Goal: Transaction & Acquisition: Purchase product/service

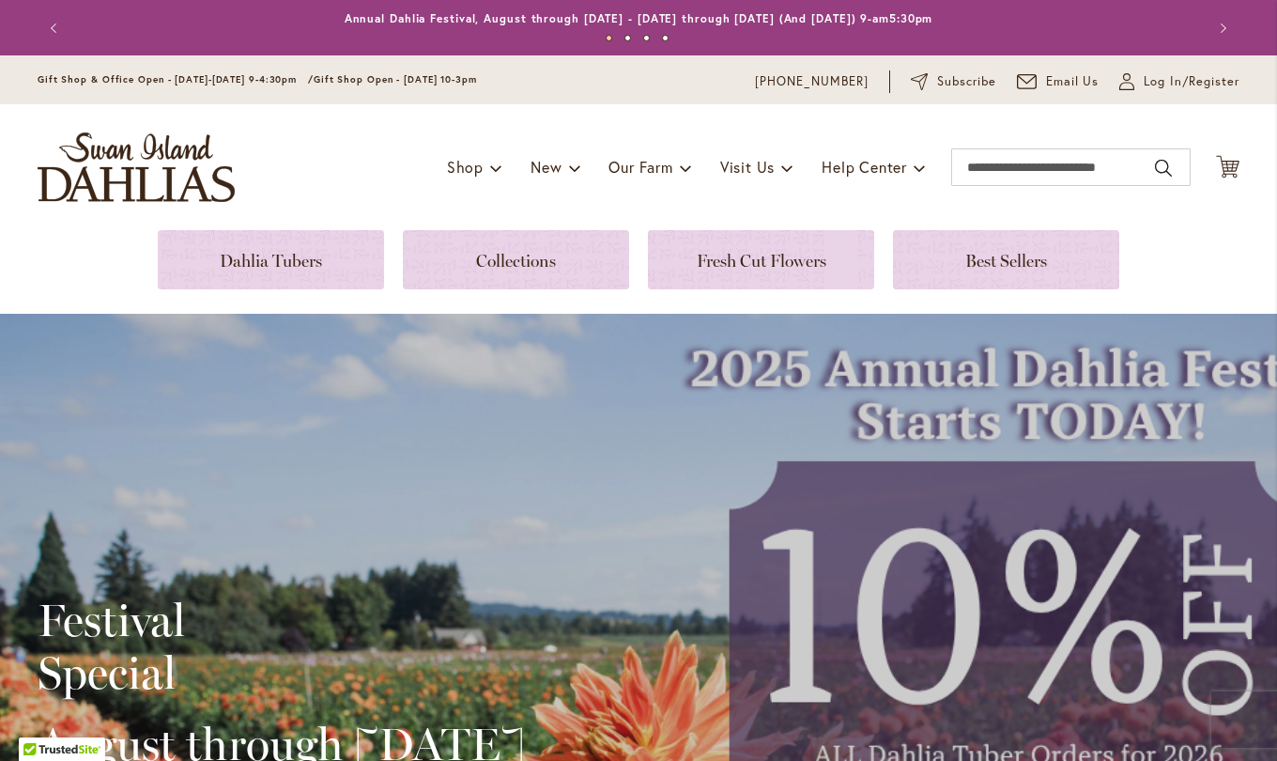
click at [1169, 85] on span "Log In/Register" at bounding box center [1192, 81] width 96 height 19
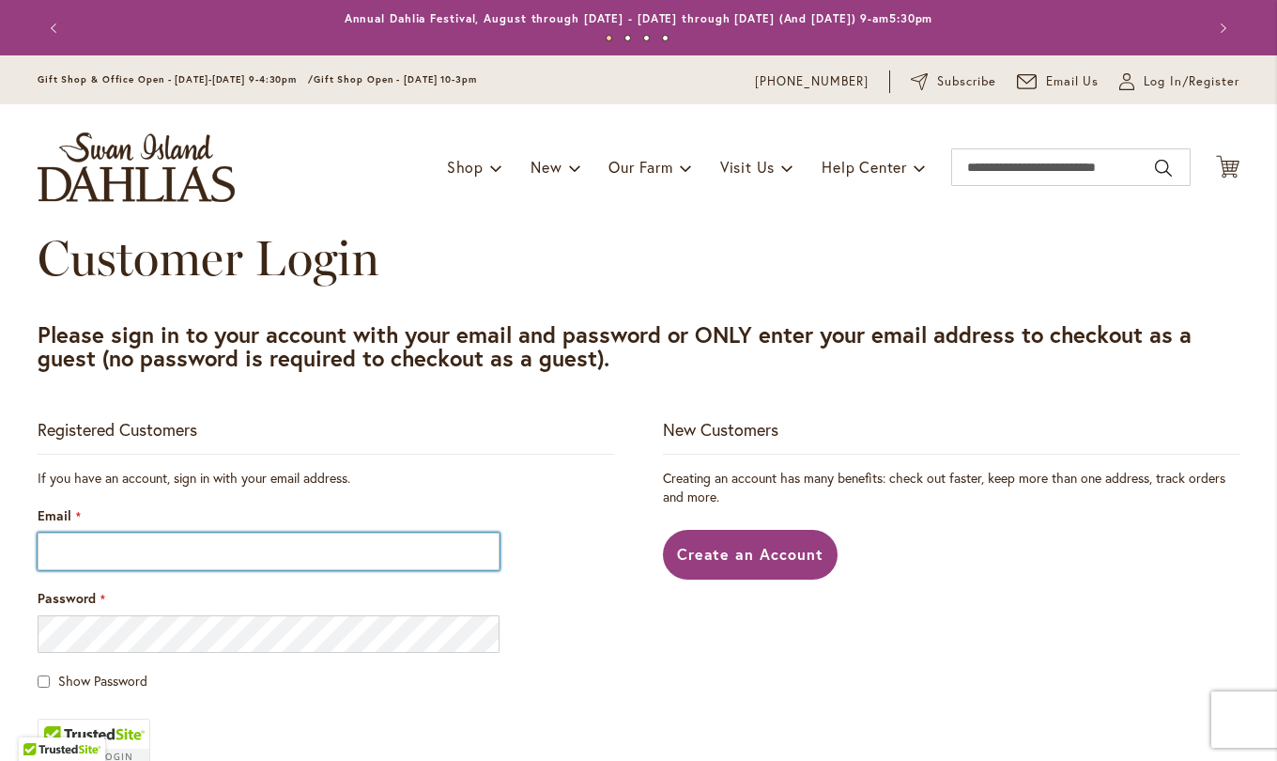
click at [178, 554] on input "Email" at bounding box center [269, 552] width 462 height 38
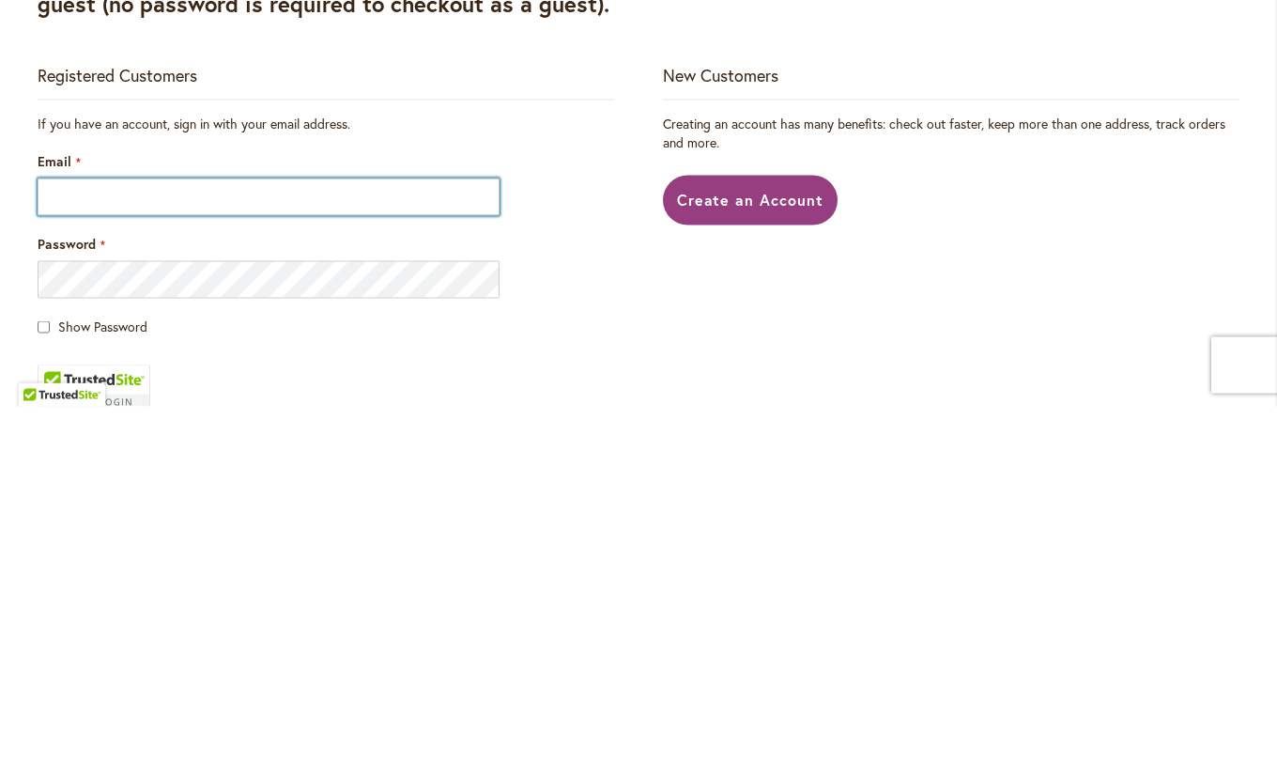
click at [415, 551] on input "Email" at bounding box center [269, 552] width 462 height 38
type input "**********"
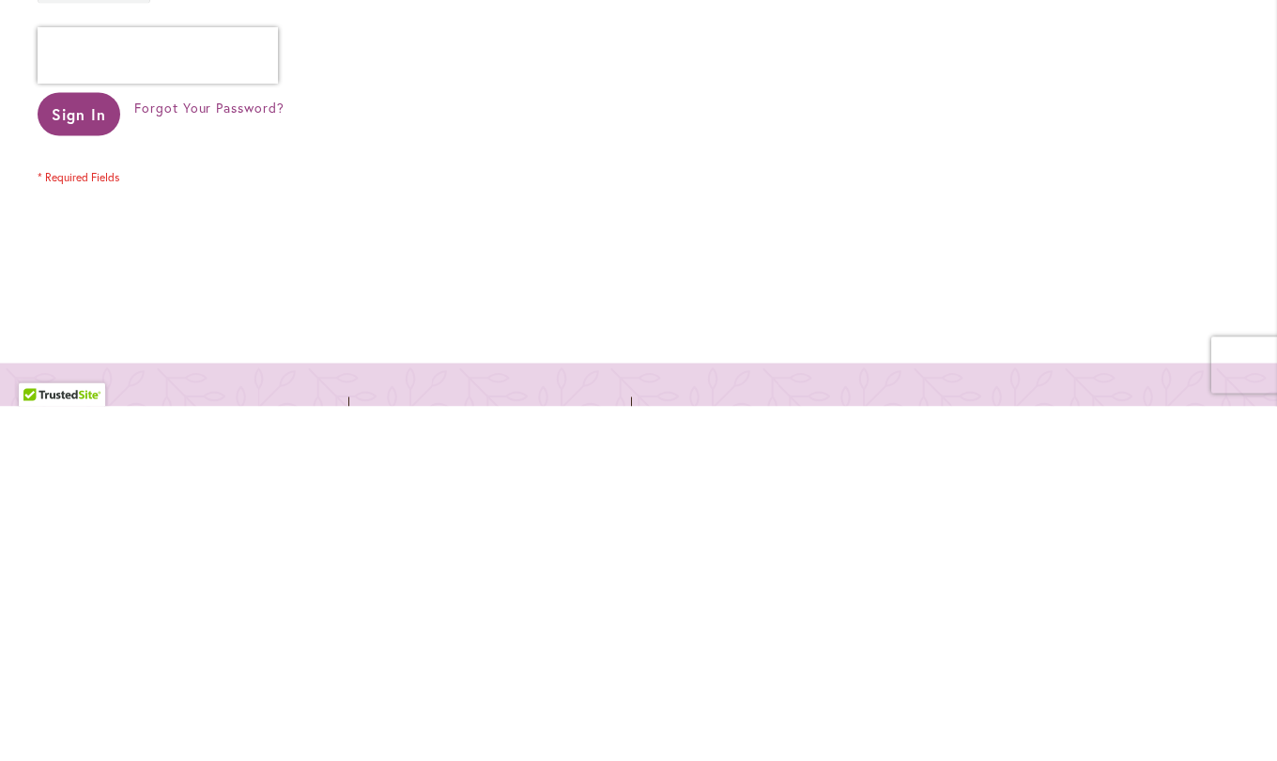
scroll to position [409, 0]
click at [78, 470] on span "Sign In" at bounding box center [80, 468] width 54 height 20
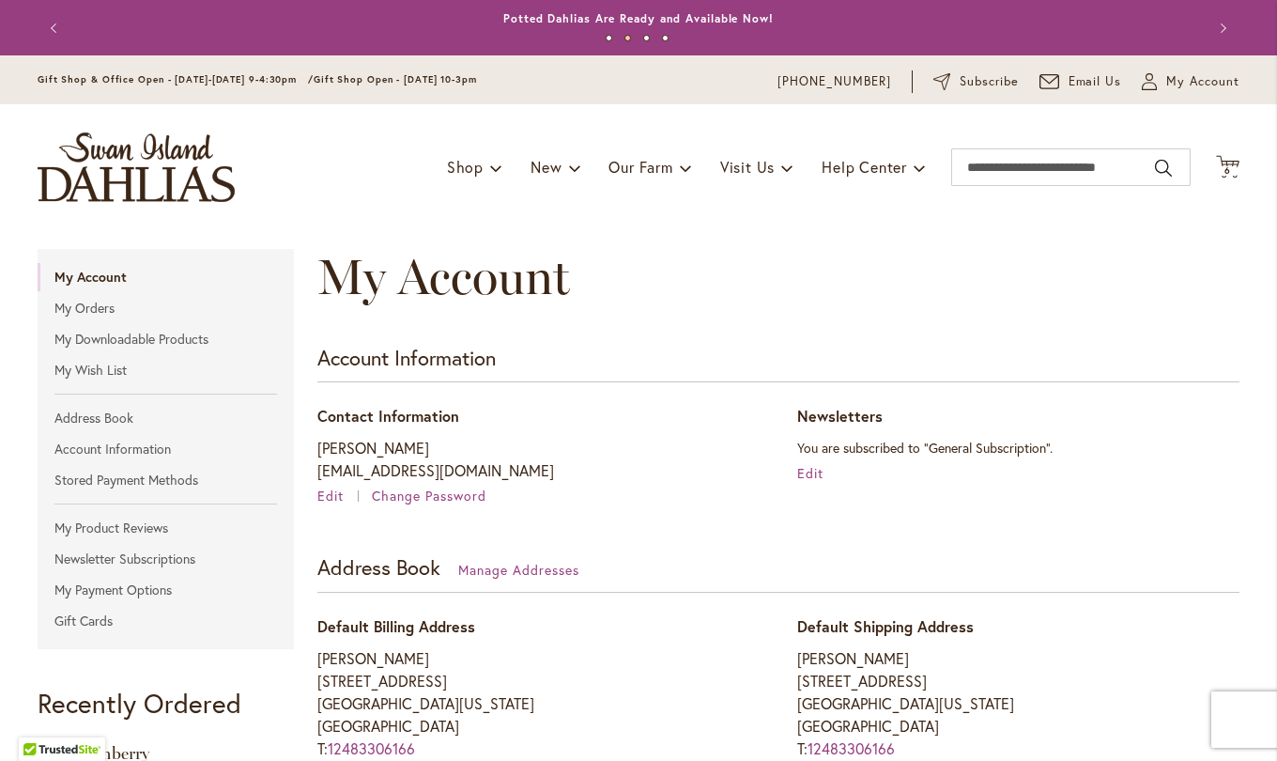
click at [466, 179] on link "Shop" at bounding box center [474, 167] width 55 height 36
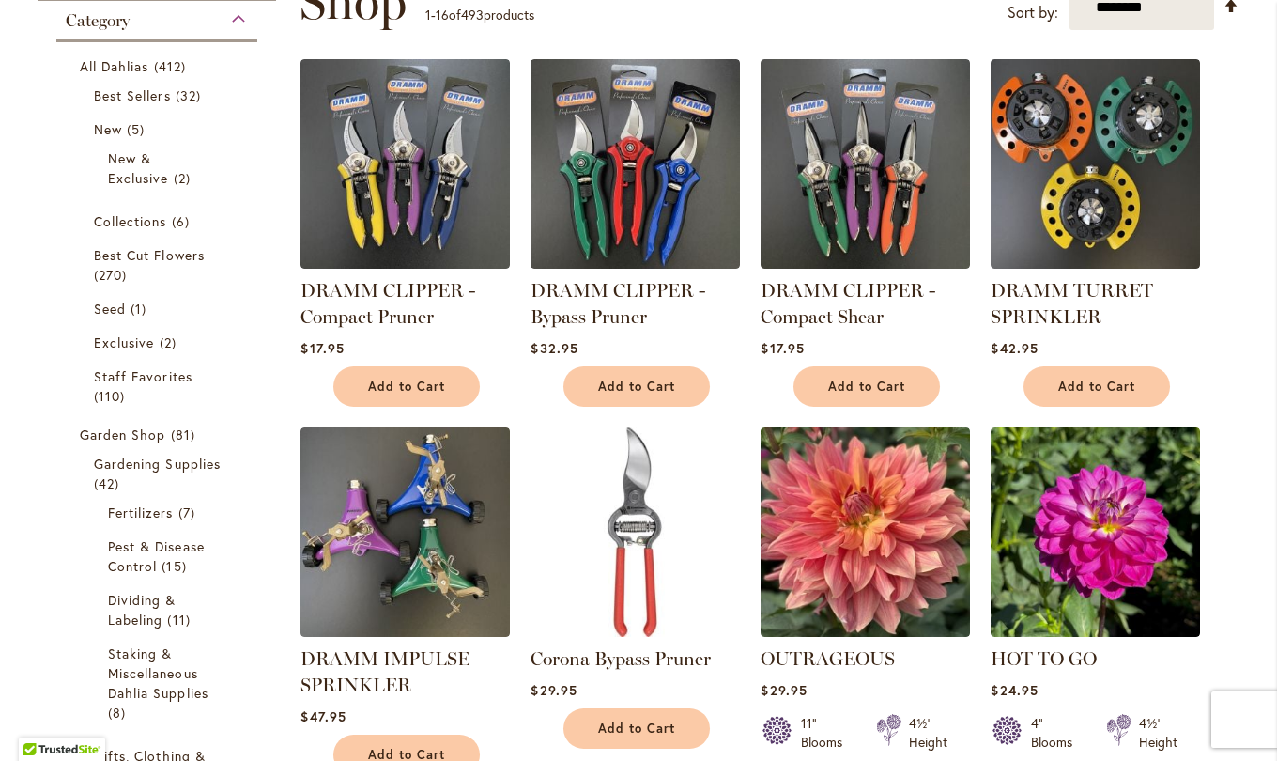
scroll to position [305, 0]
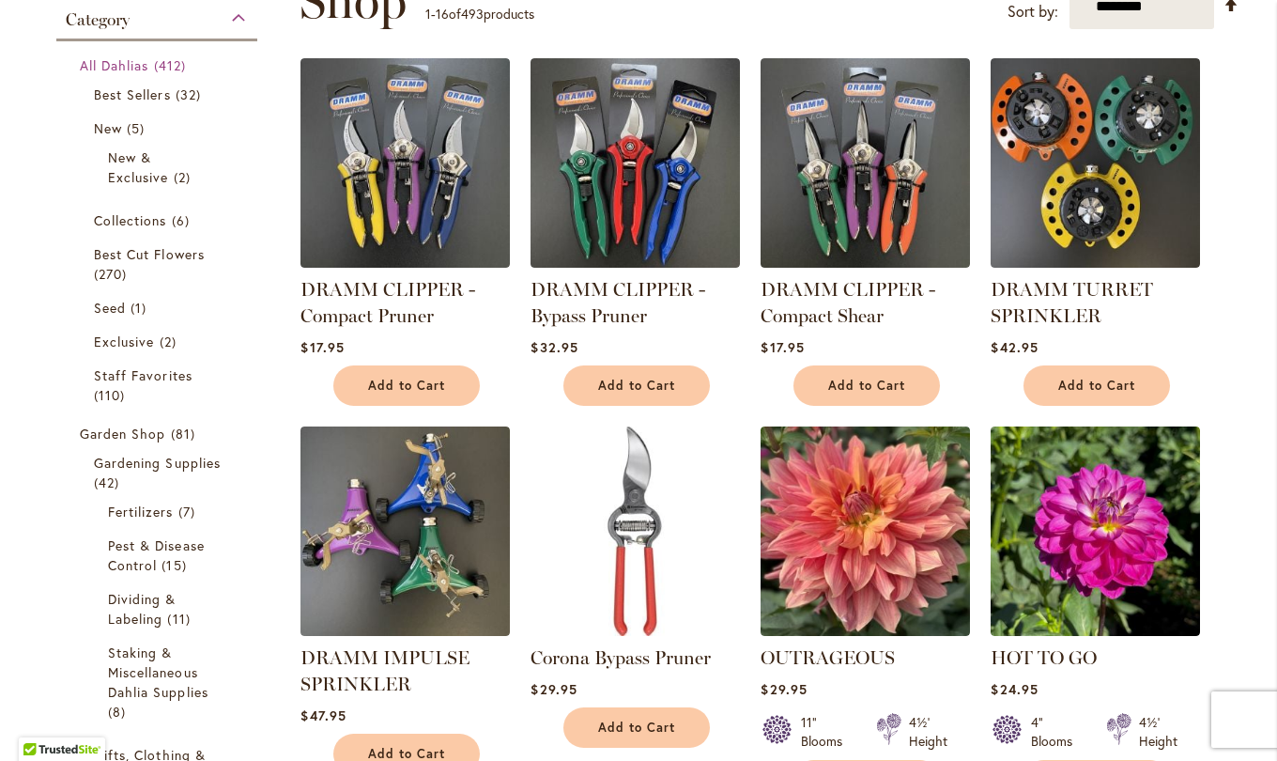
click at [163, 61] on span "412 items" at bounding box center [172, 65] width 37 height 20
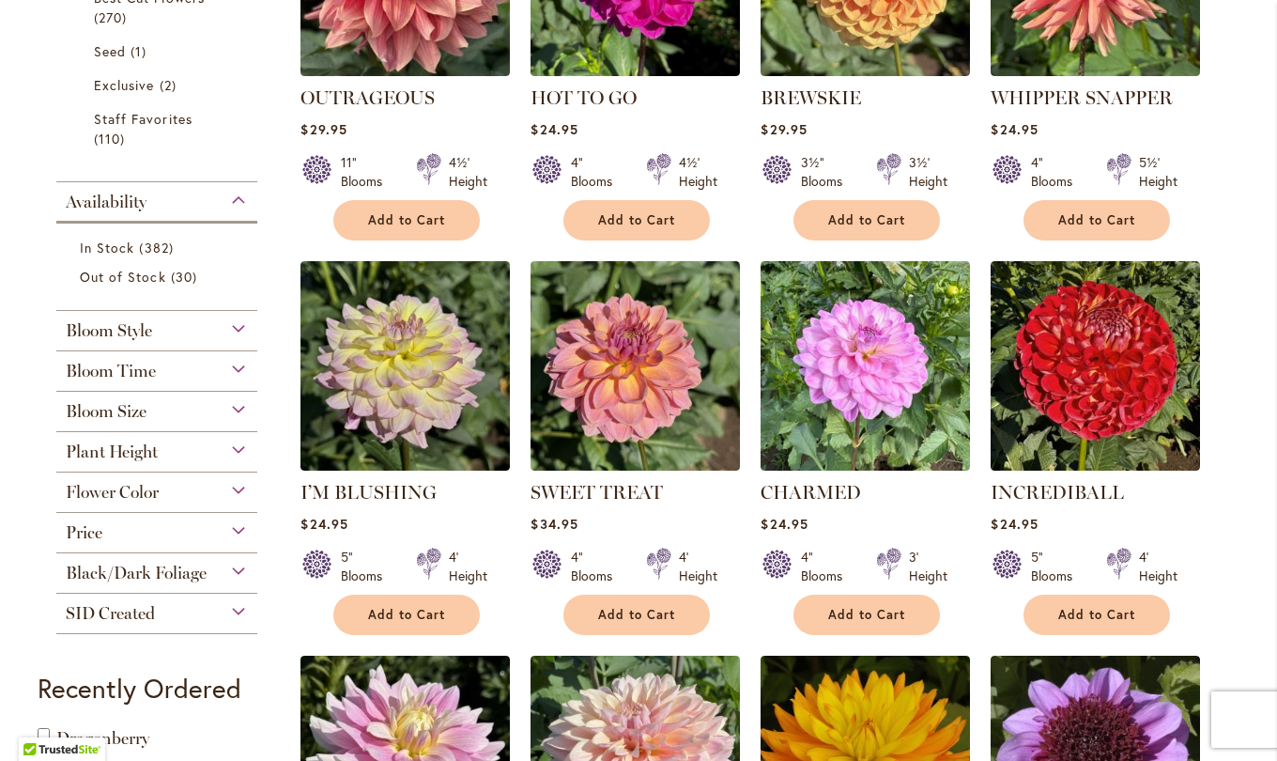
scroll to position [556, 0]
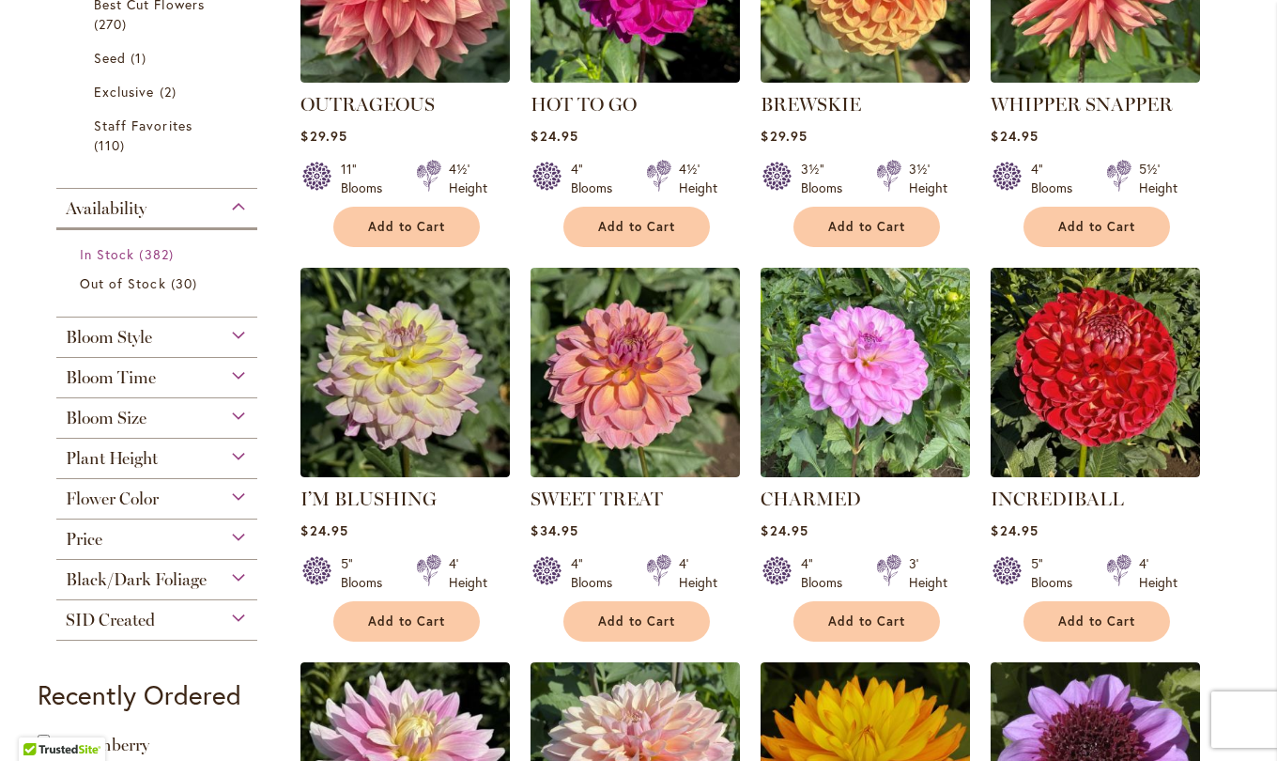
click at [143, 251] on span "382 items" at bounding box center [158, 254] width 39 height 20
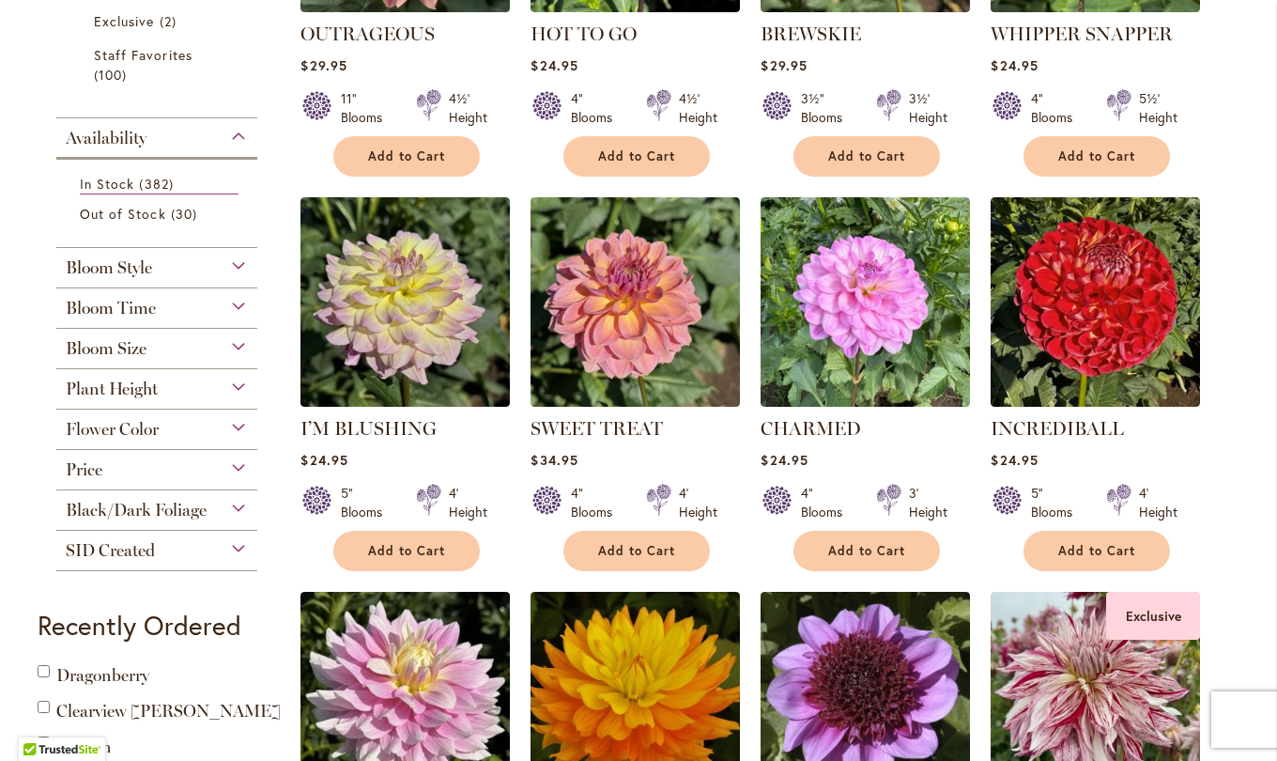
scroll to position [628, 0]
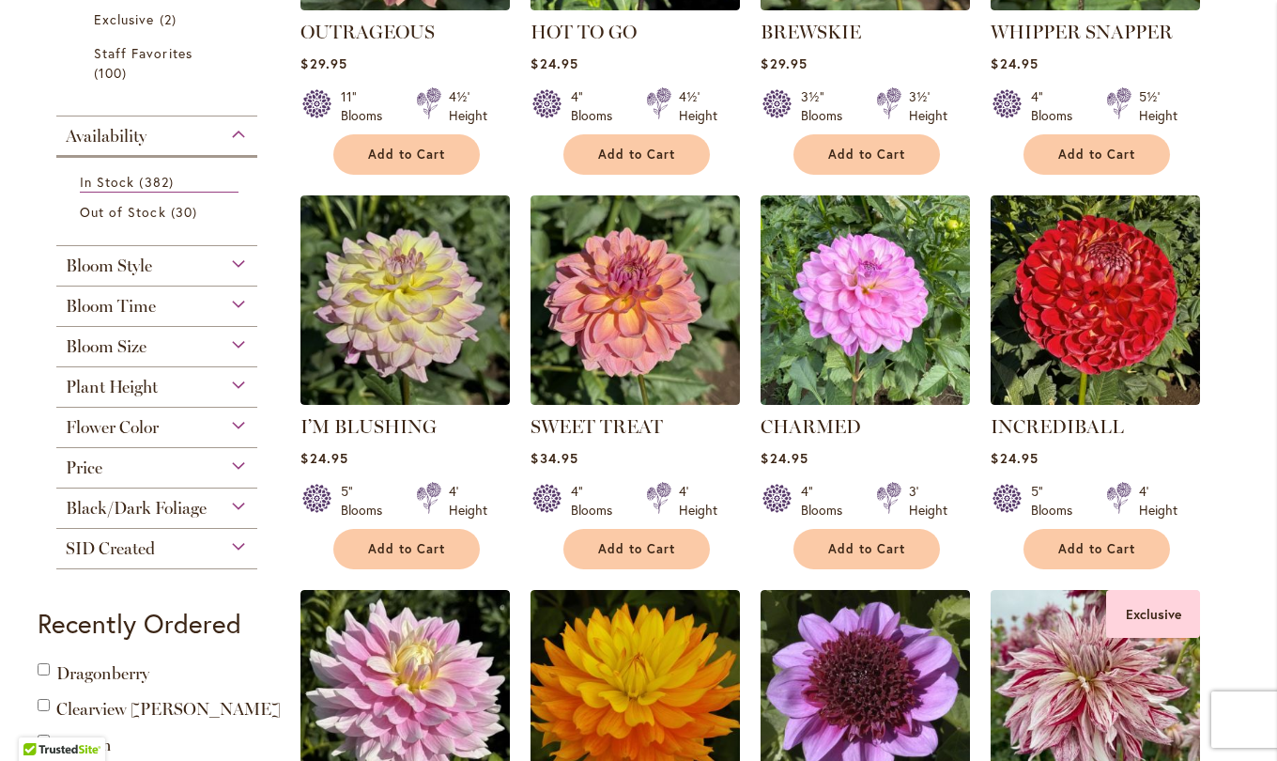
click at [231, 262] on div "Bloom Style" at bounding box center [156, 261] width 201 height 30
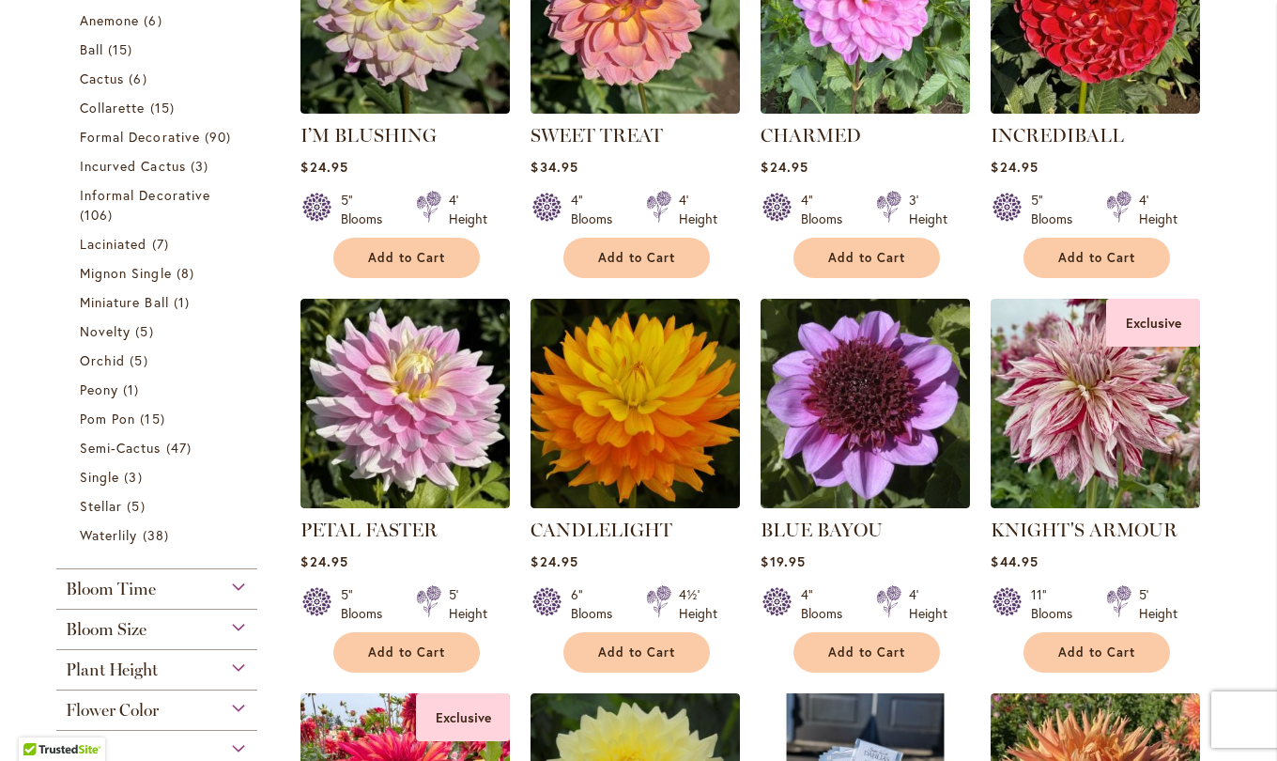
scroll to position [913, 0]
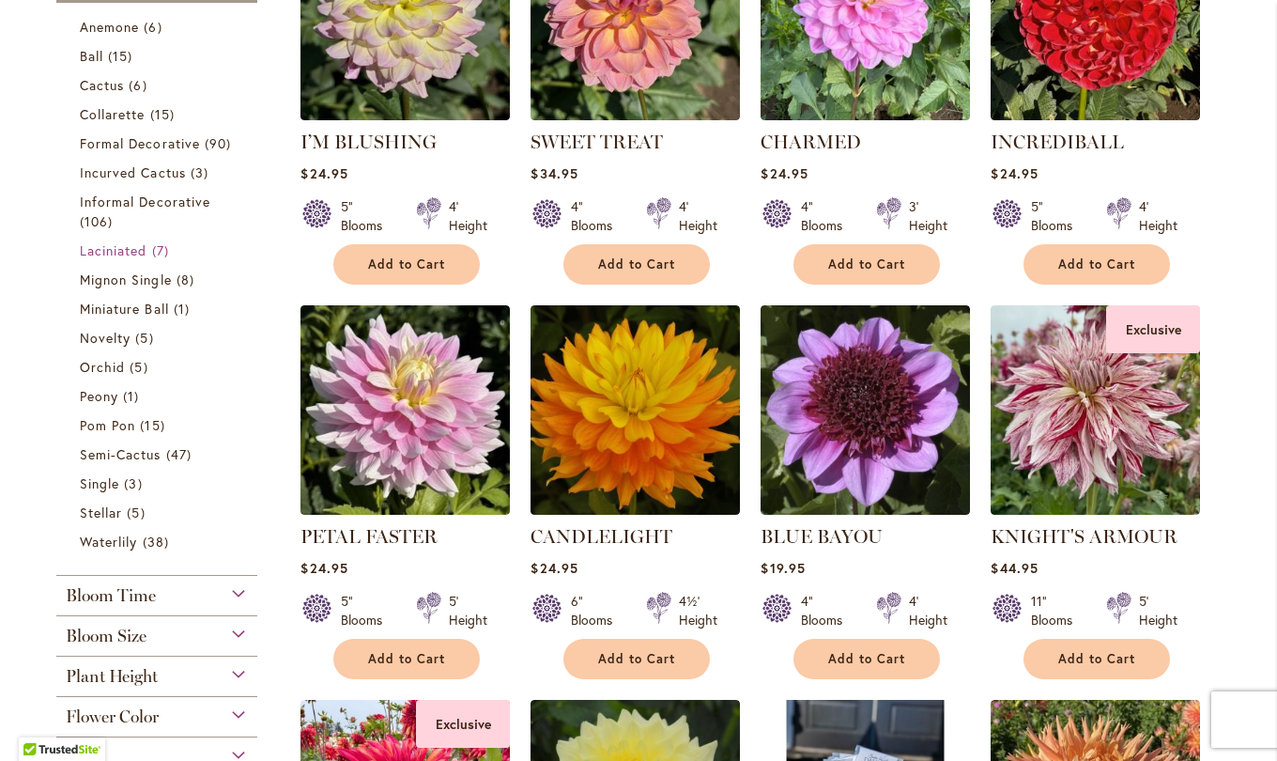
click at [121, 241] on span "Laciniated" at bounding box center [114, 250] width 68 height 18
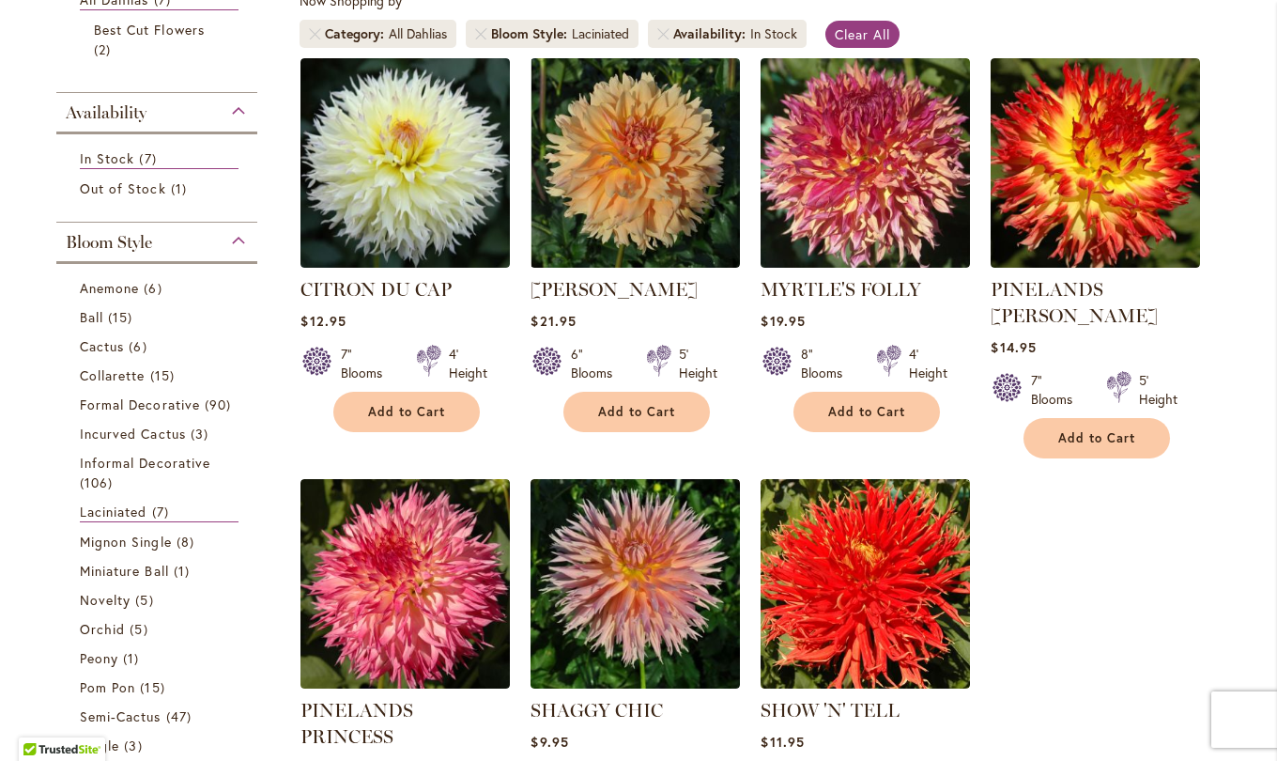
scroll to position [366, 0]
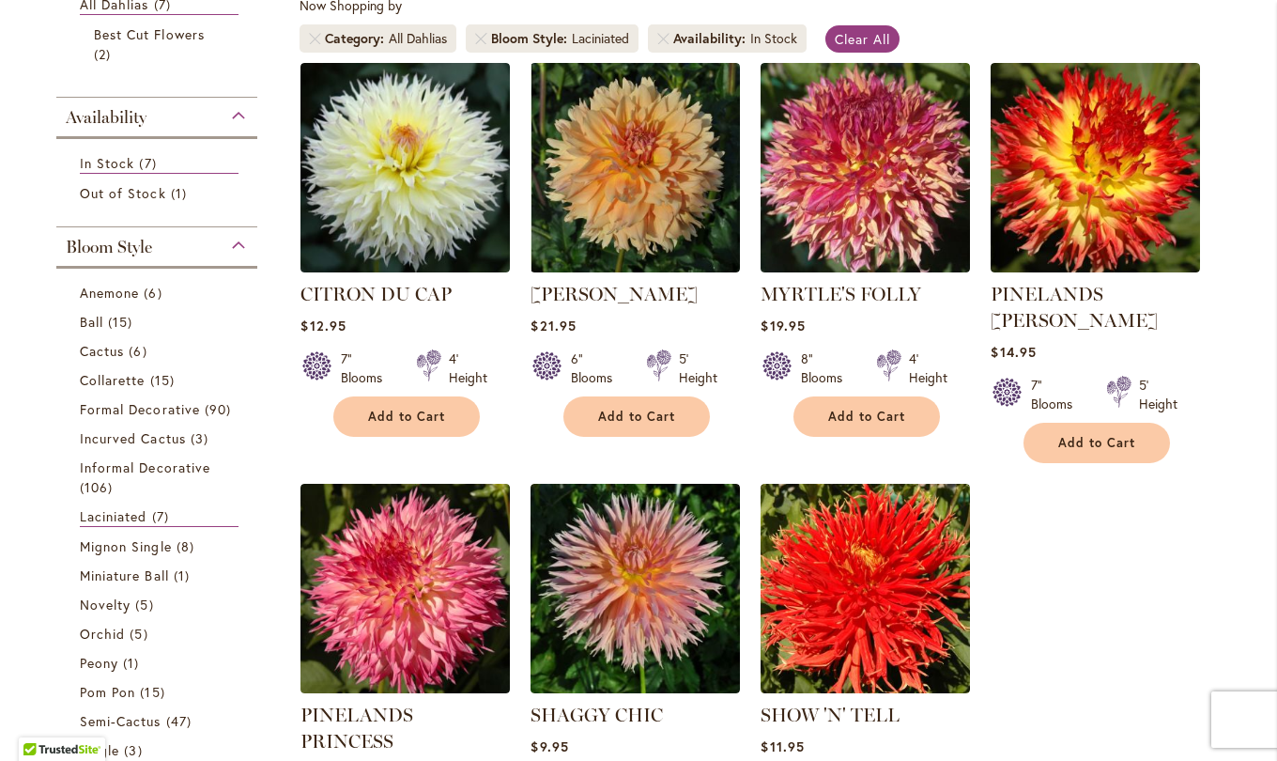
click at [600, 165] on img at bounding box center [635, 167] width 209 height 209
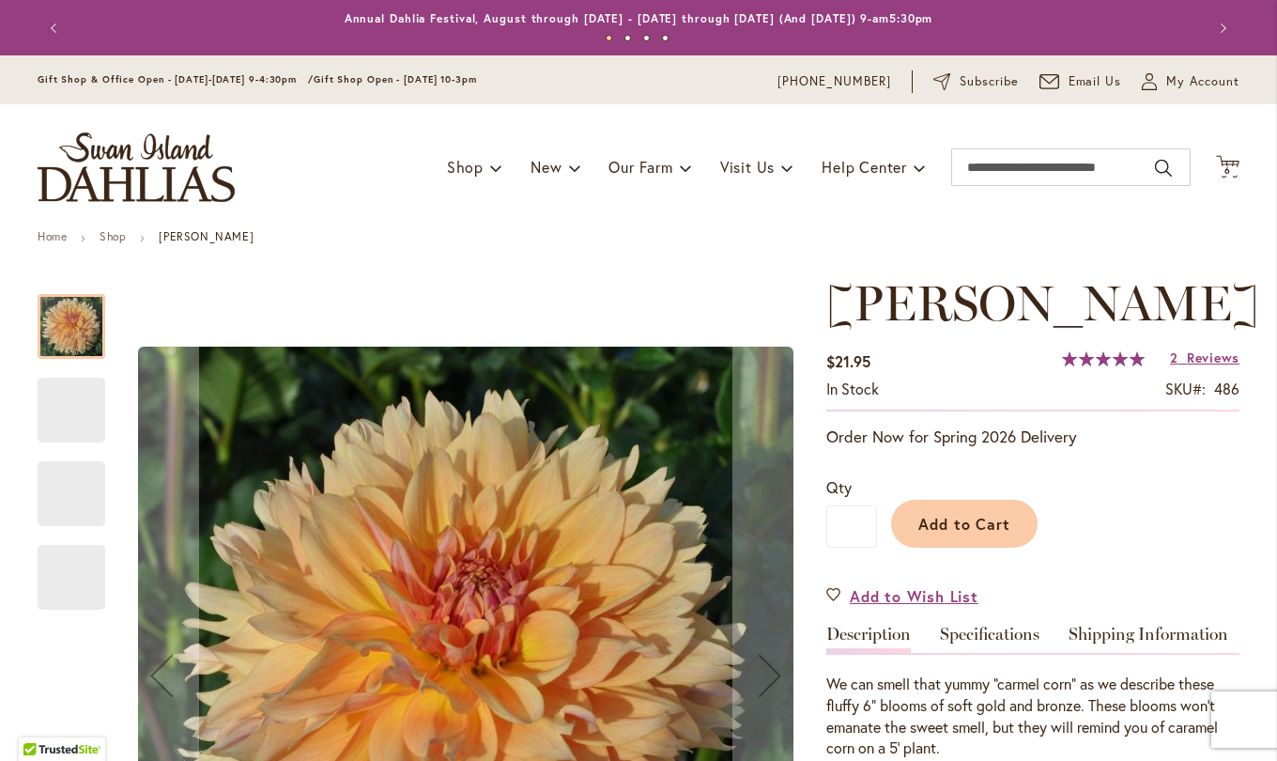
scroll to position [233, 0]
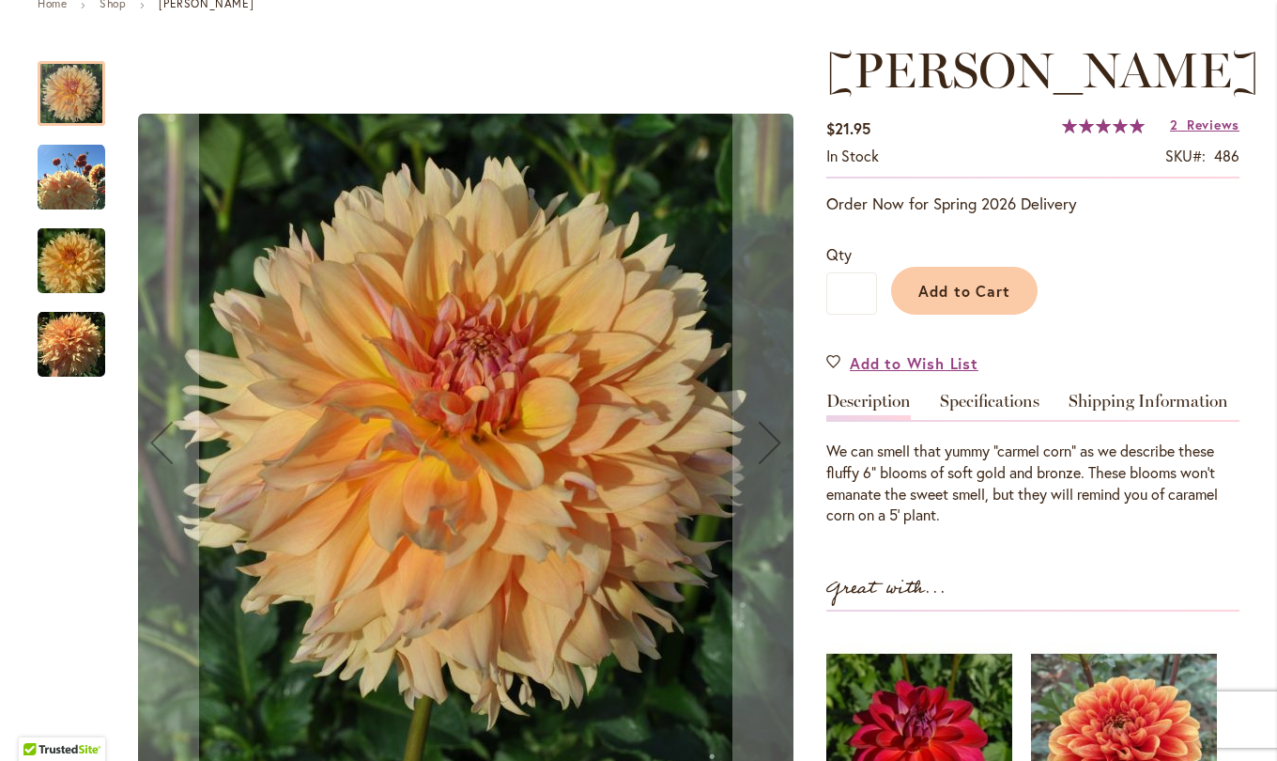
click at [989, 401] on link "Specifications" at bounding box center [990, 406] width 100 height 27
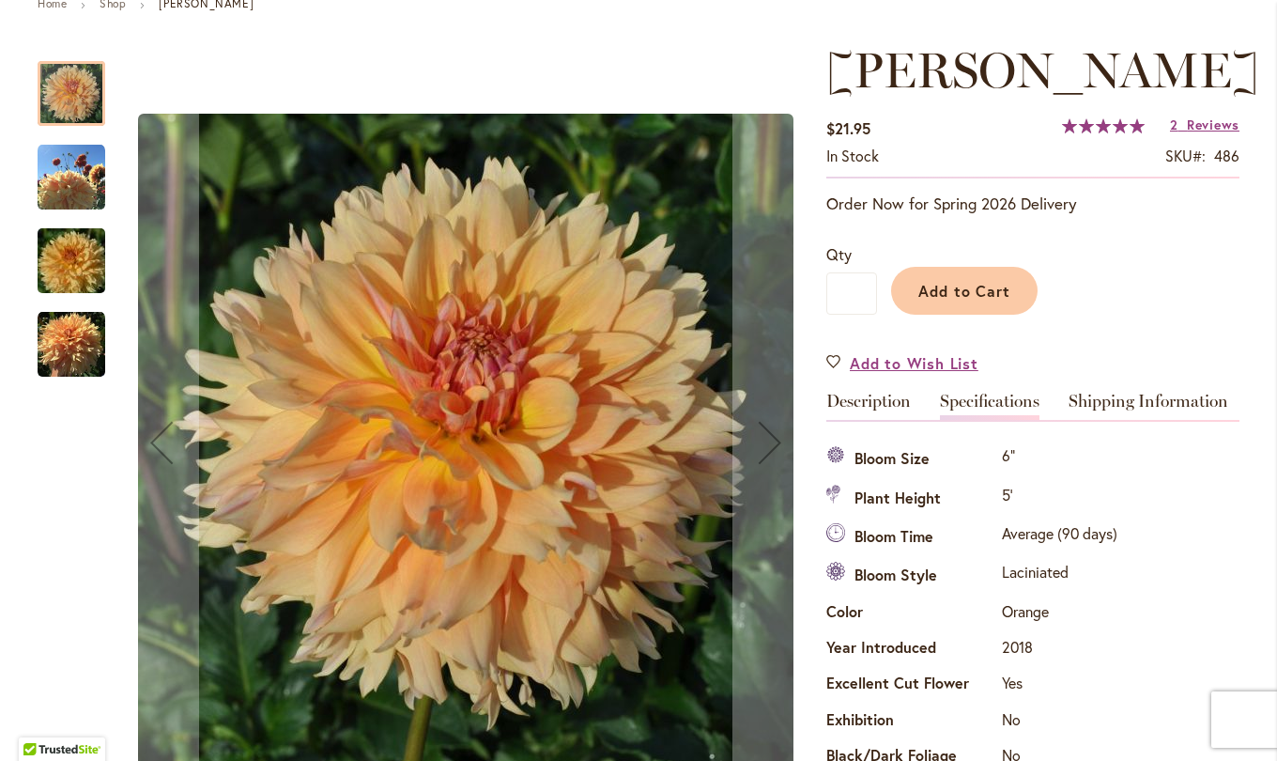
scroll to position [625, 0]
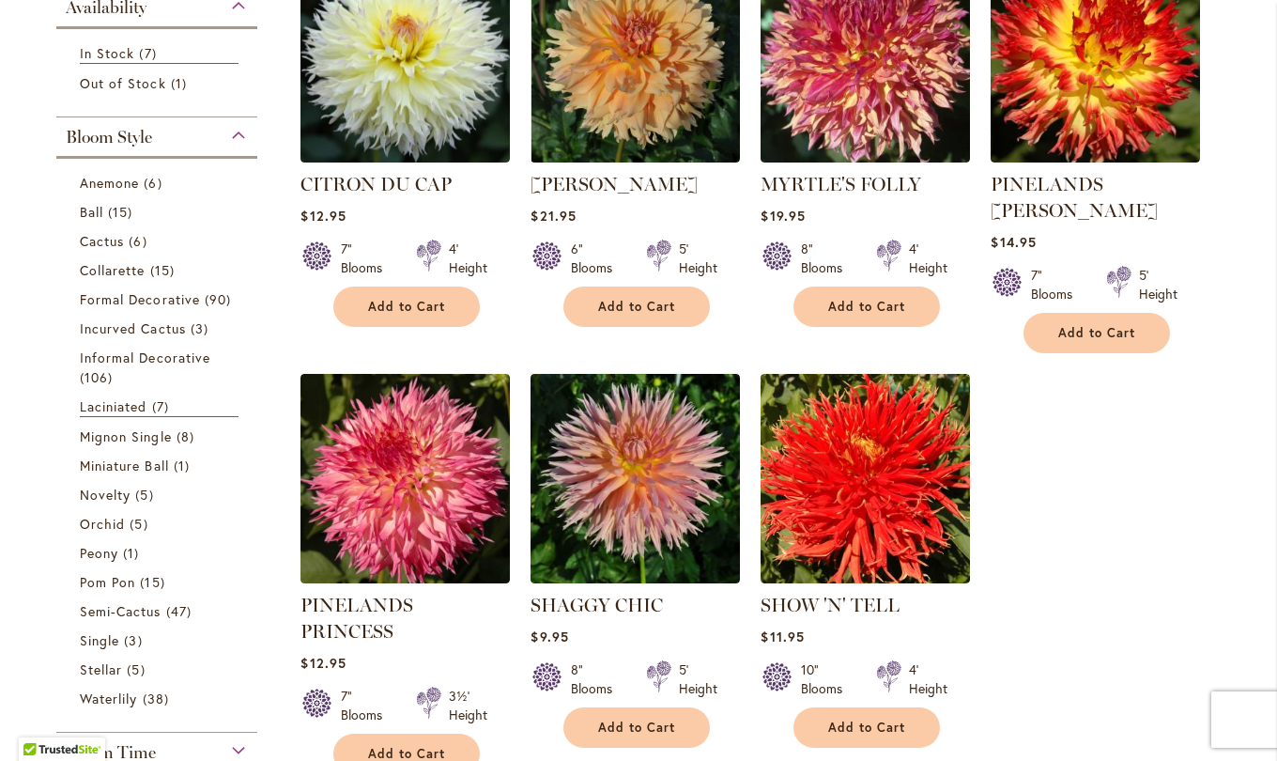
scroll to position [482, 0]
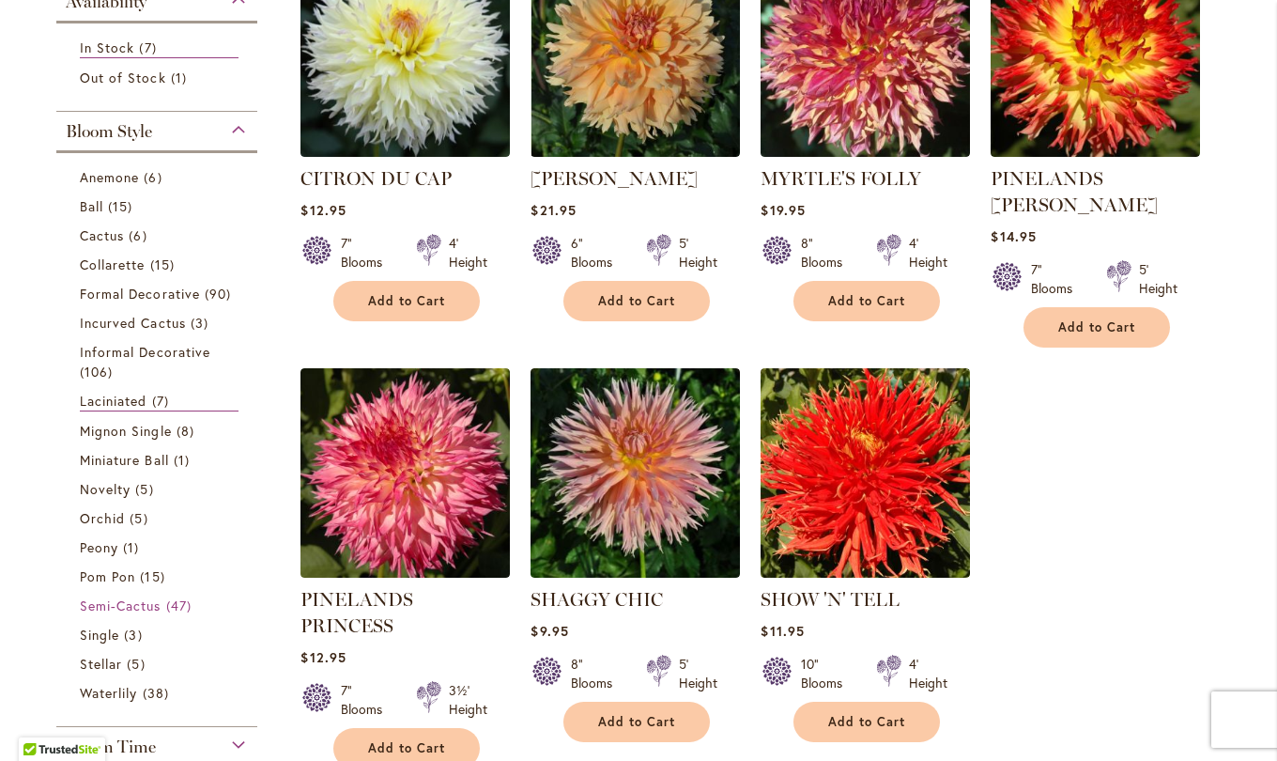
click at [147, 608] on span "Semi-Cactus" at bounding box center [121, 605] width 82 height 18
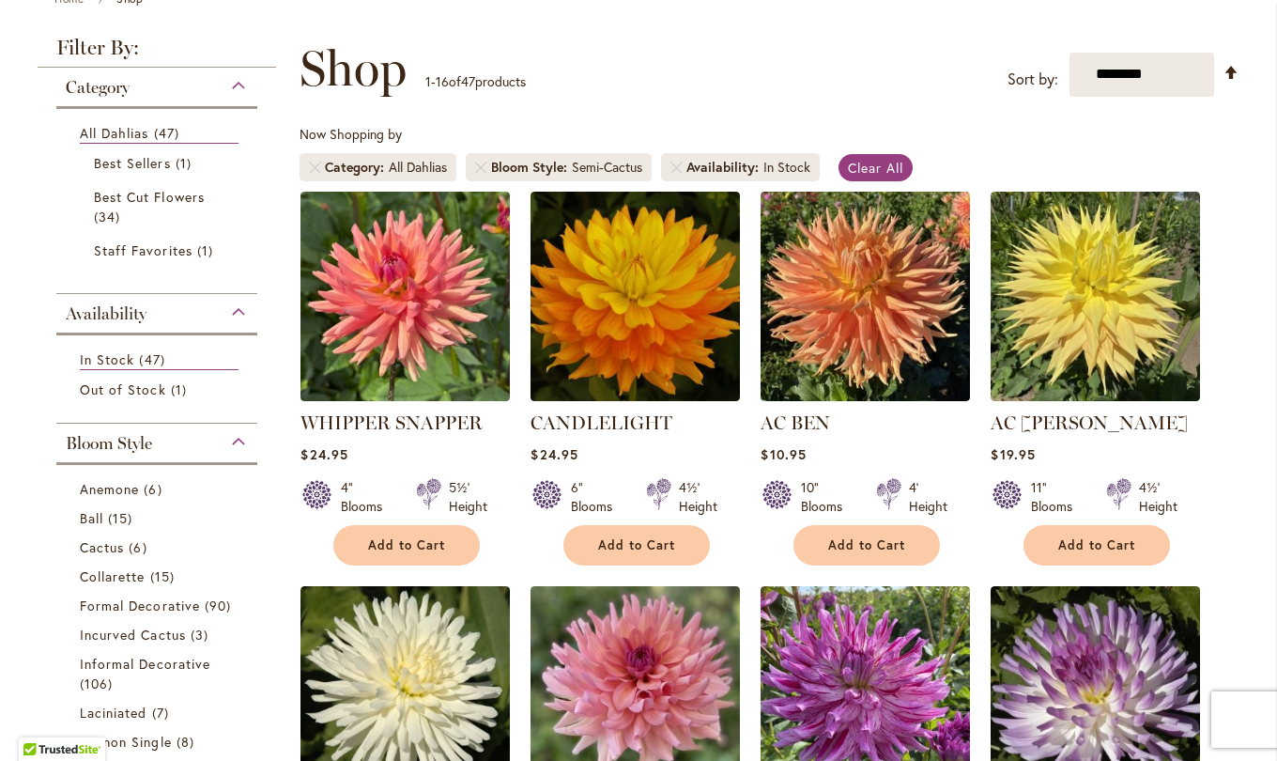
scroll to position [233, 0]
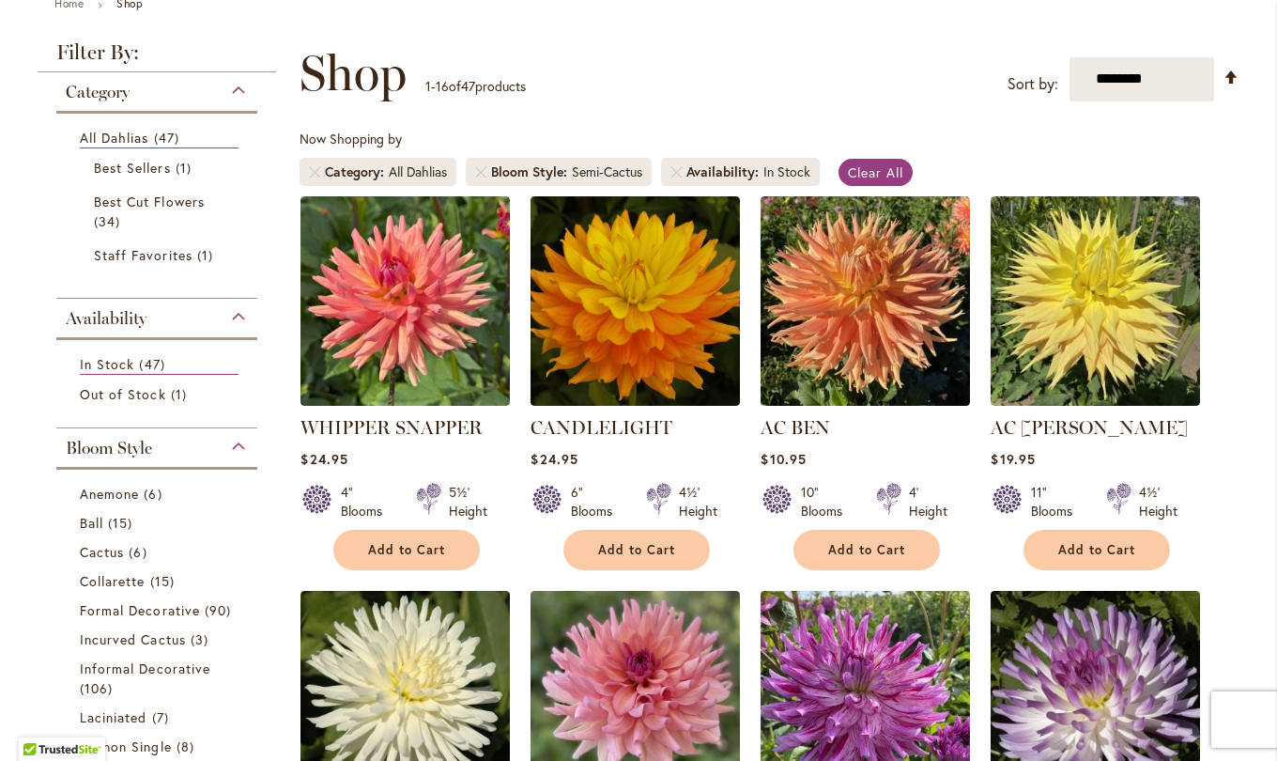
click at [635, 340] on img at bounding box center [635, 300] width 209 height 209
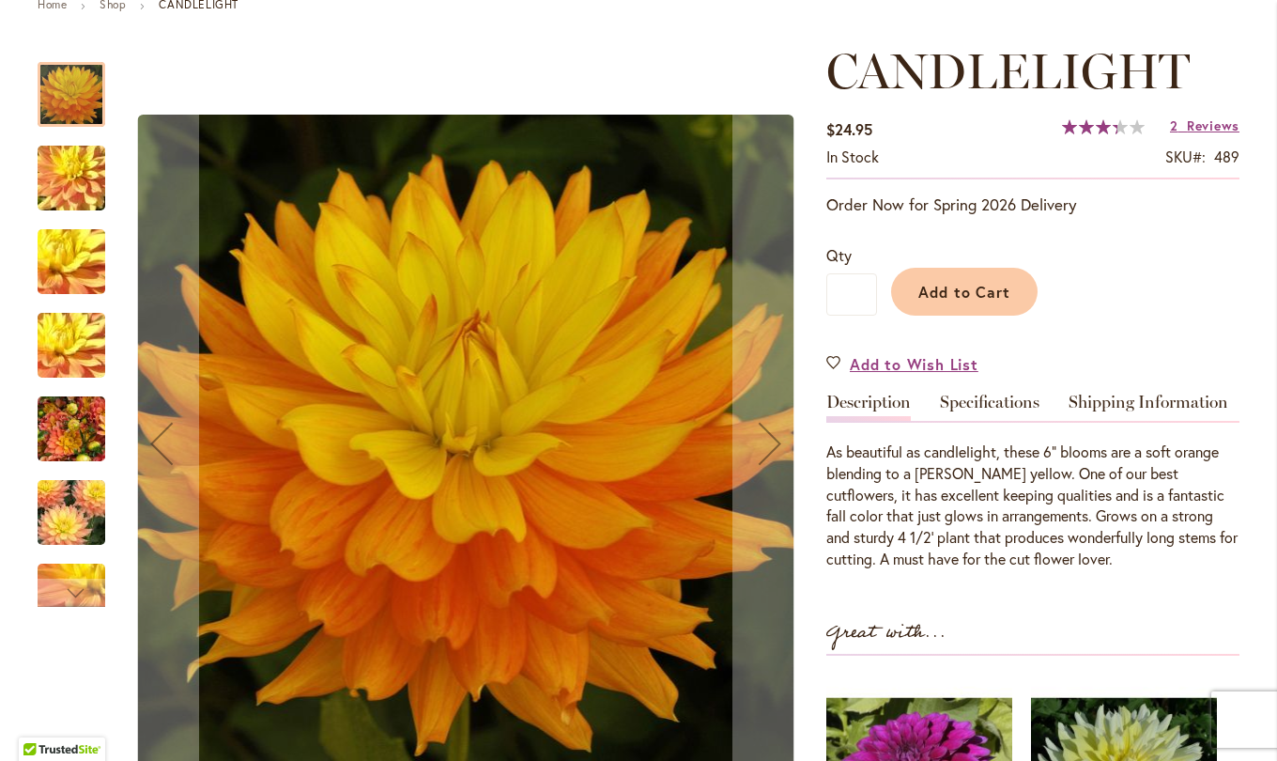
click at [988, 404] on link "Specifications" at bounding box center [990, 407] width 100 height 27
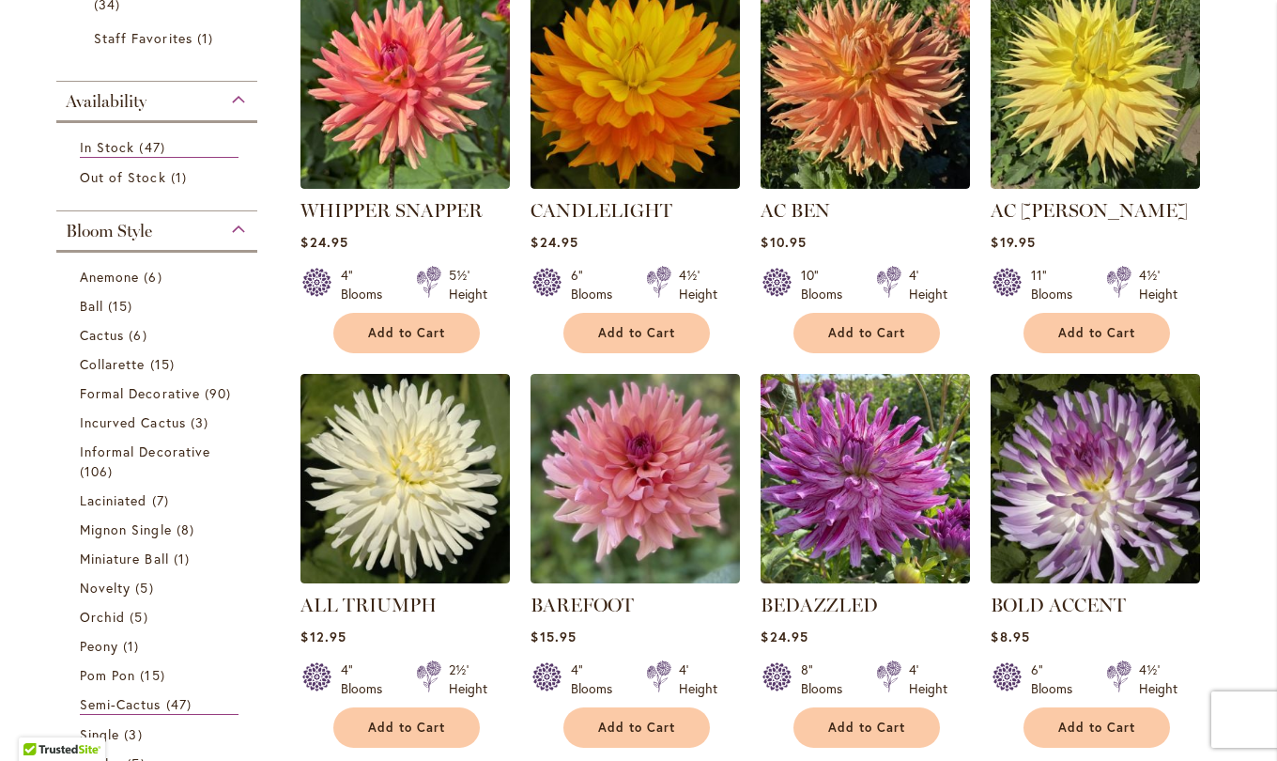
scroll to position [451, 0]
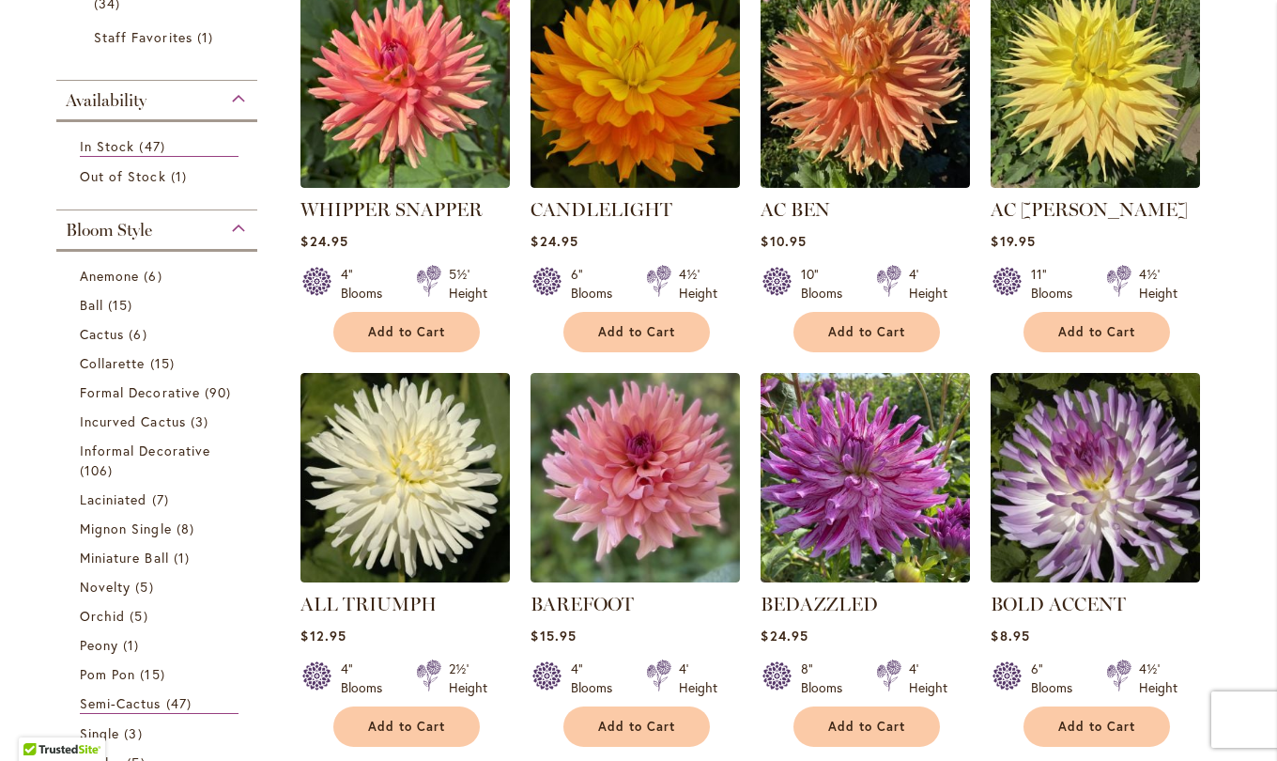
click at [1094, 503] on img at bounding box center [1095, 477] width 209 height 209
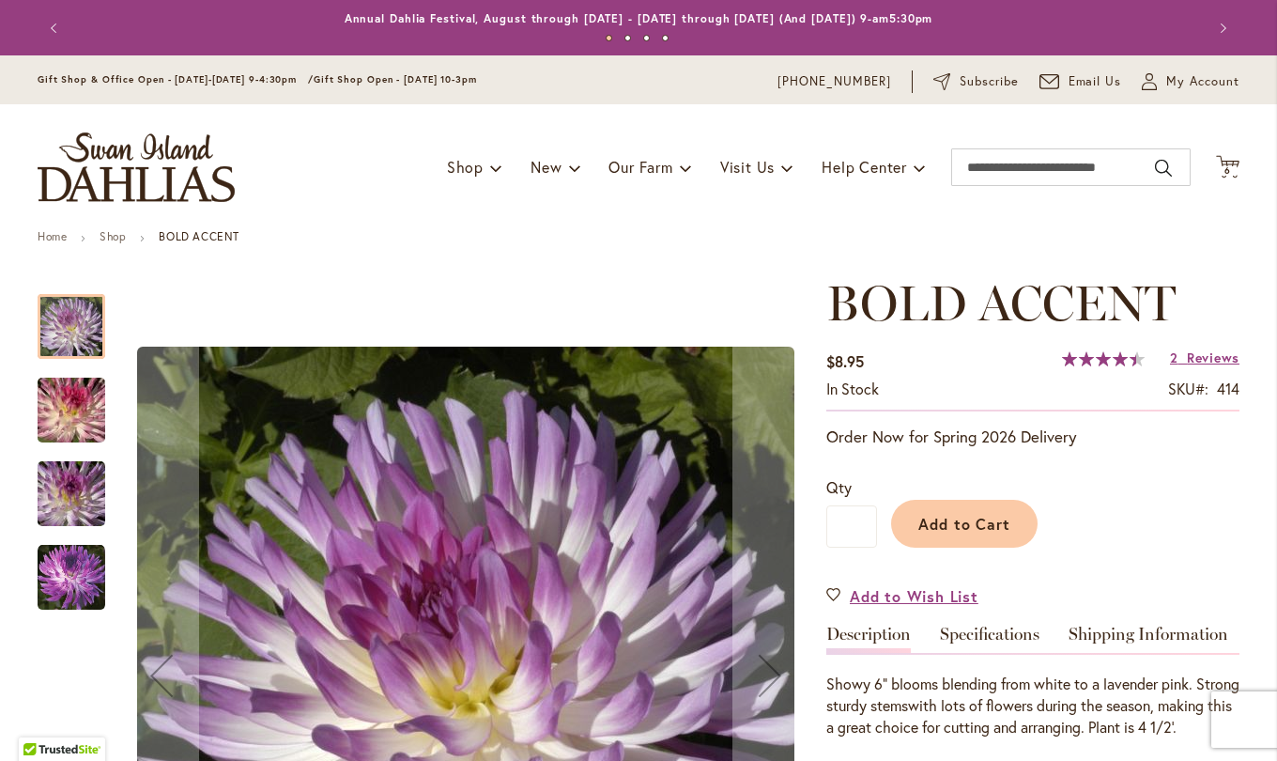
click at [1004, 642] on link "Specifications" at bounding box center [990, 639] width 100 height 27
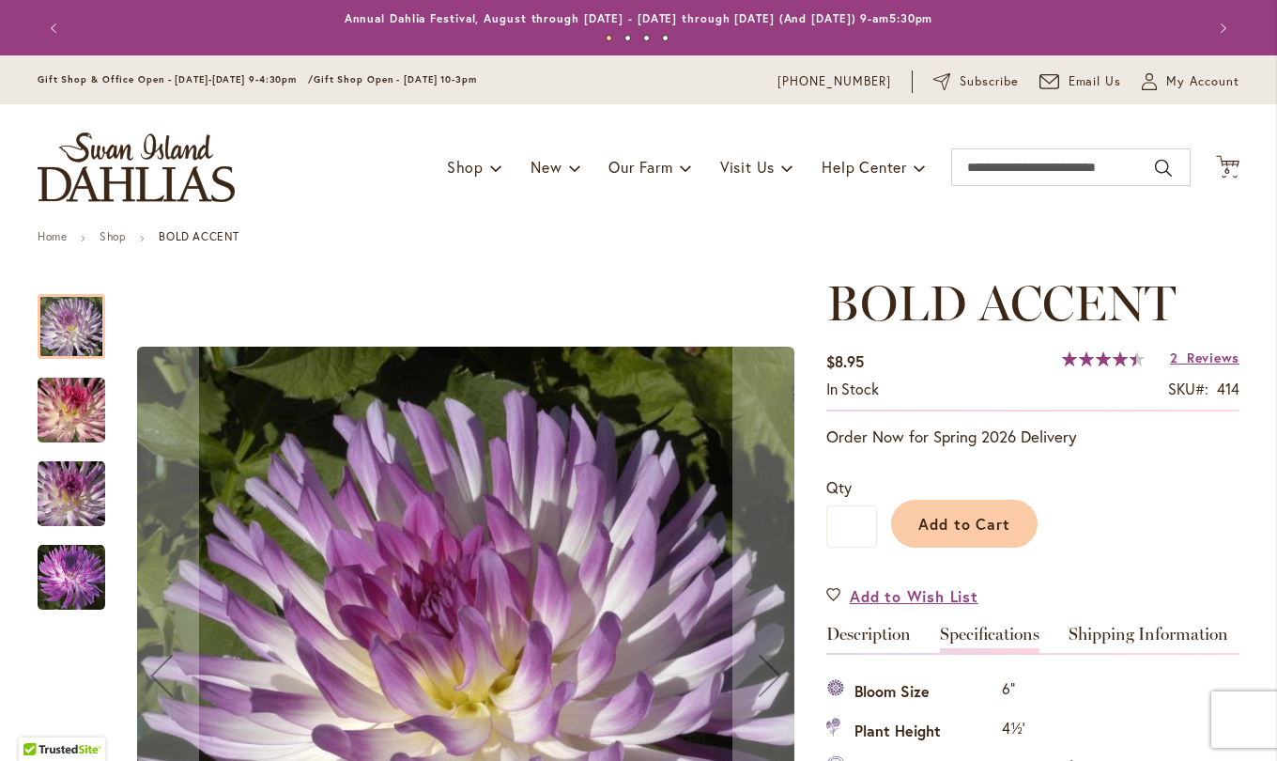
scroll to position [625, 0]
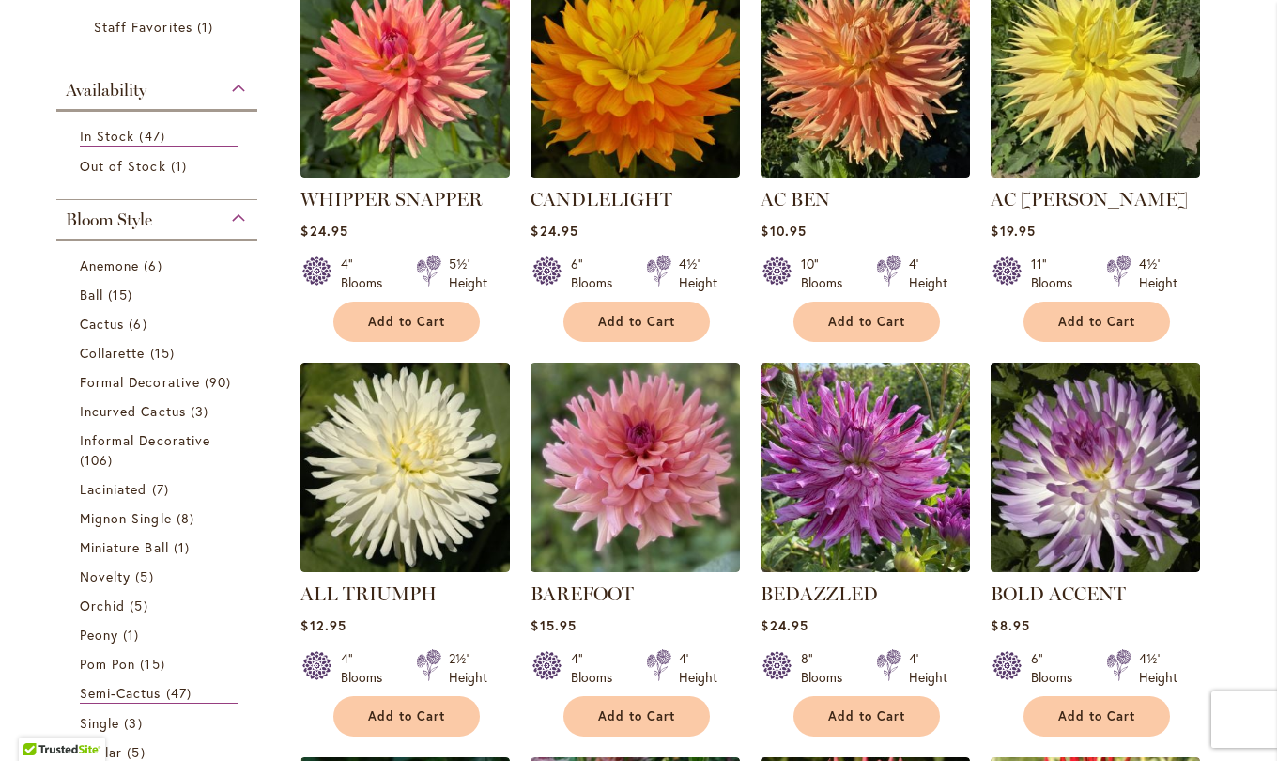
scroll to position [473, 0]
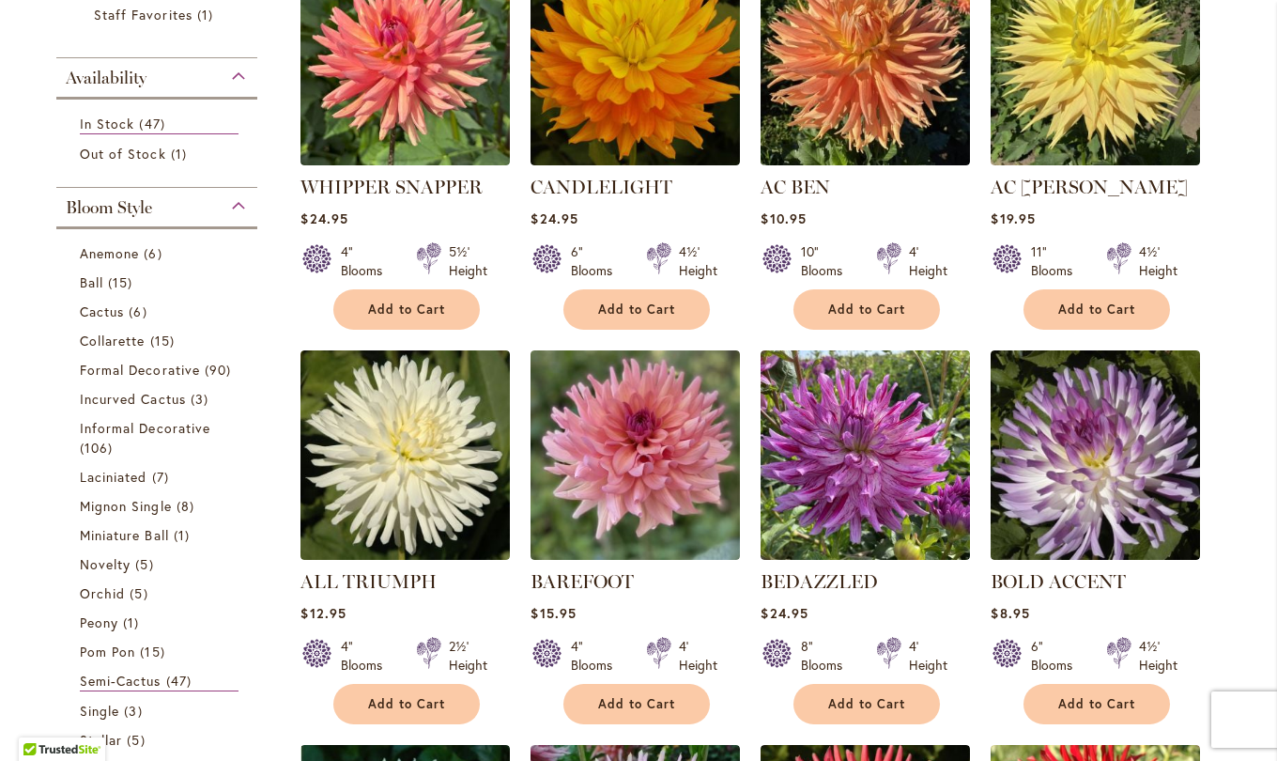
click at [634, 494] on img at bounding box center [635, 454] width 209 height 209
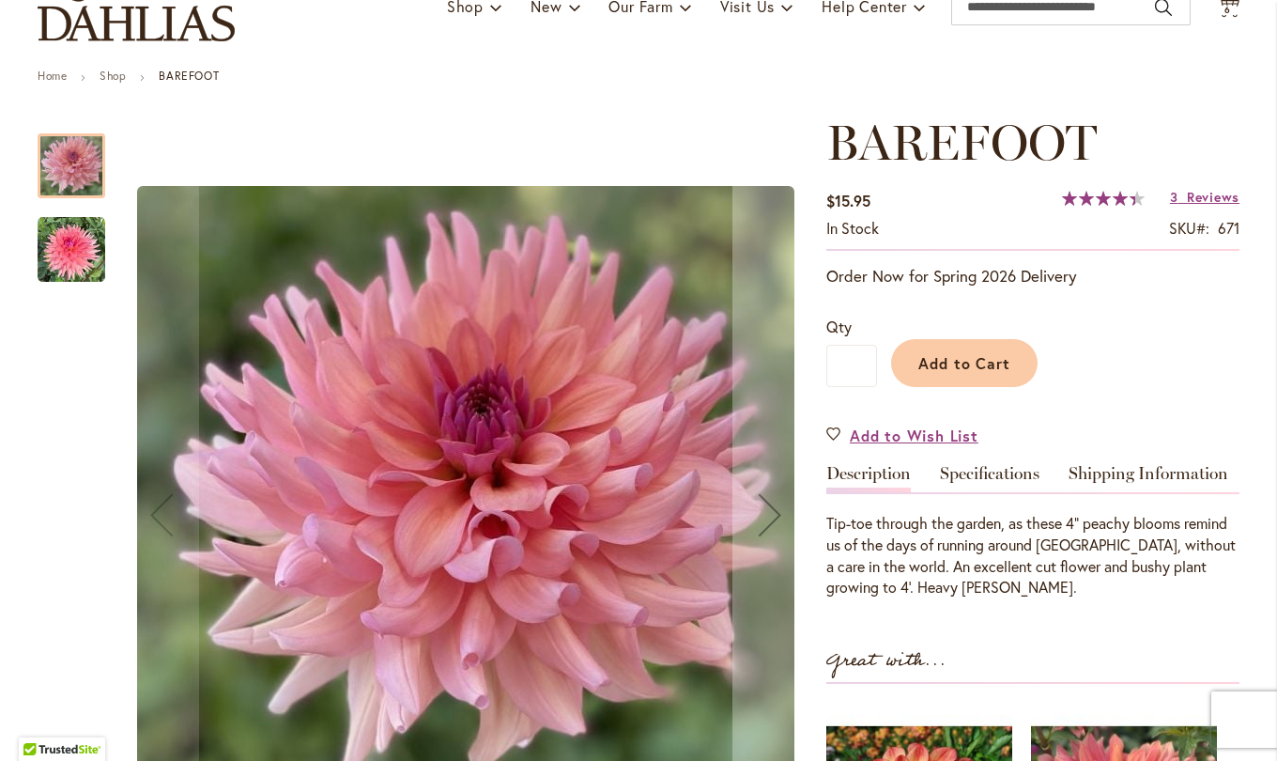
click at [1004, 480] on link "Specifications" at bounding box center [990, 478] width 100 height 27
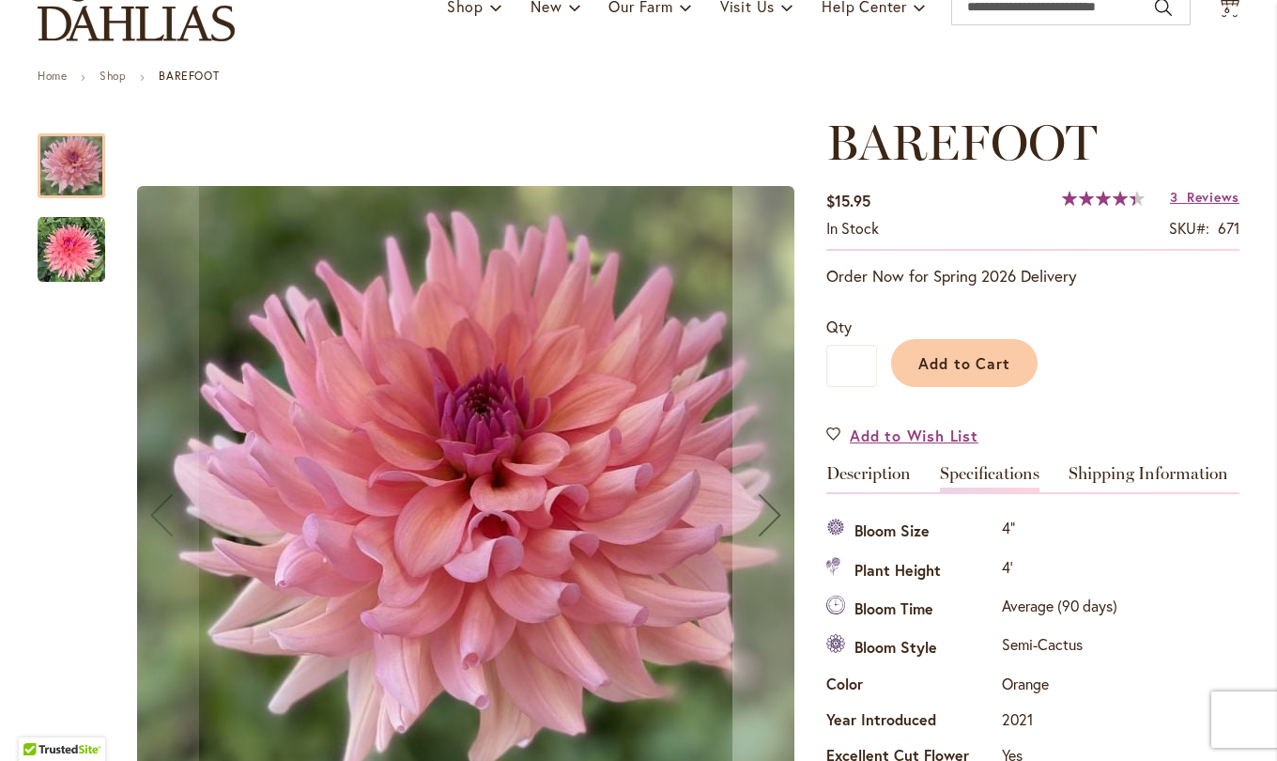
scroll to position [625, 0]
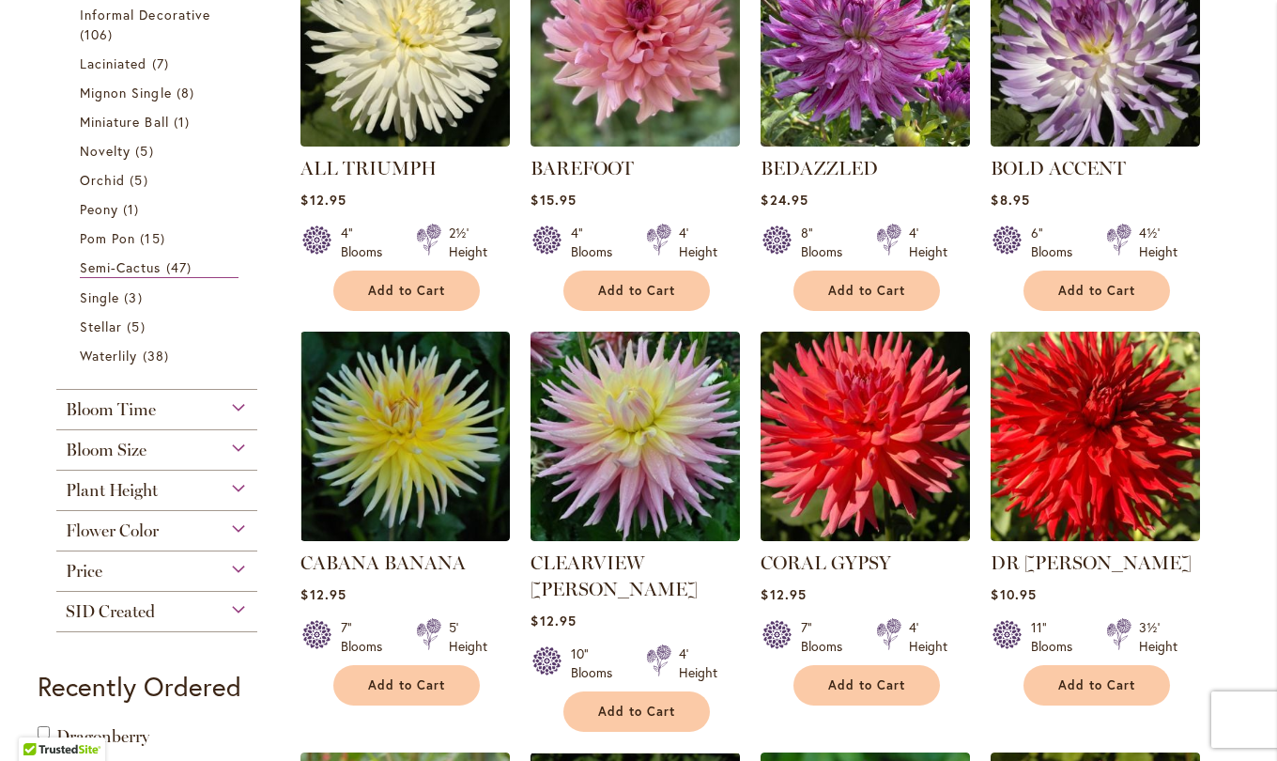
scroll to position [901, 0]
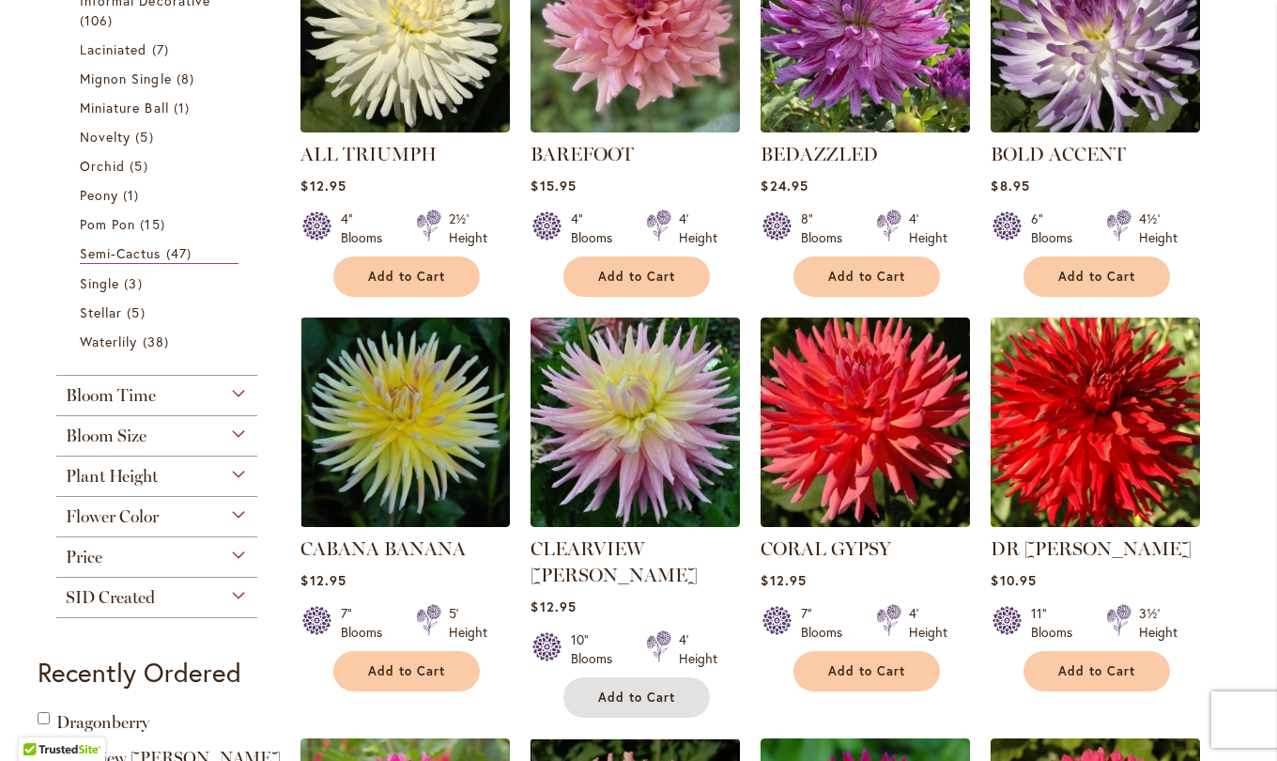
click at [622, 689] on span "Add to Cart" at bounding box center [636, 697] width 77 height 16
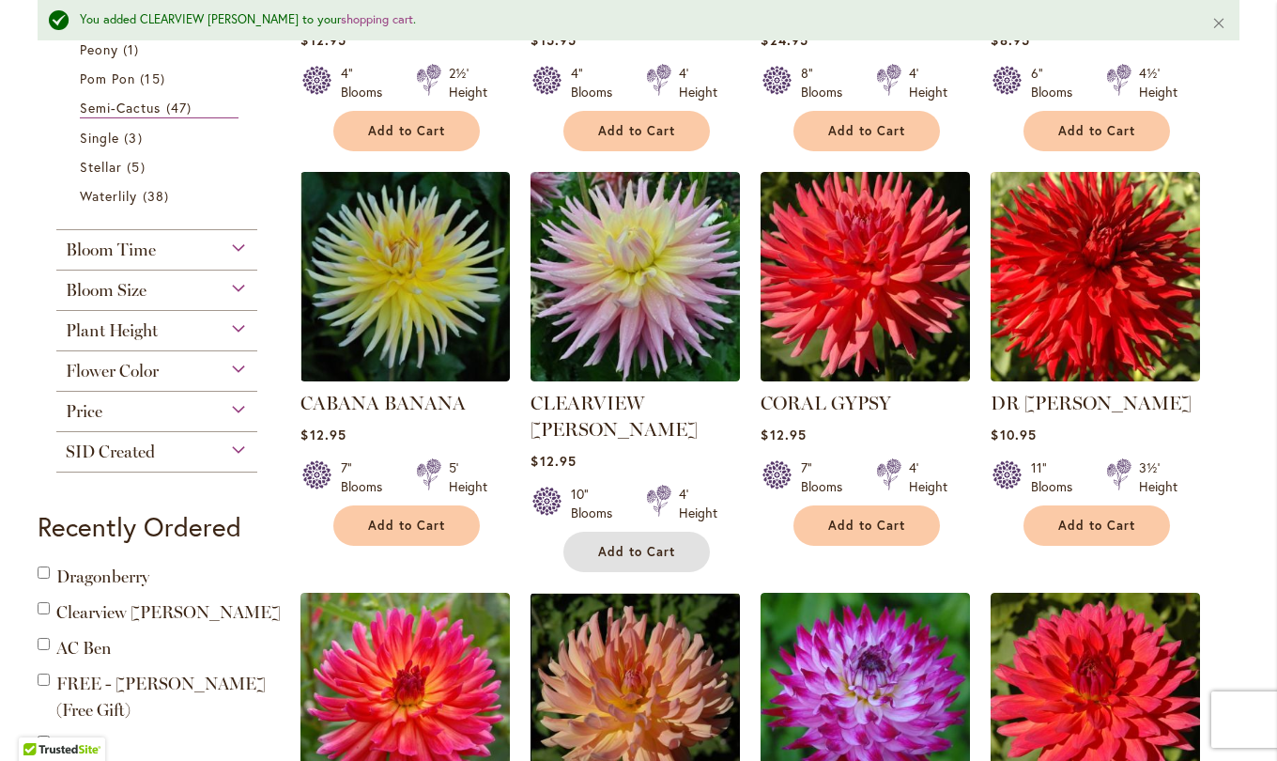
scroll to position [1101, 0]
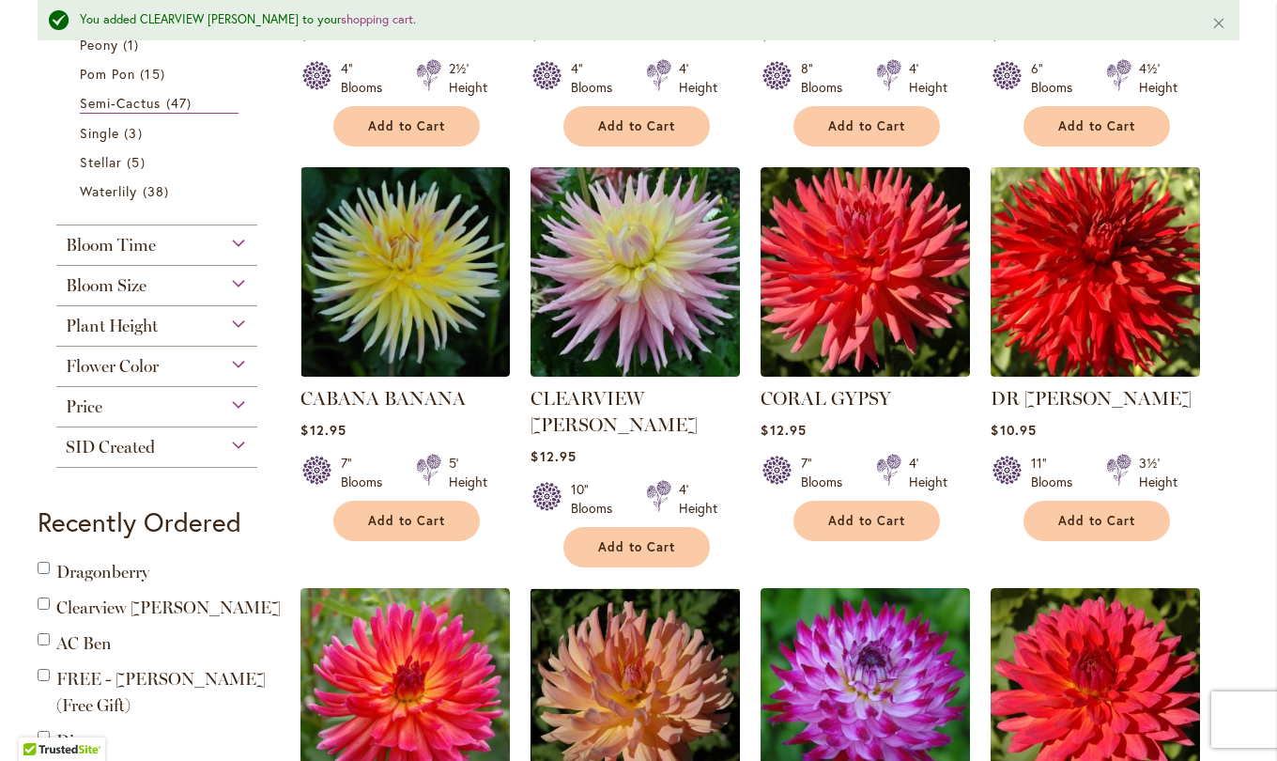
click at [1089, 314] on img at bounding box center [1095, 271] width 209 height 209
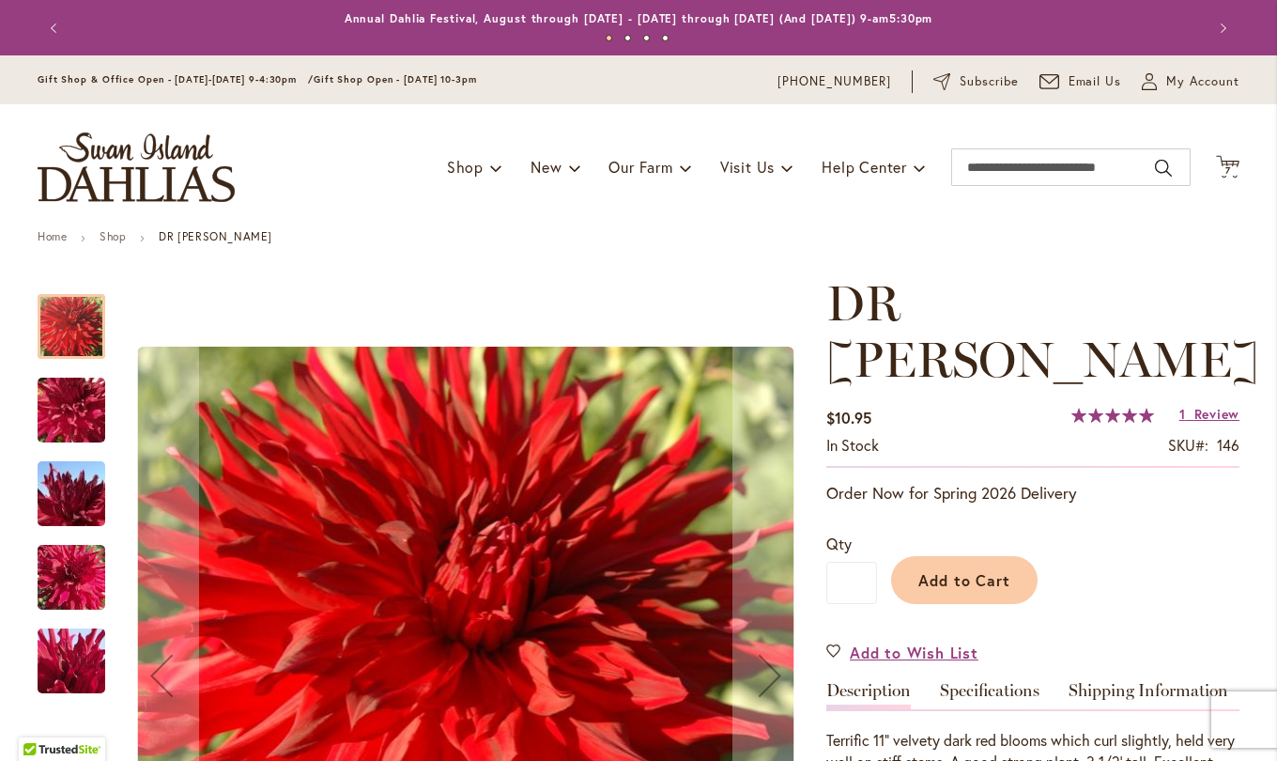
click at [993, 682] on link "Specifications" at bounding box center [990, 695] width 100 height 27
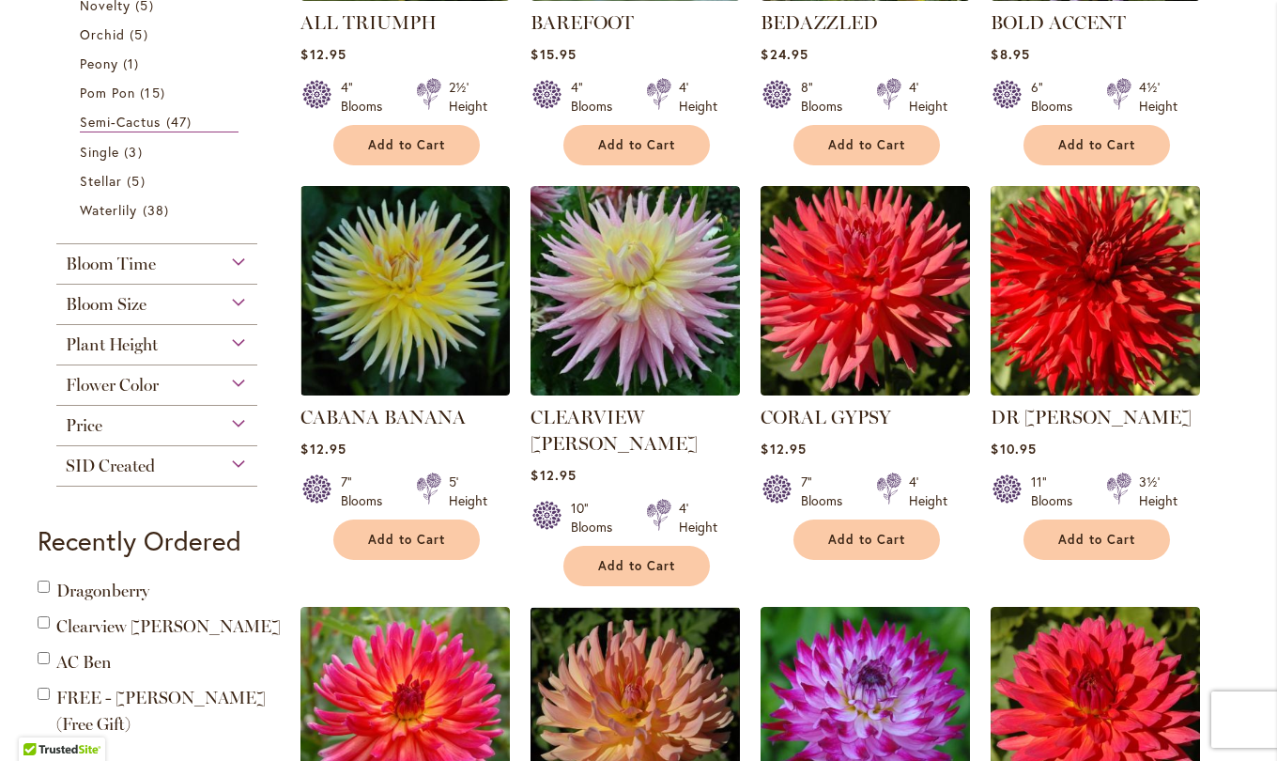
scroll to position [1038, 0]
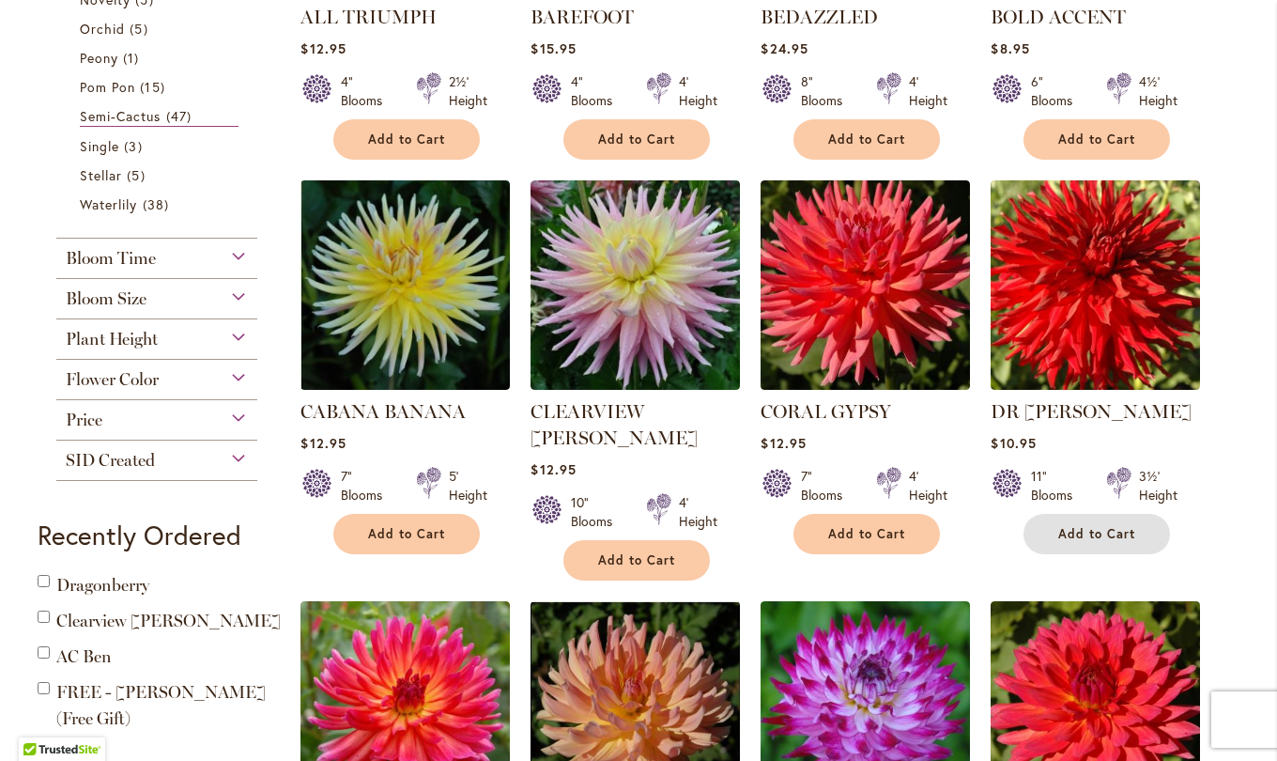
click at [1087, 536] on span "Add to Cart" at bounding box center [1097, 534] width 77 height 16
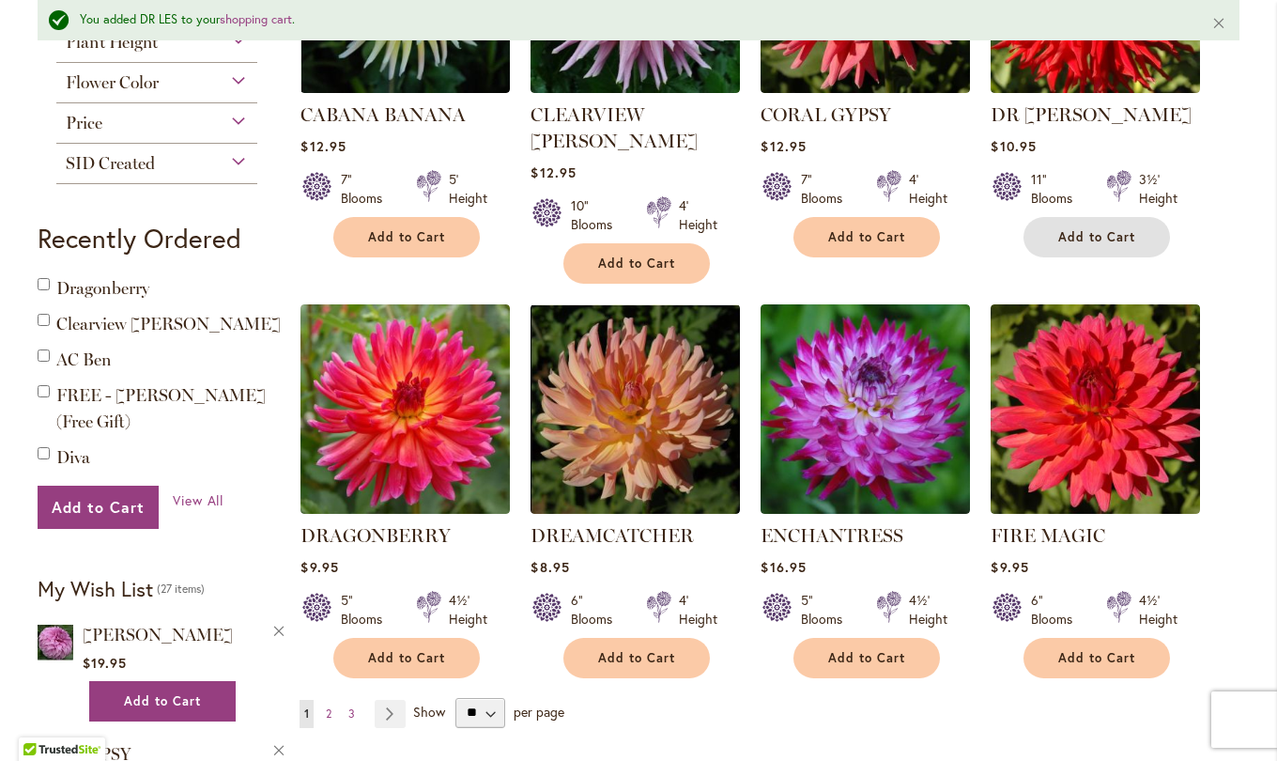
scroll to position [1405, 0]
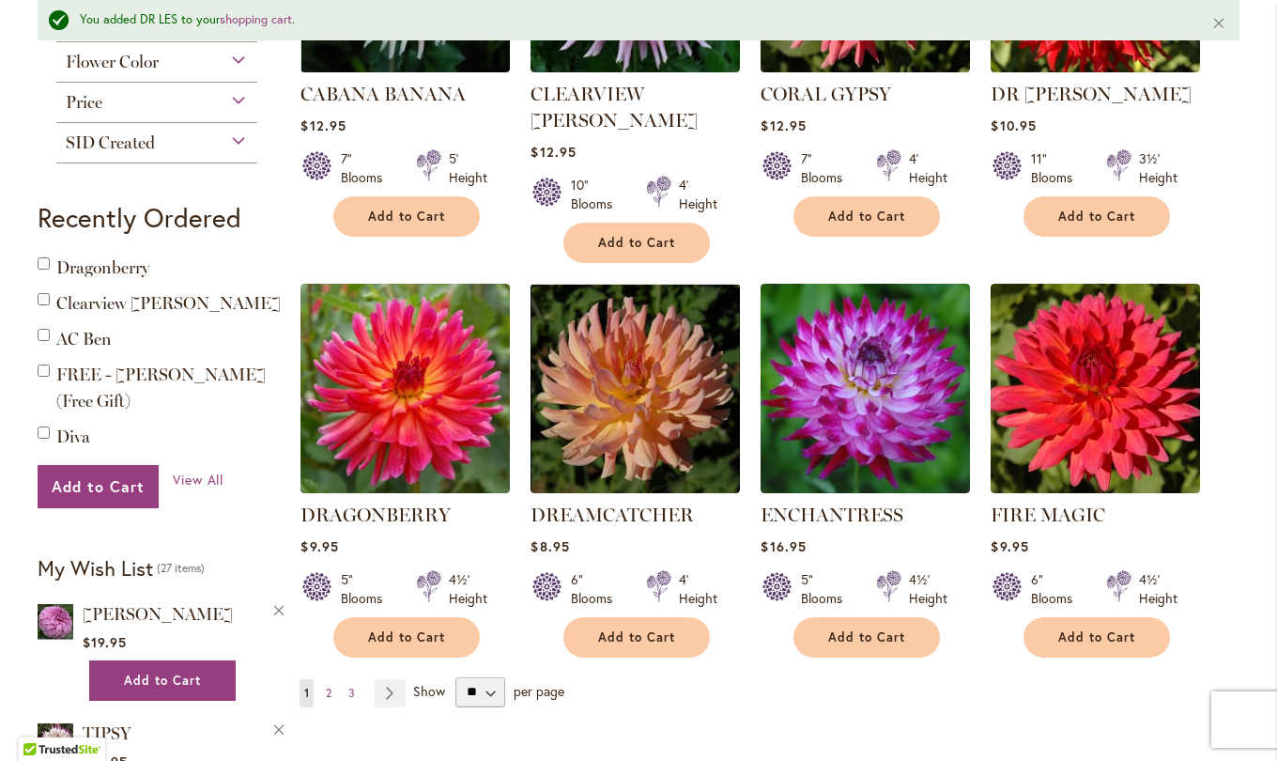
click at [866, 412] on img at bounding box center [865, 388] width 209 height 209
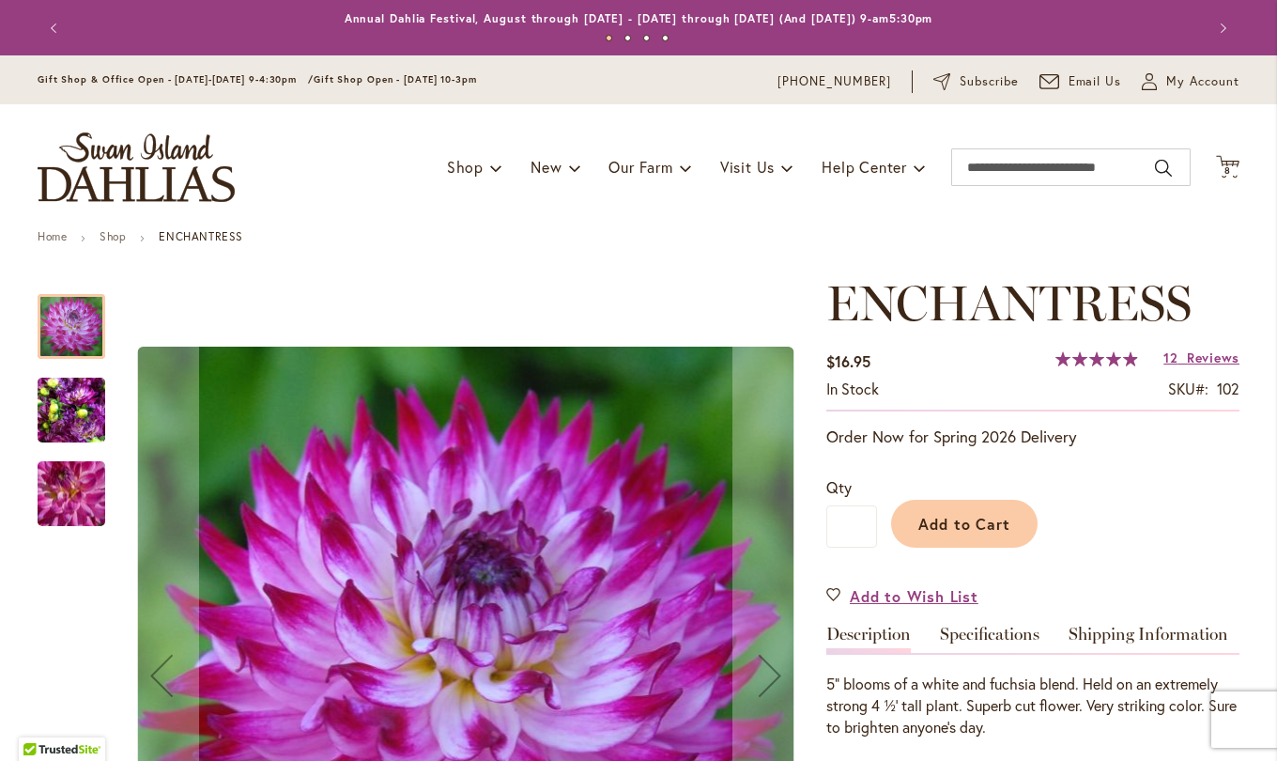
click at [1005, 642] on link "Specifications" at bounding box center [990, 639] width 100 height 27
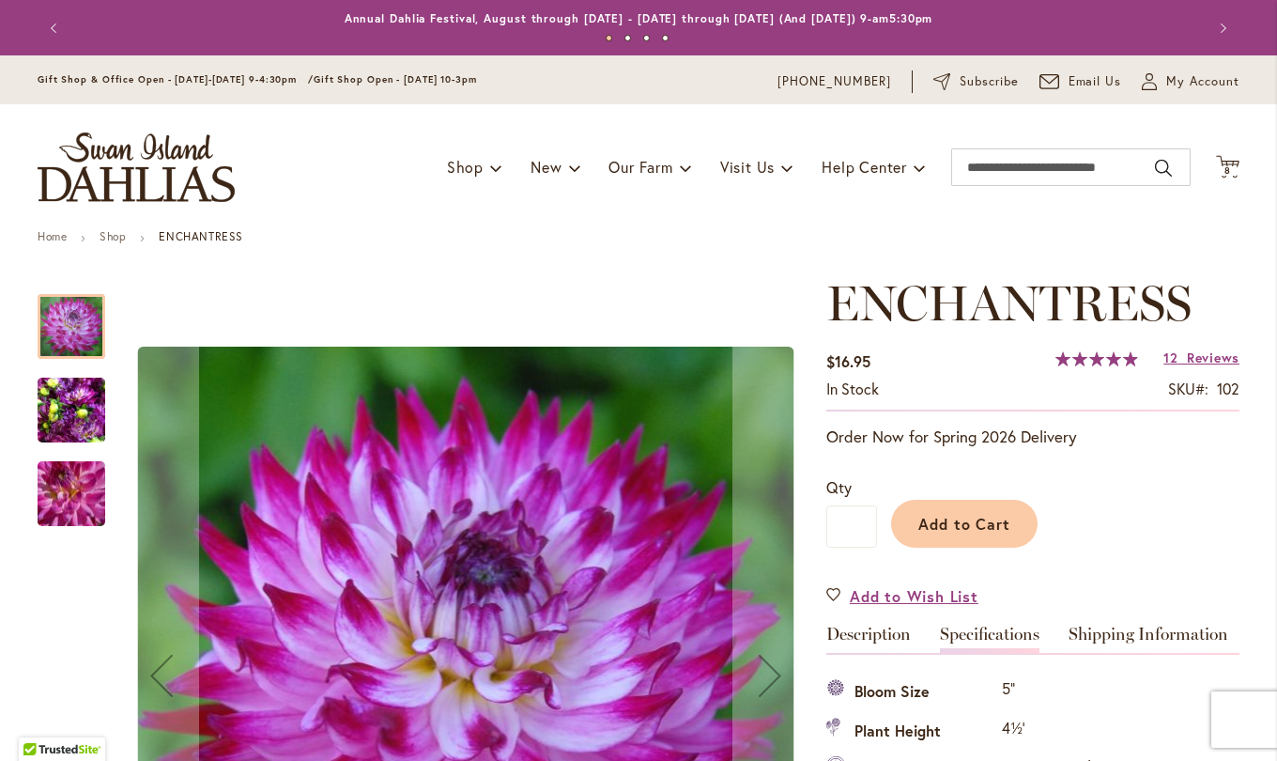
scroll to position [625, 0]
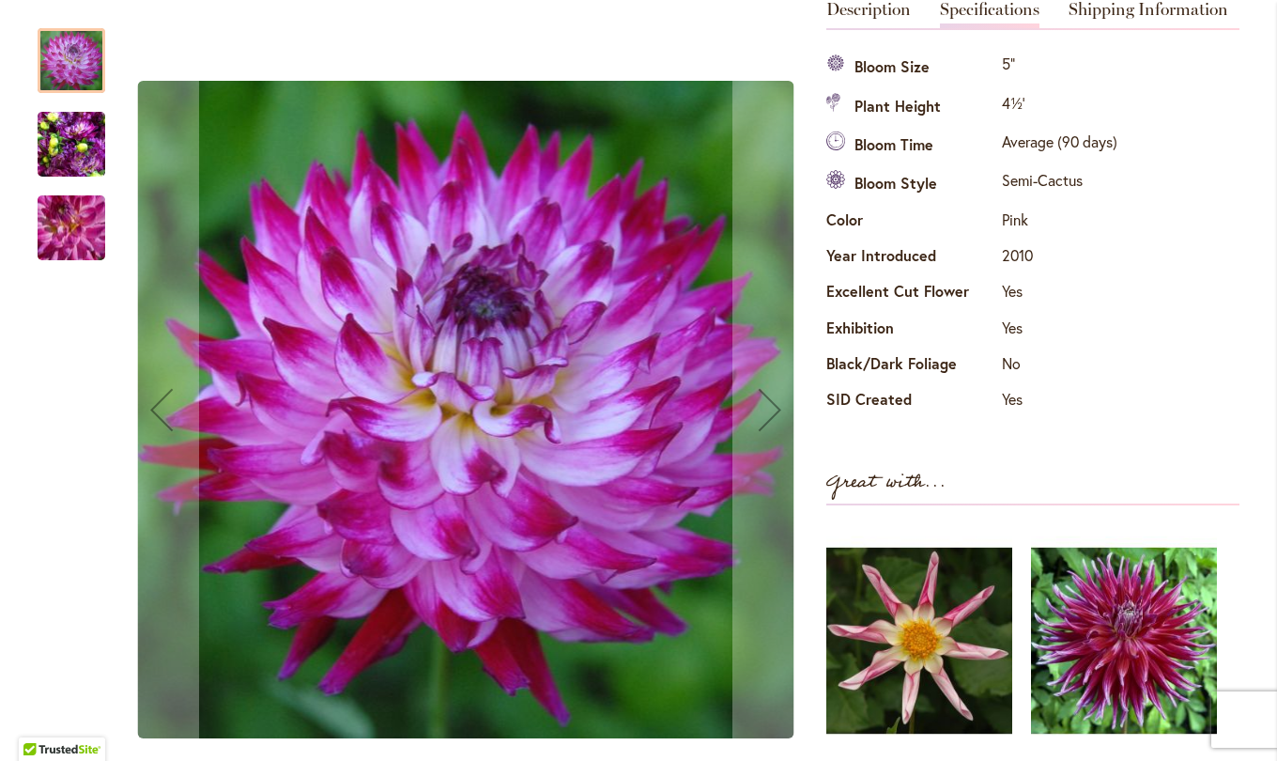
click at [75, 205] on img "Enchantress" at bounding box center [71, 227] width 135 height 117
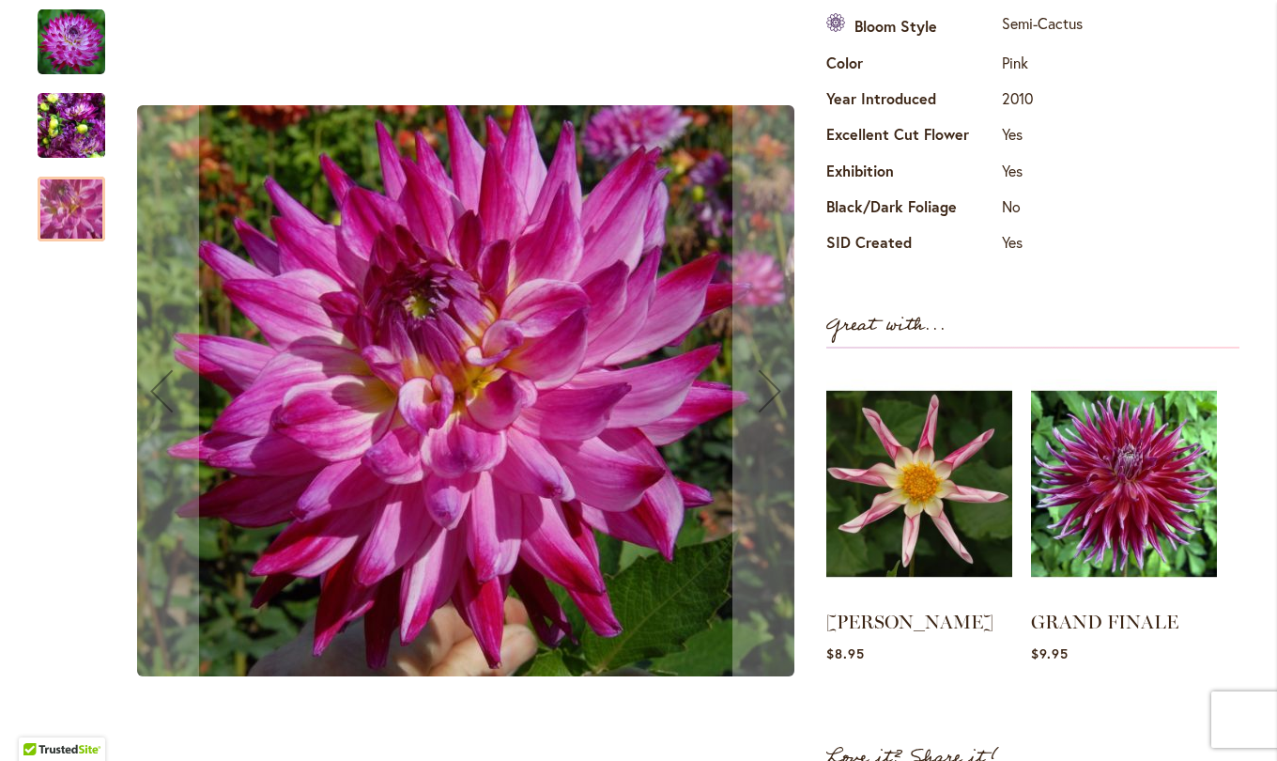
scroll to position [781, 0]
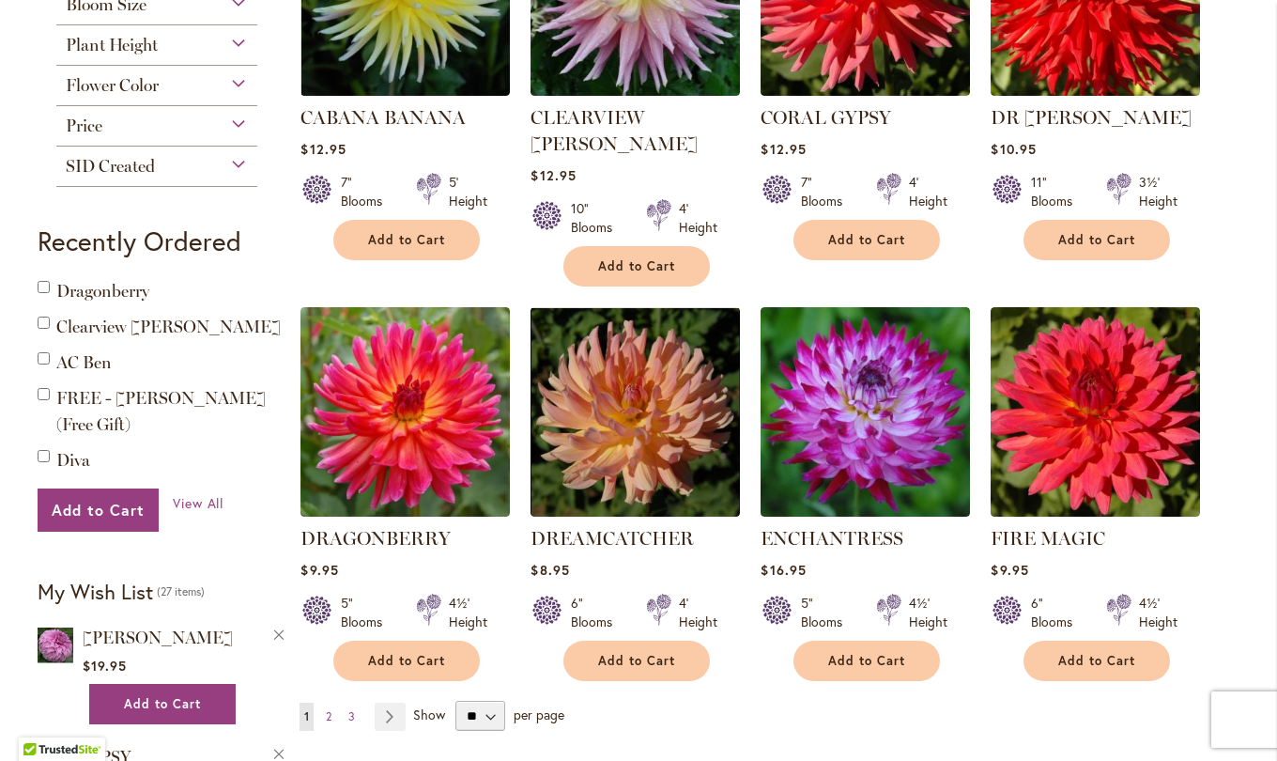
scroll to position [1369, 0]
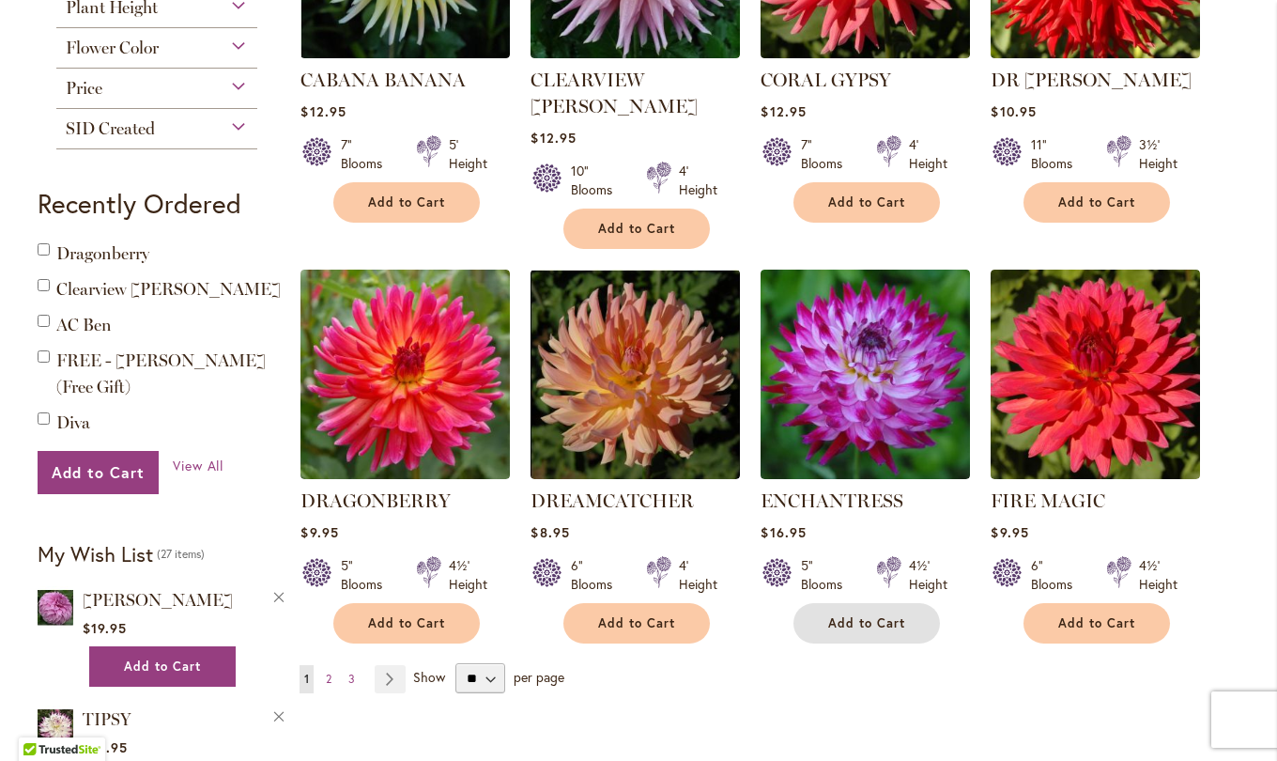
click at [847, 608] on button "Add to Cart" at bounding box center [867, 623] width 147 height 40
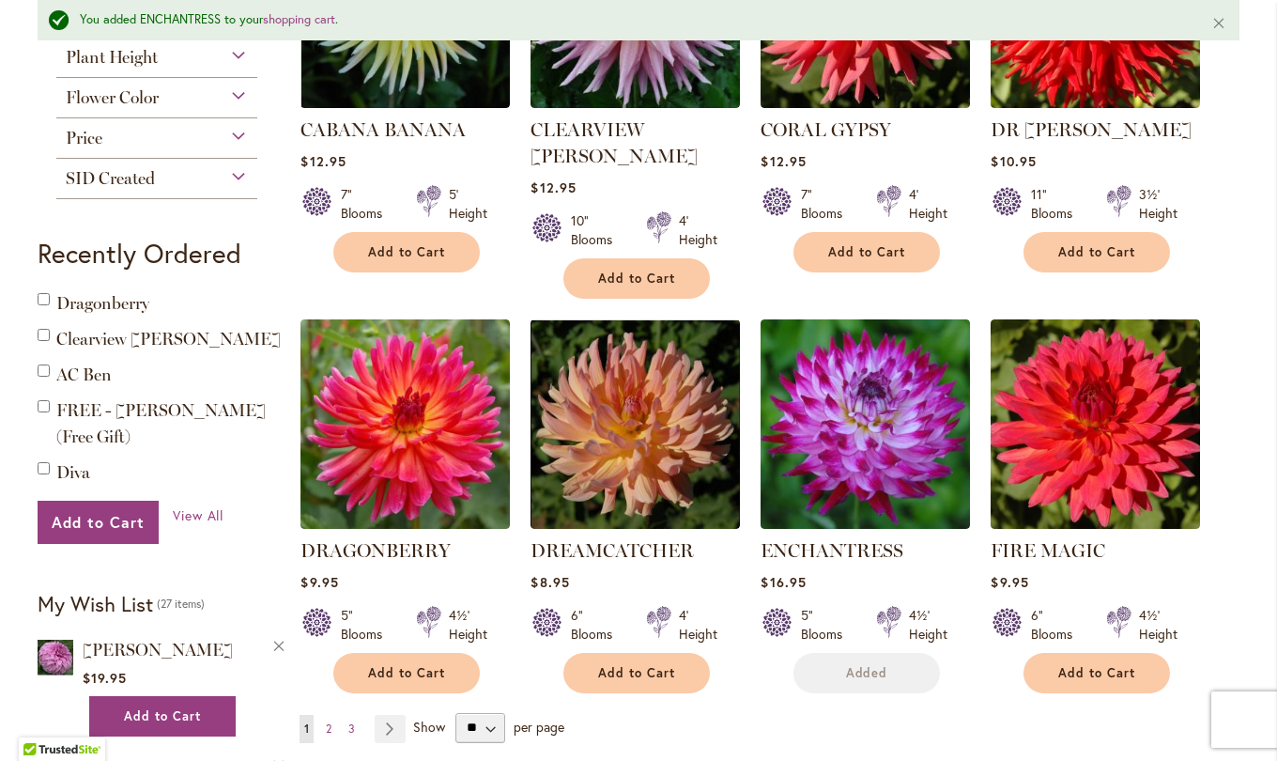
scroll to position [1418, 0]
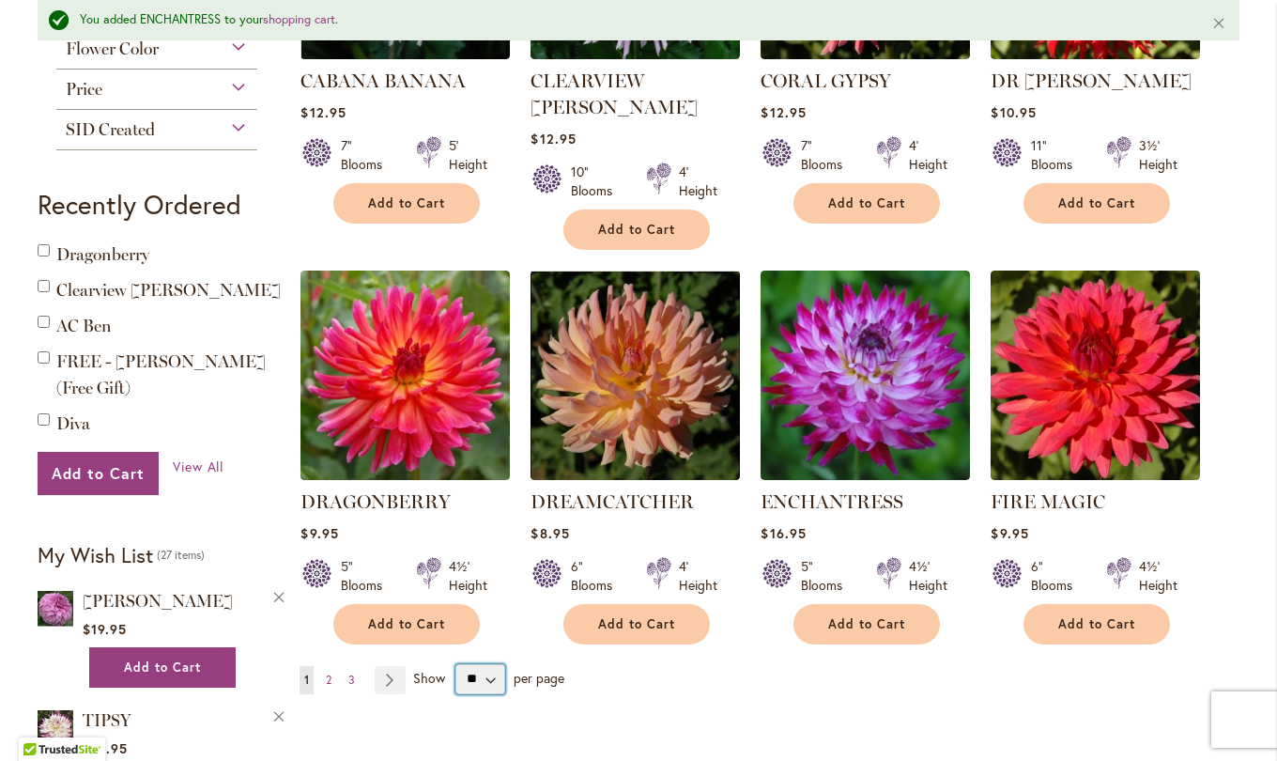
click at [477, 664] on select "** ** ** **" at bounding box center [481, 679] width 50 height 30
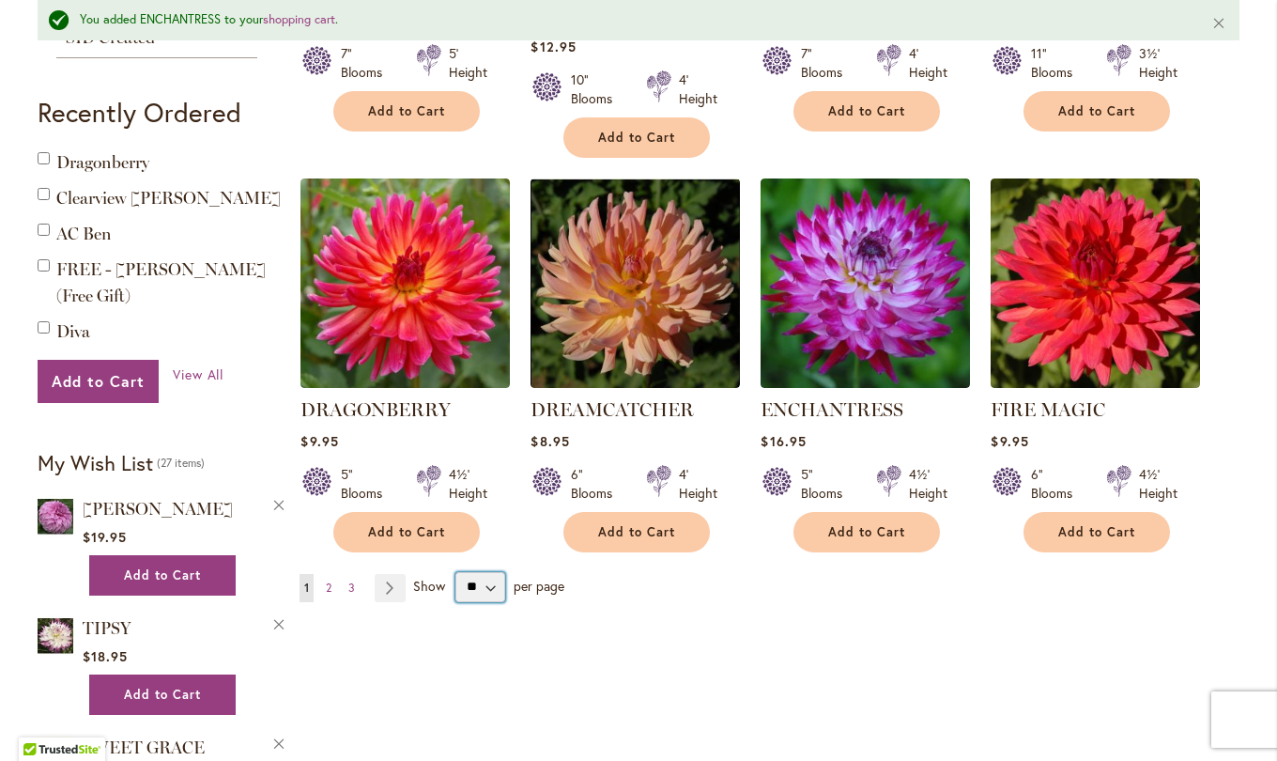
scroll to position [1565, 0]
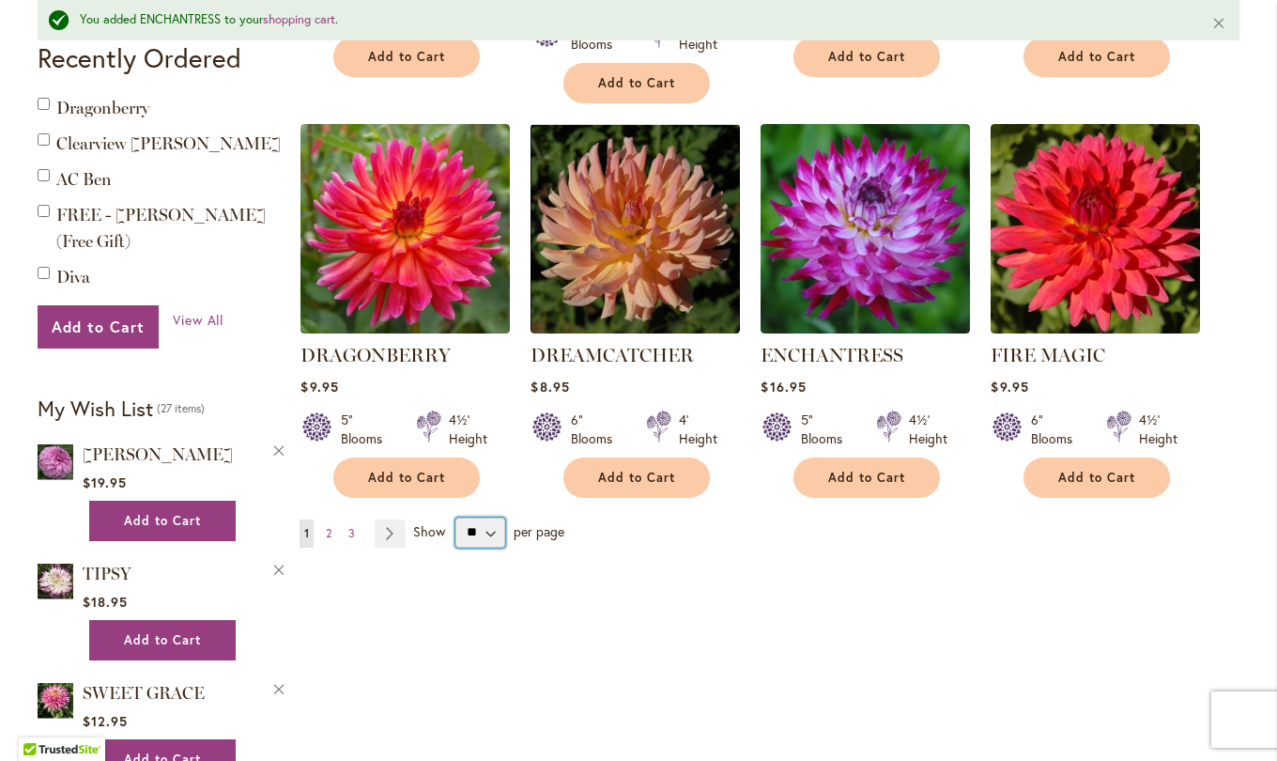
click at [492, 518] on select "** ** ** **" at bounding box center [481, 533] width 50 height 30
select select "**"
click at [456, 518] on select "** ** ** **" at bounding box center [481, 533] width 50 height 30
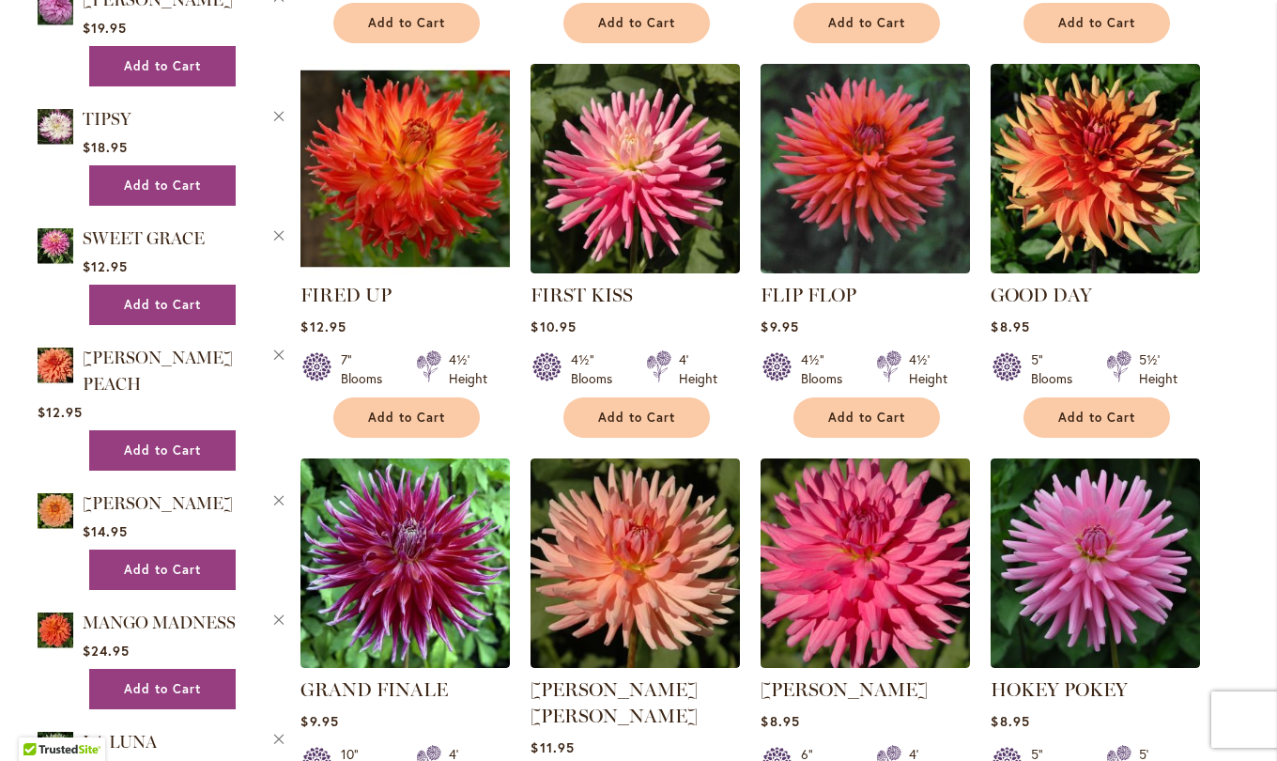
scroll to position [1998, 0]
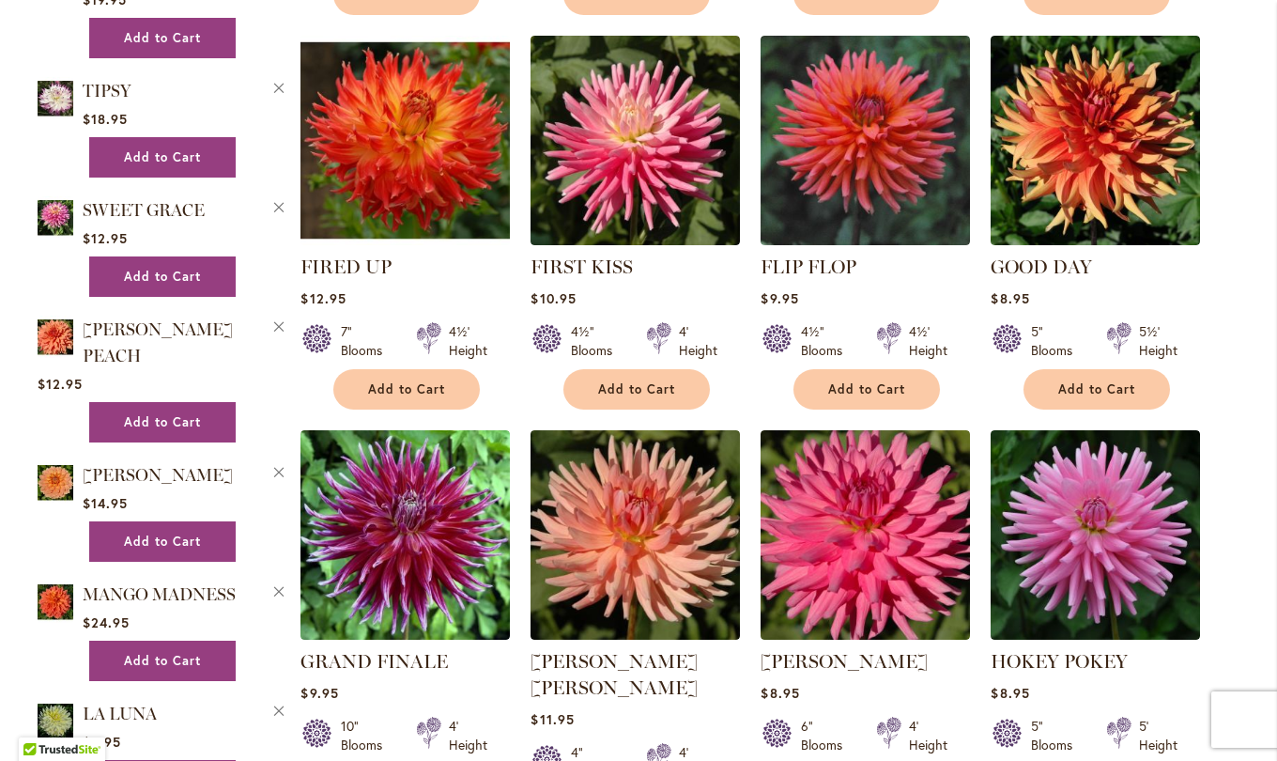
click at [389, 534] on img at bounding box center [405, 534] width 209 height 209
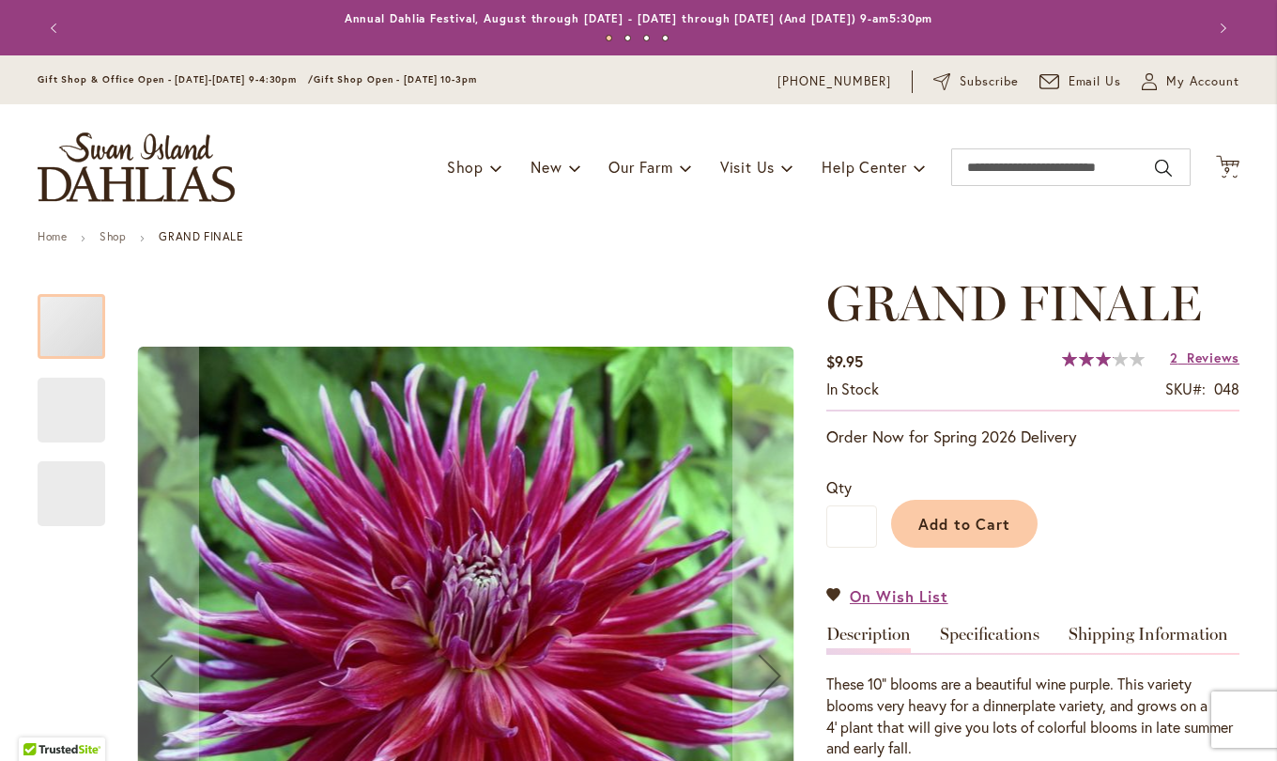
click at [1000, 640] on link "Specifications" at bounding box center [990, 639] width 100 height 27
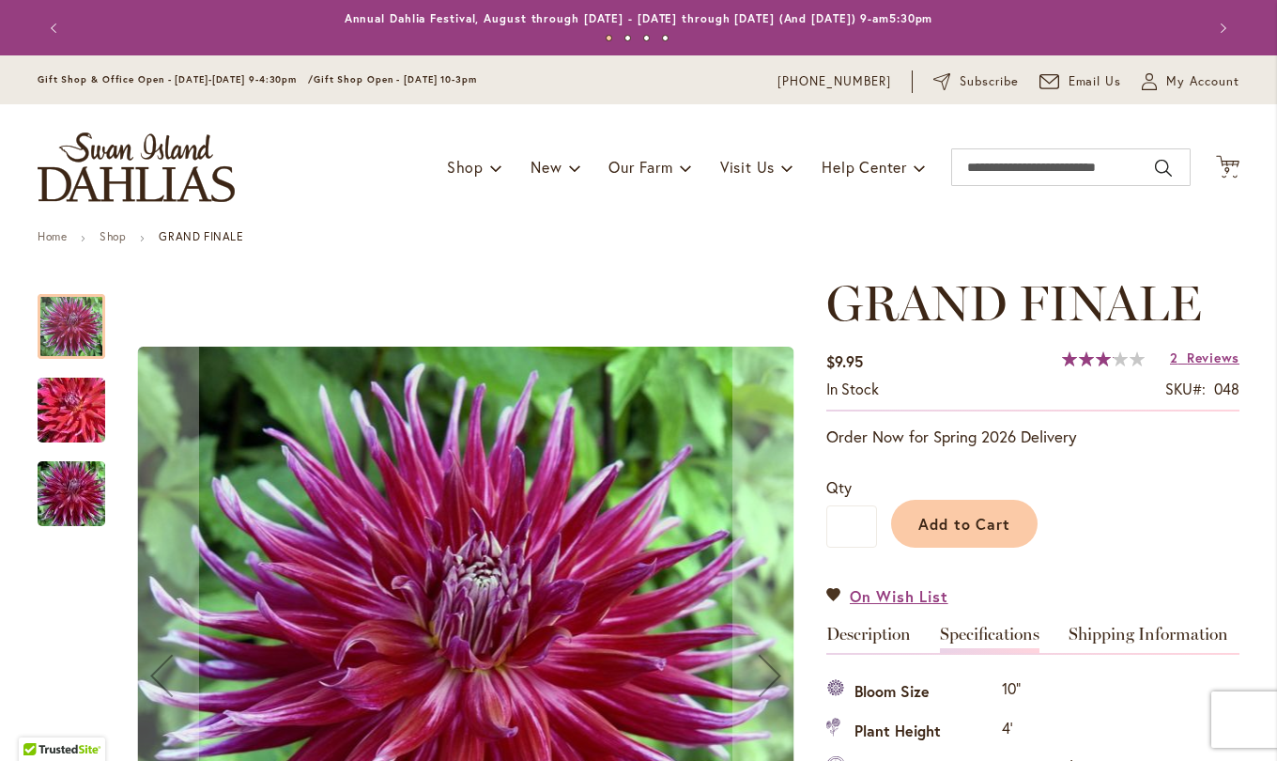
scroll to position [625, 0]
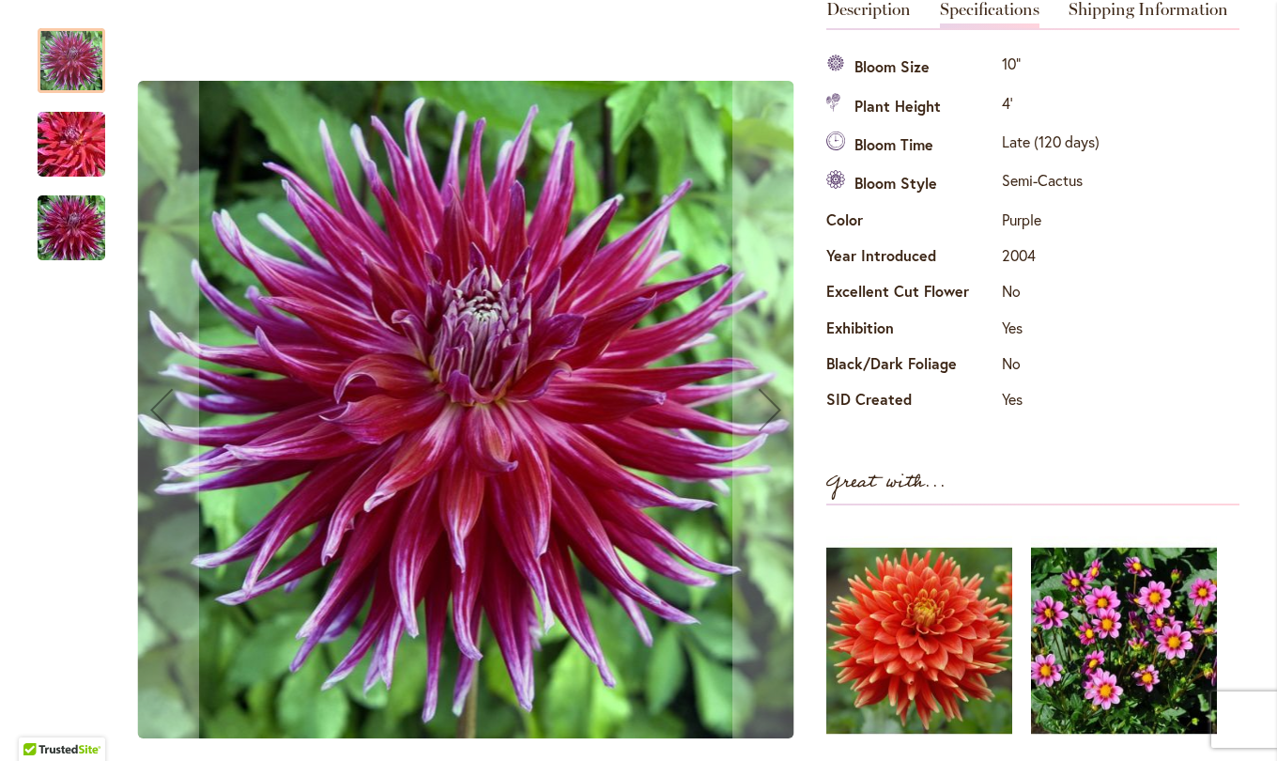
click at [81, 161] on img "Grand Finale" at bounding box center [71, 145] width 135 height 90
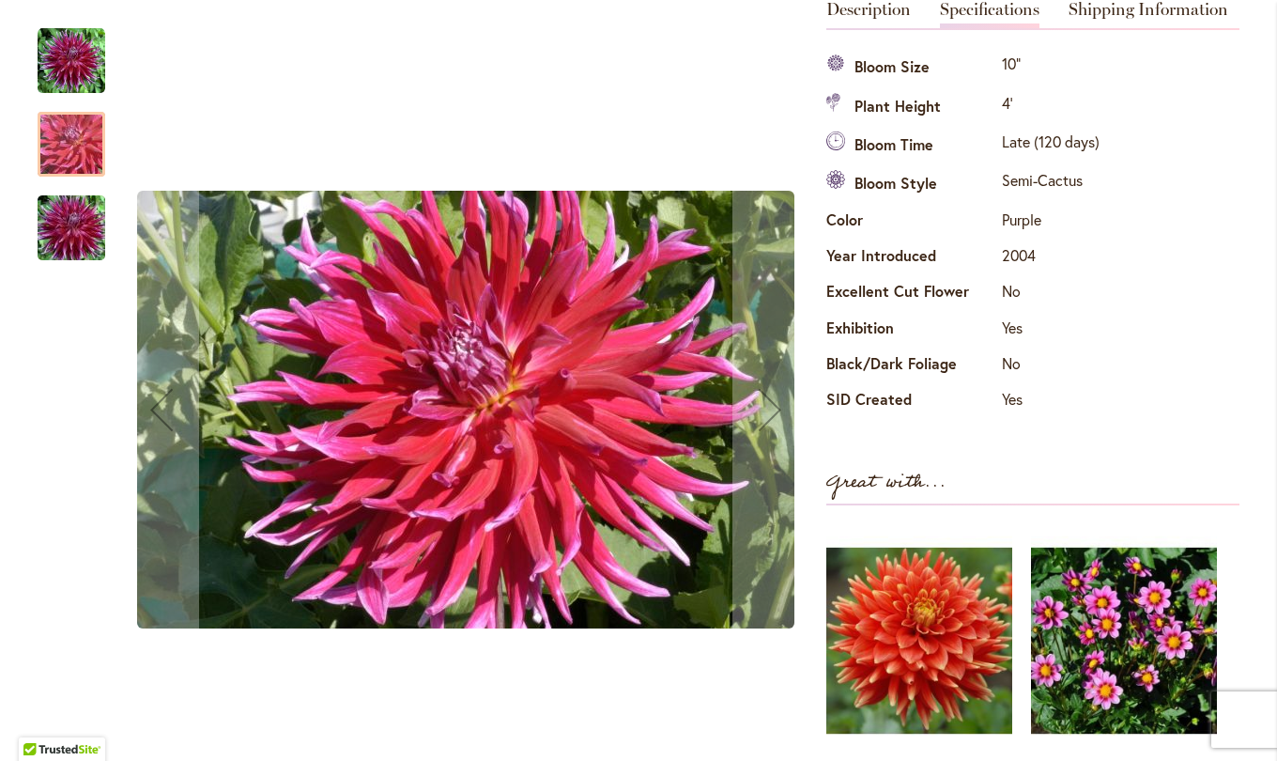
click at [64, 249] on img "Grand Finale" at bounding box center [71, 228] width 135 height 90
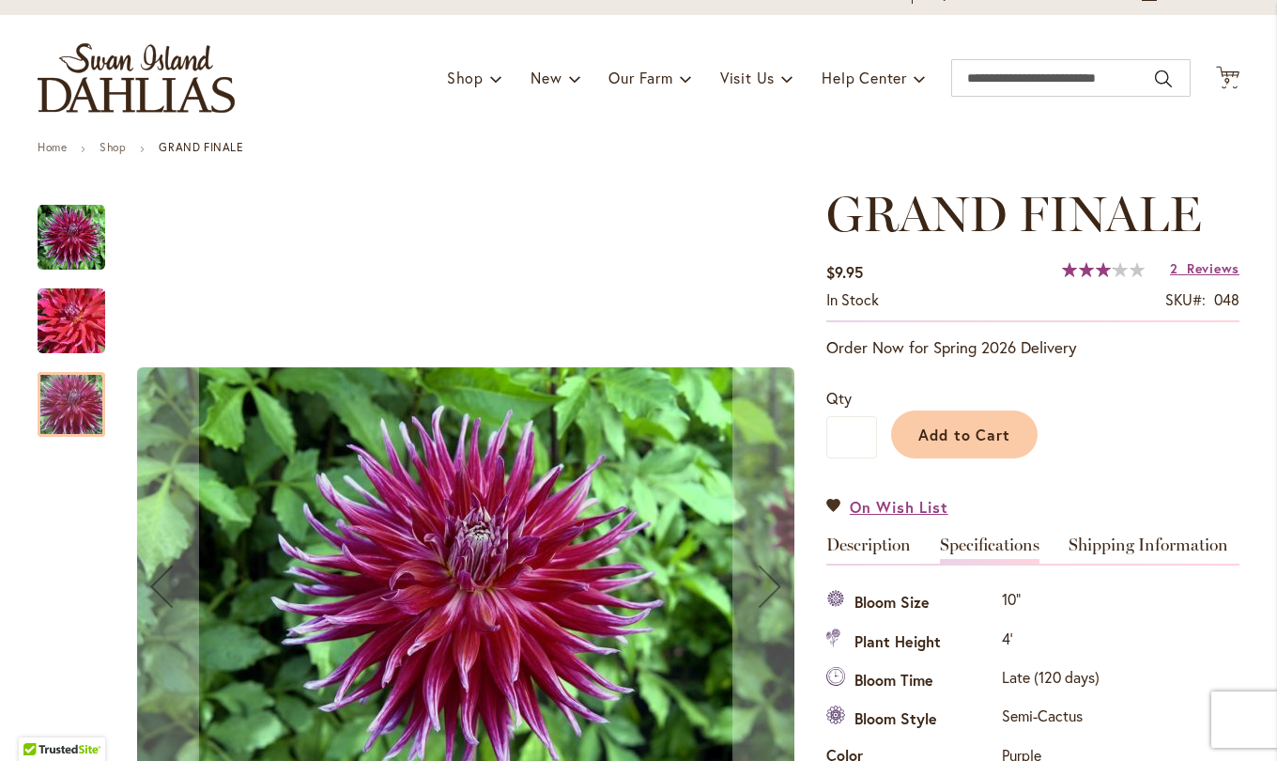
scroll to position [85, 0]
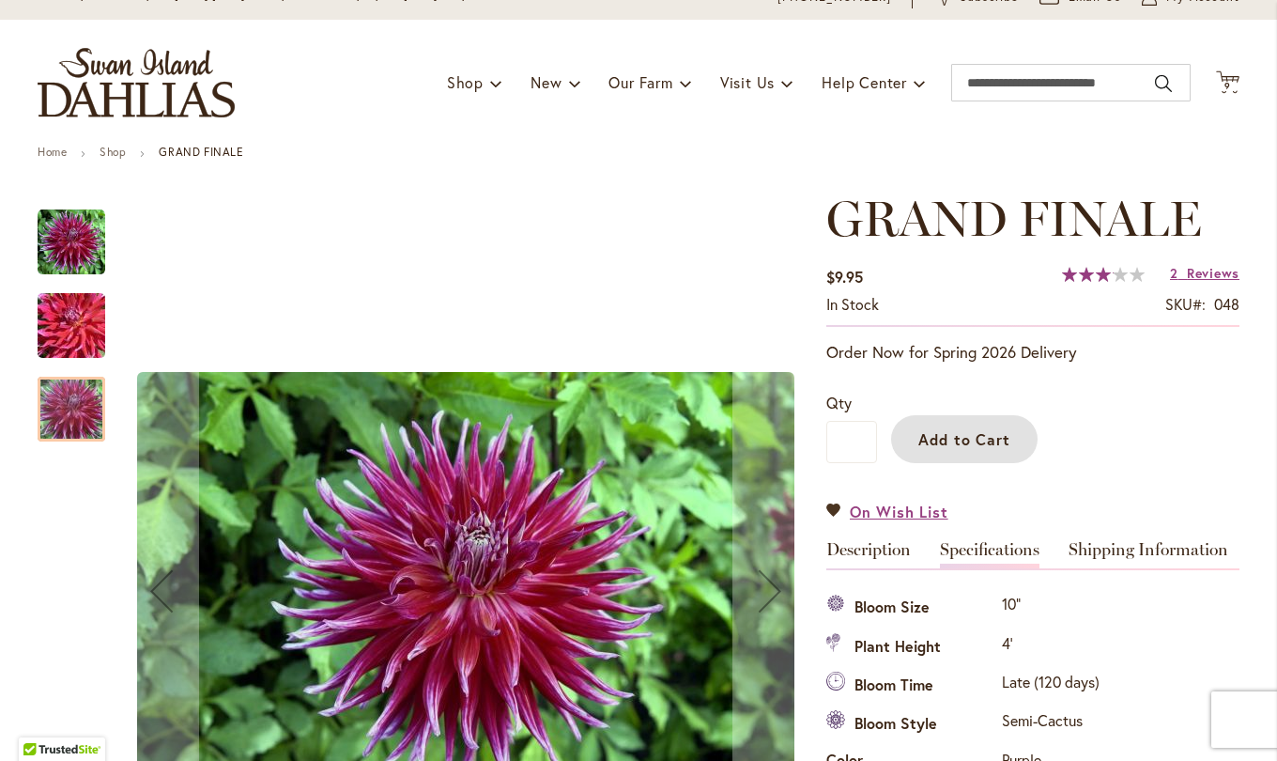
click at [968, 439] on span "Add to Cart" at bounding box center [965, 439] width 93 height 20
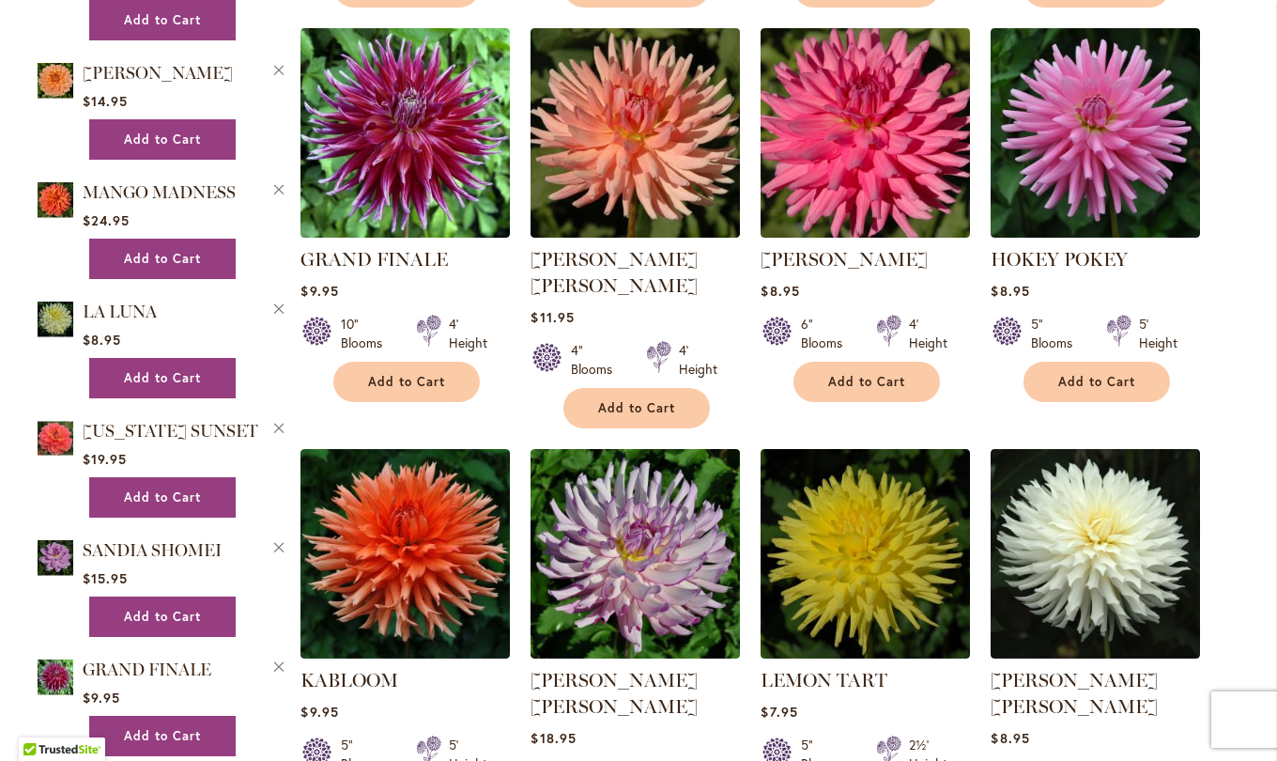
scroll to position [2401, 0]
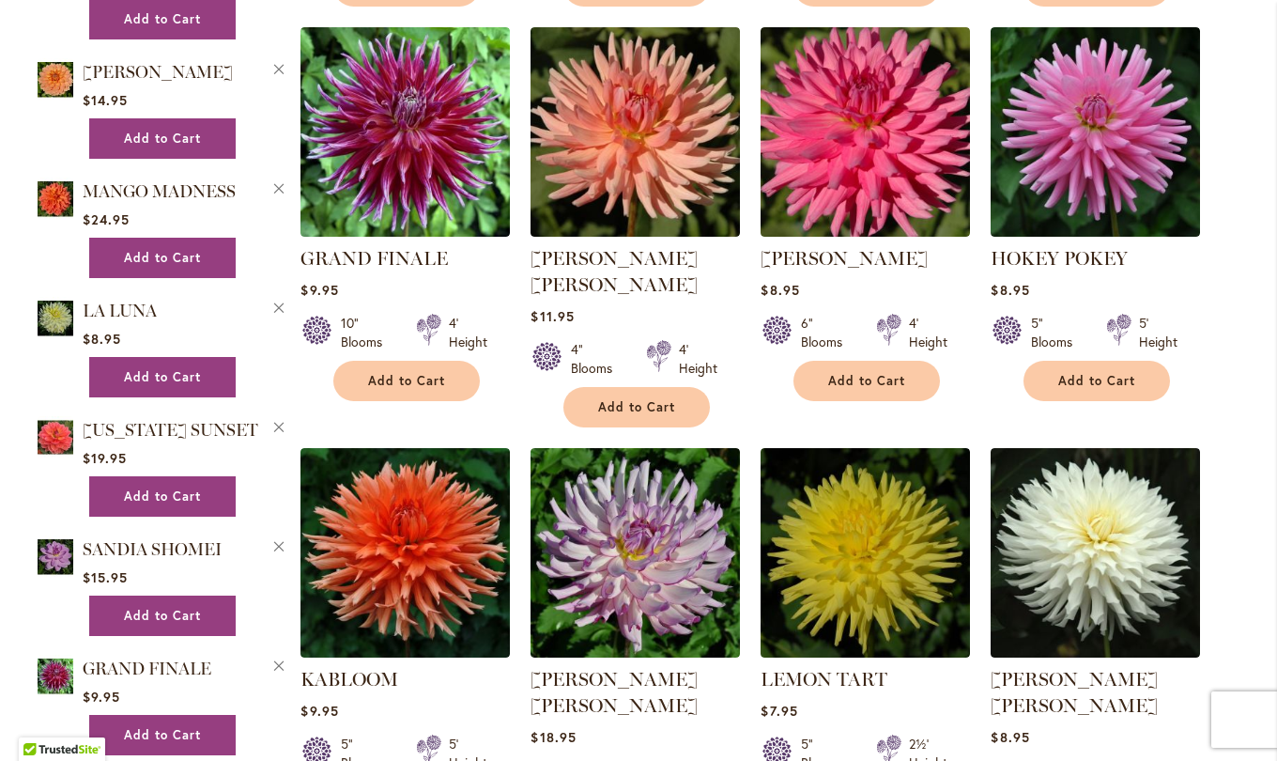
click at [638, 115] on img at bounding box center [635, 131] width 209 height 209
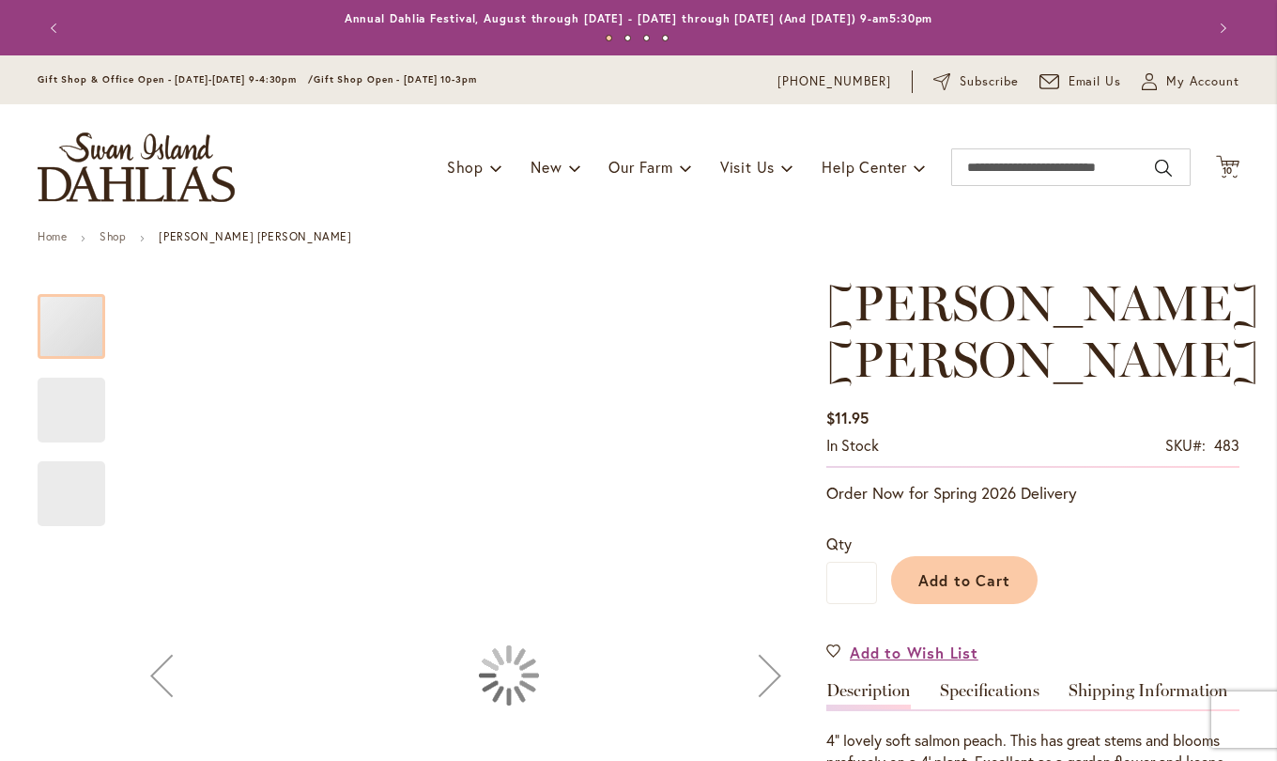
click at [990, 688] on link "Specifications" at bounding box center [990, 695] width 100 height 27
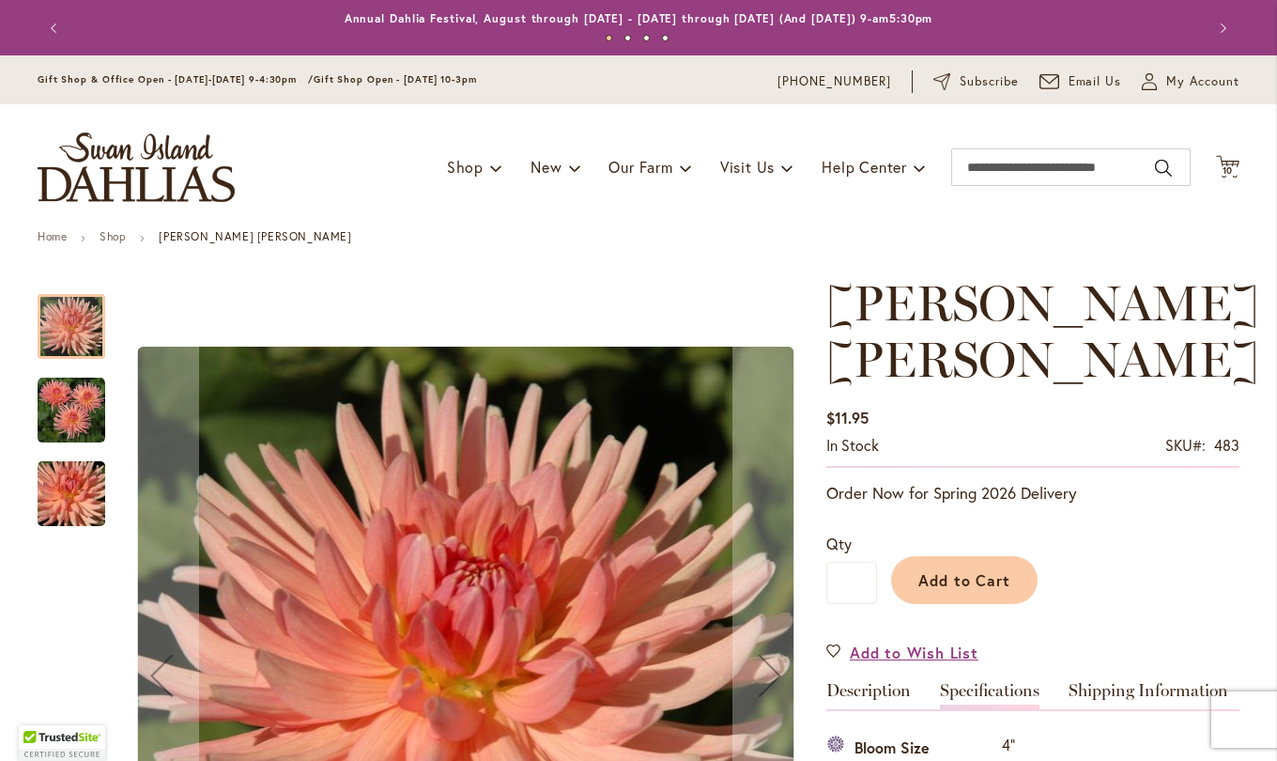
scroll to position [681, 0]
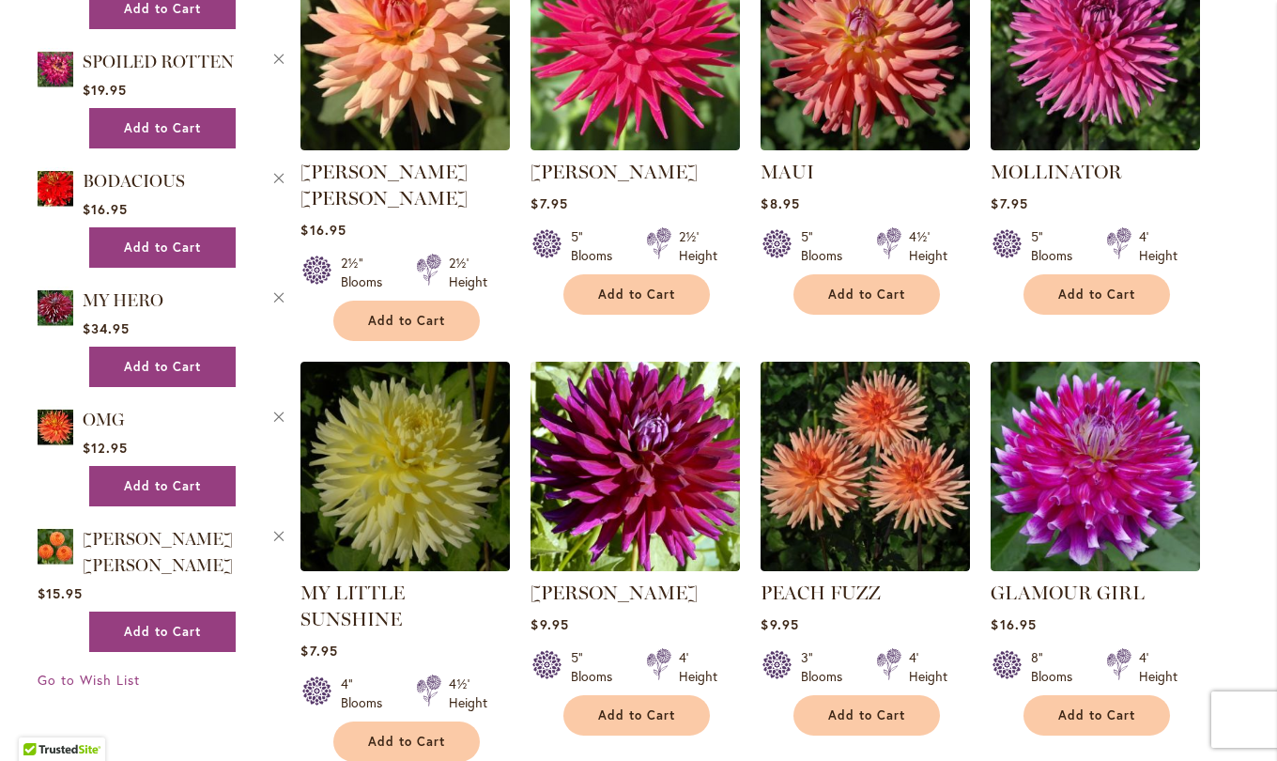
scroll to position [3725, 0]
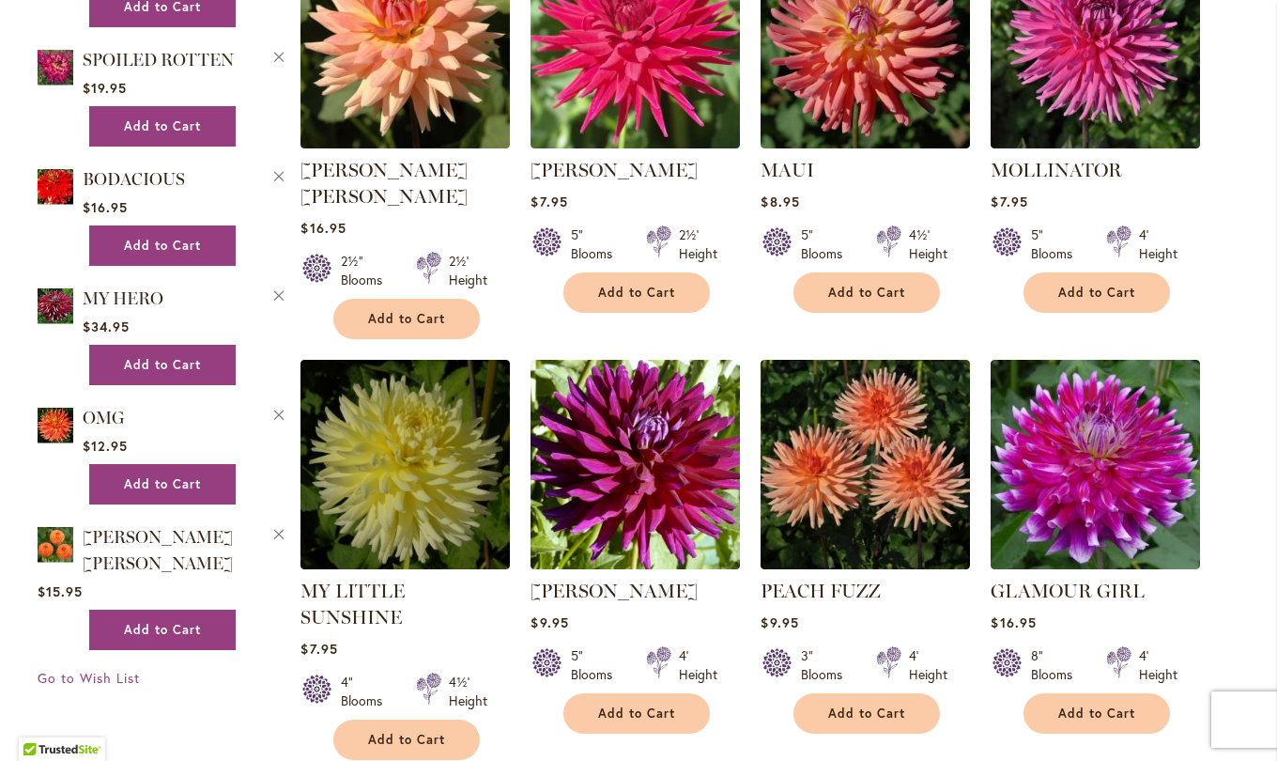
click at [852, 412] on img at bounding box center [865, 464] width 209 height 209
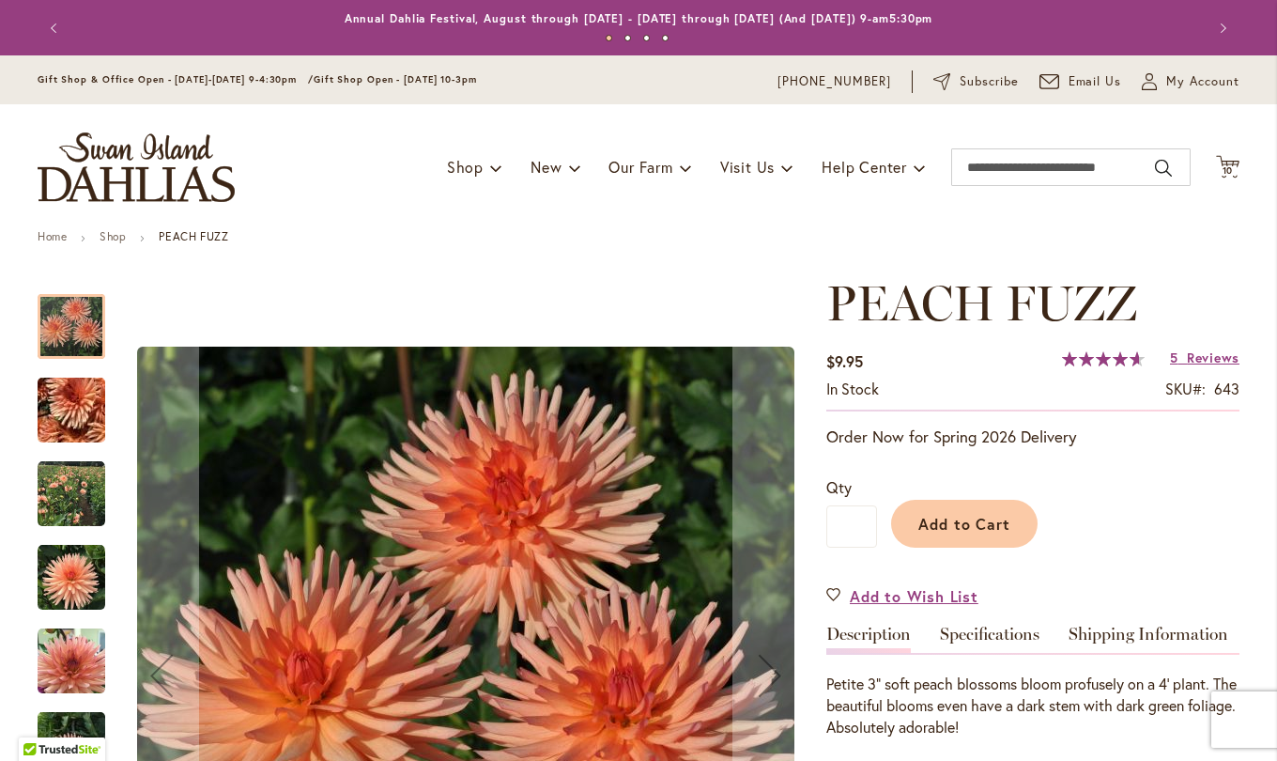
click at [996, 633] on link "Specifications" at bounding box center [990, 639] width 100 height 27
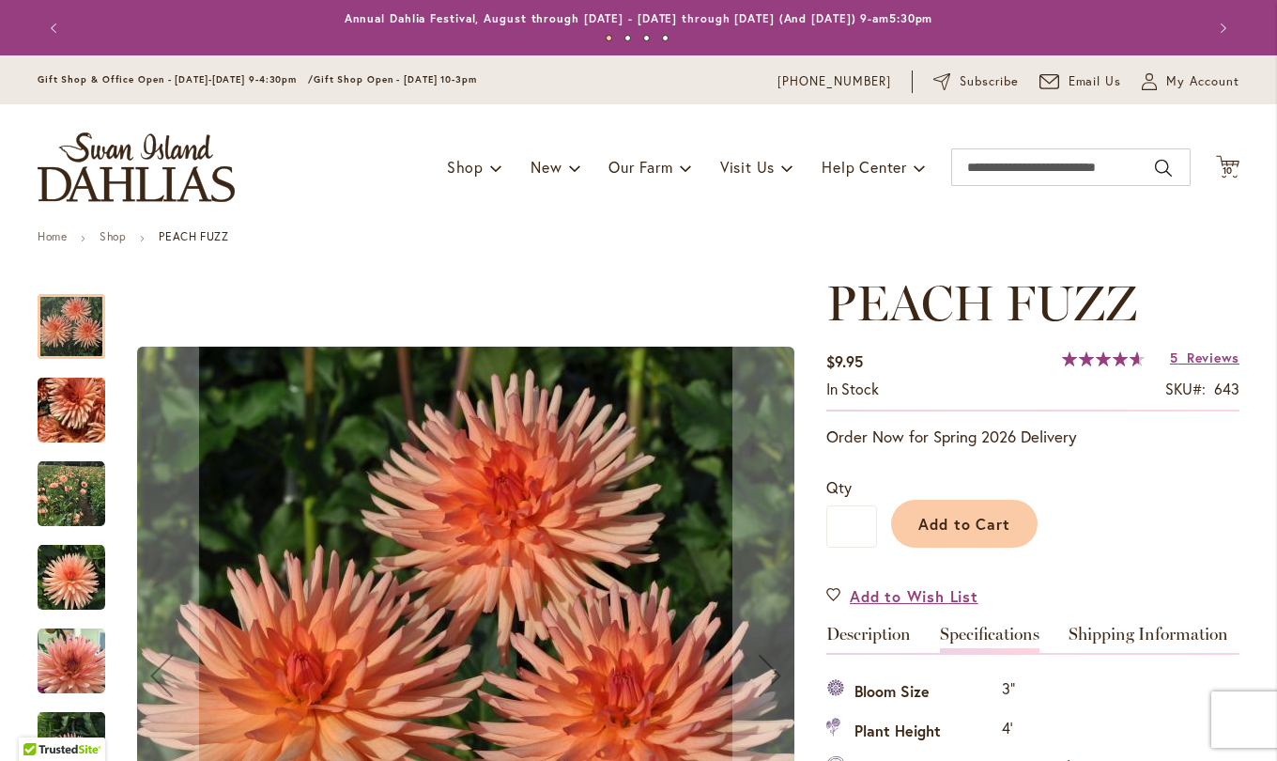
scroll to position [625, 0]
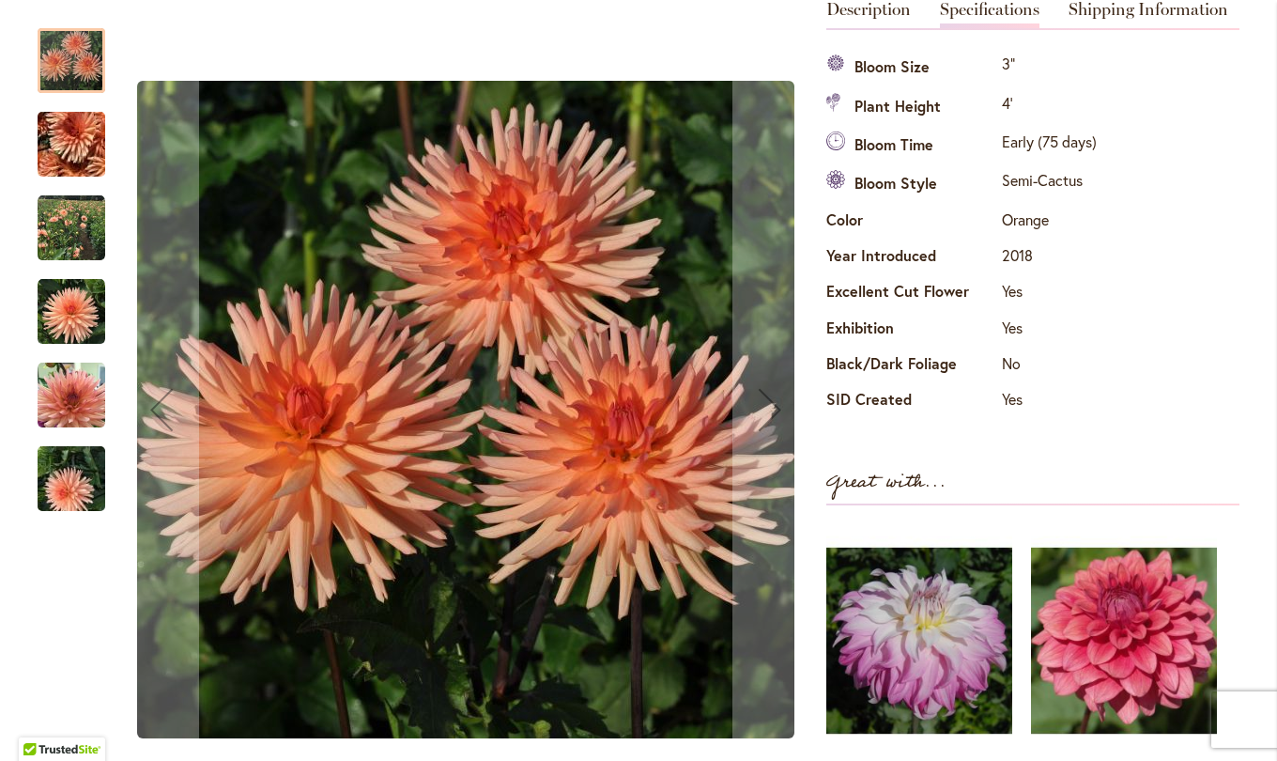
click at [58, 393] on img "PEACH FUZZ" at bounding box center [72, 396] width 68 height 68
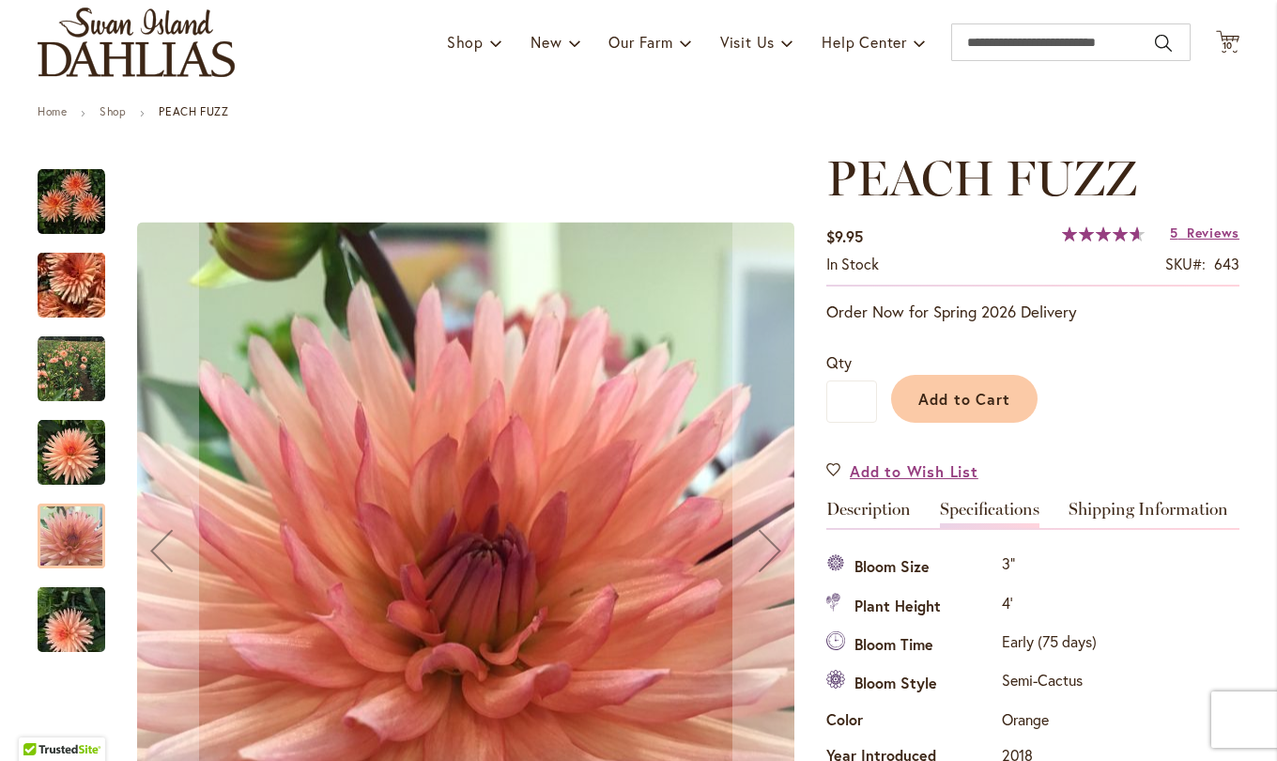
scroll to position [124, 0]
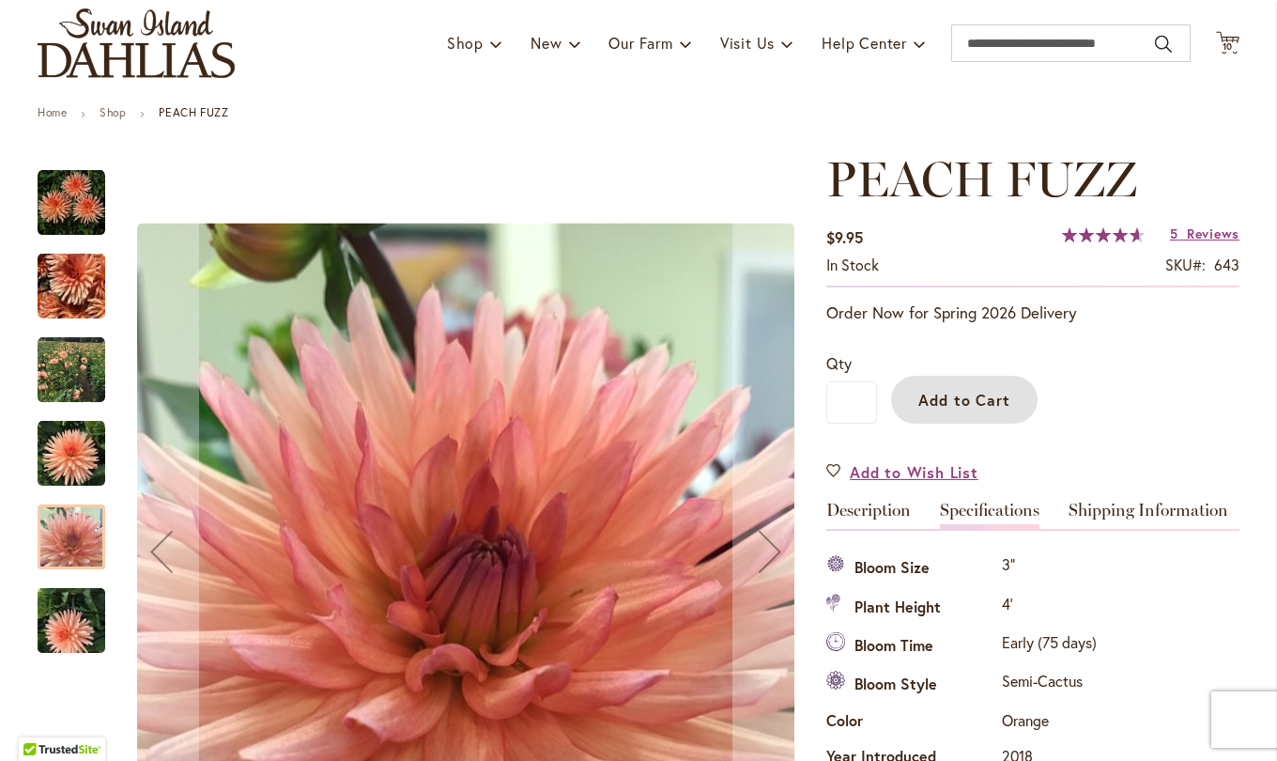
click at [974, 401] on span "Add to Cart" at bounding box center [965, 400] width 93 height 20
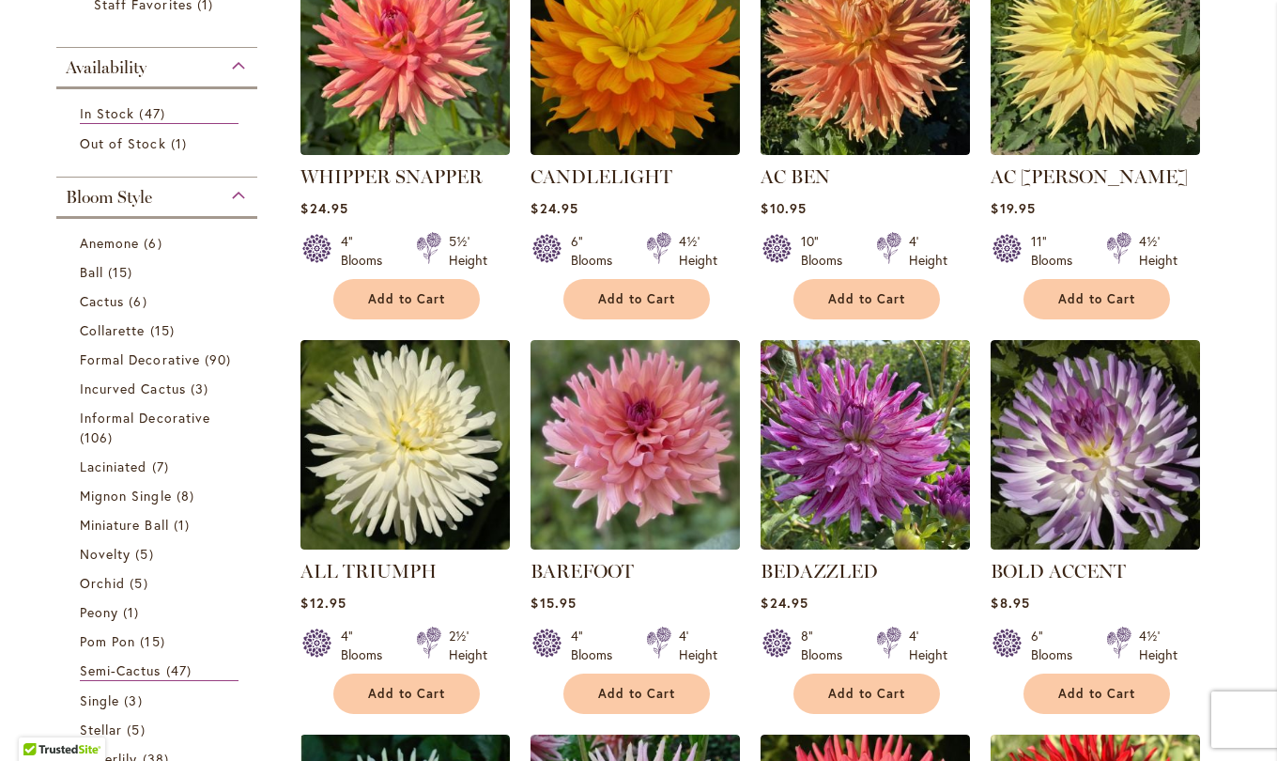
scroll to position [485, 0]
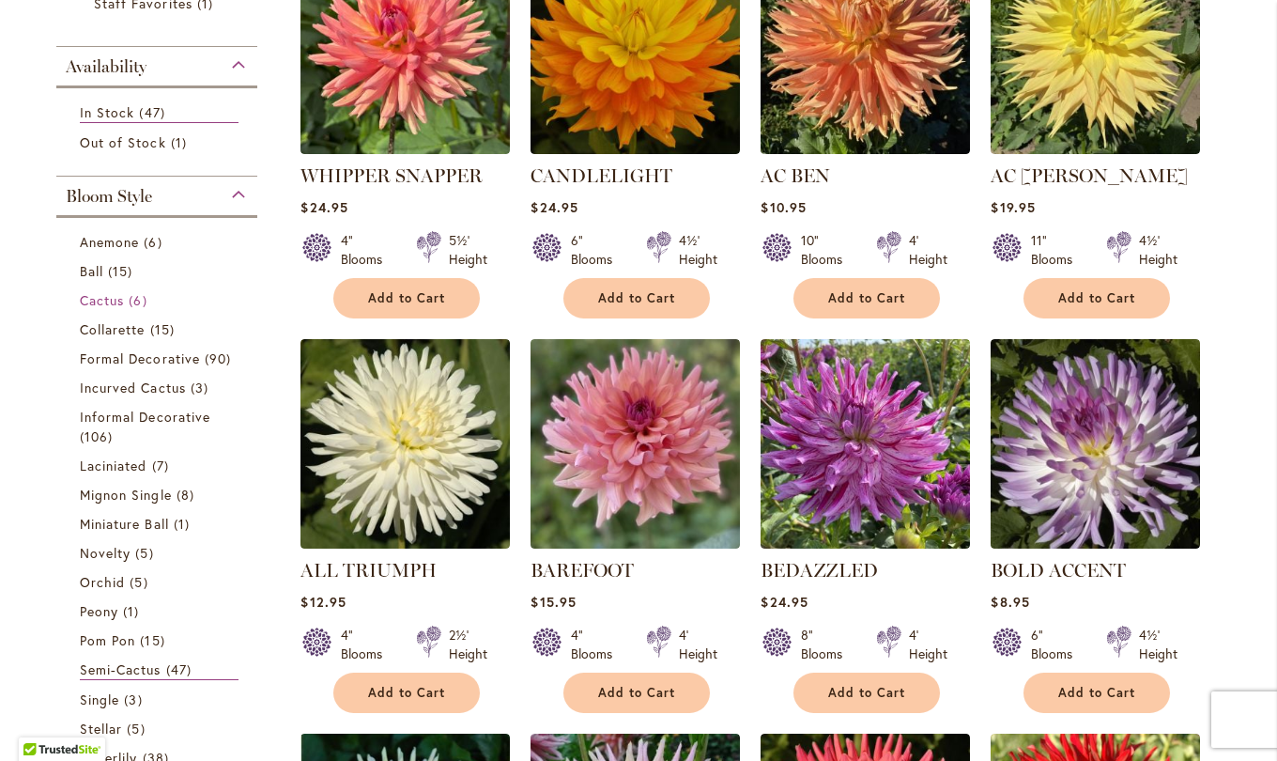
click at [112, 296] on span "Cactus" at bounding box center [102, 300] width 44 height 18
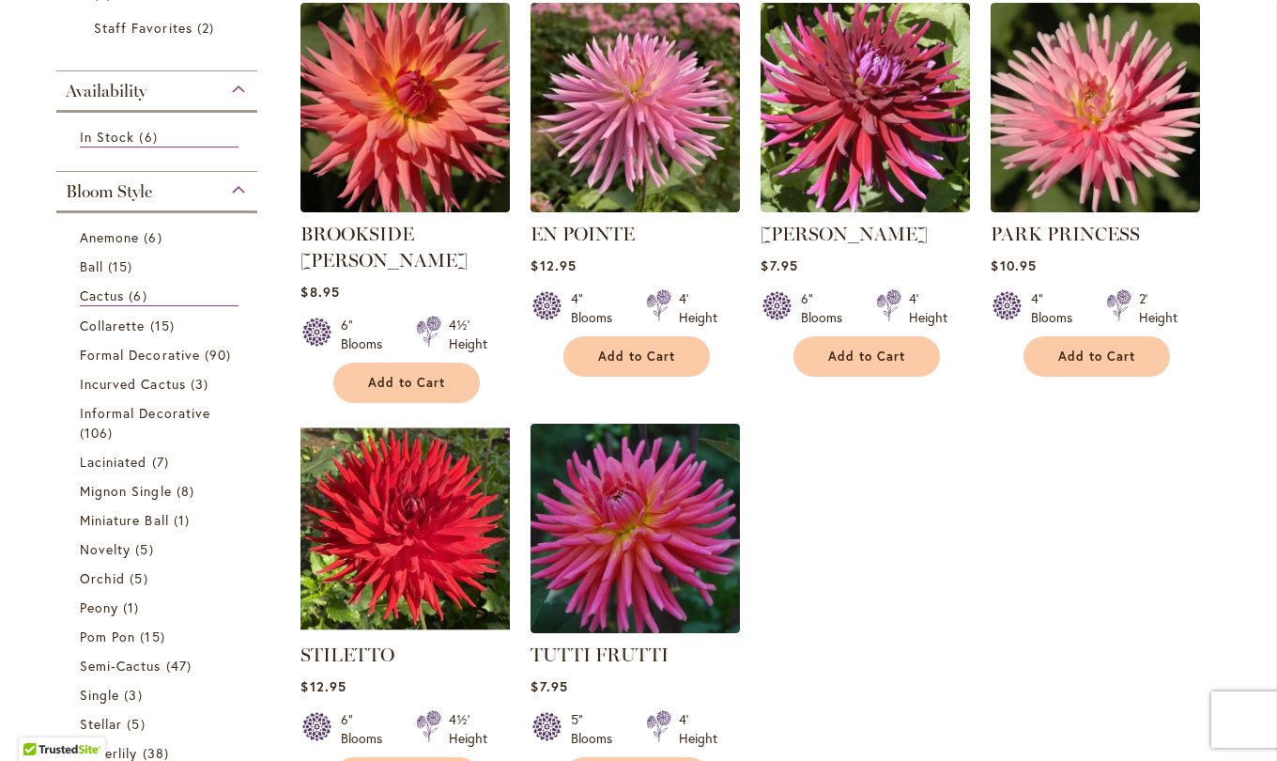
scroll to position [427, 0]
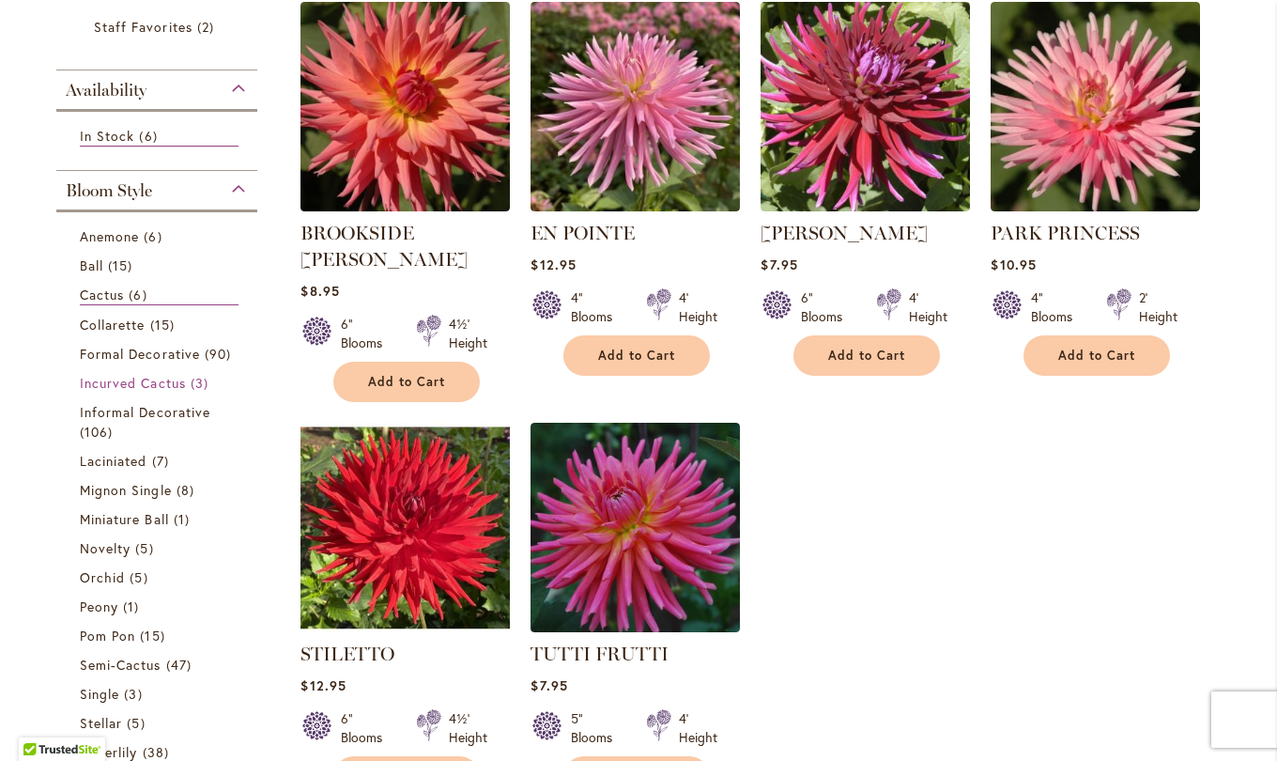
click at [148, 378] on span "Incurved Cactus" at bounding box center [133, 383] width 106 height 18
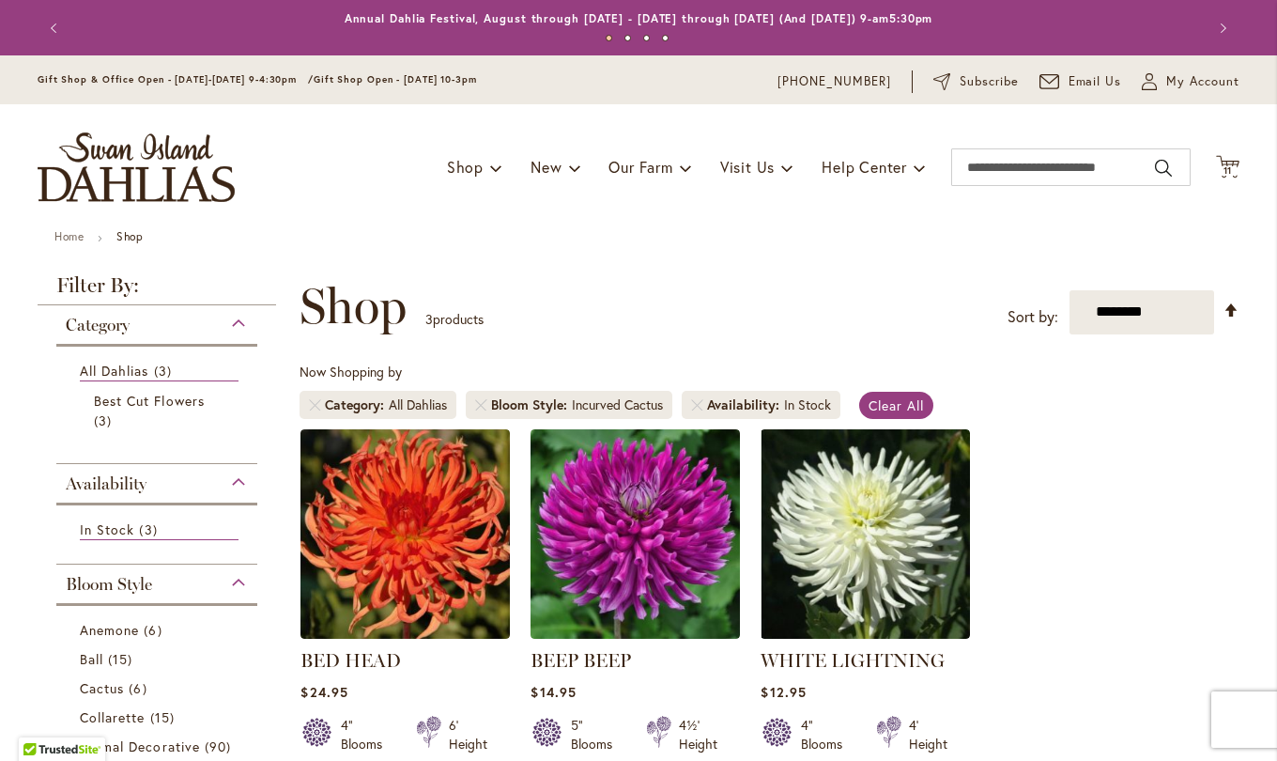
scroll to position [291, 0]
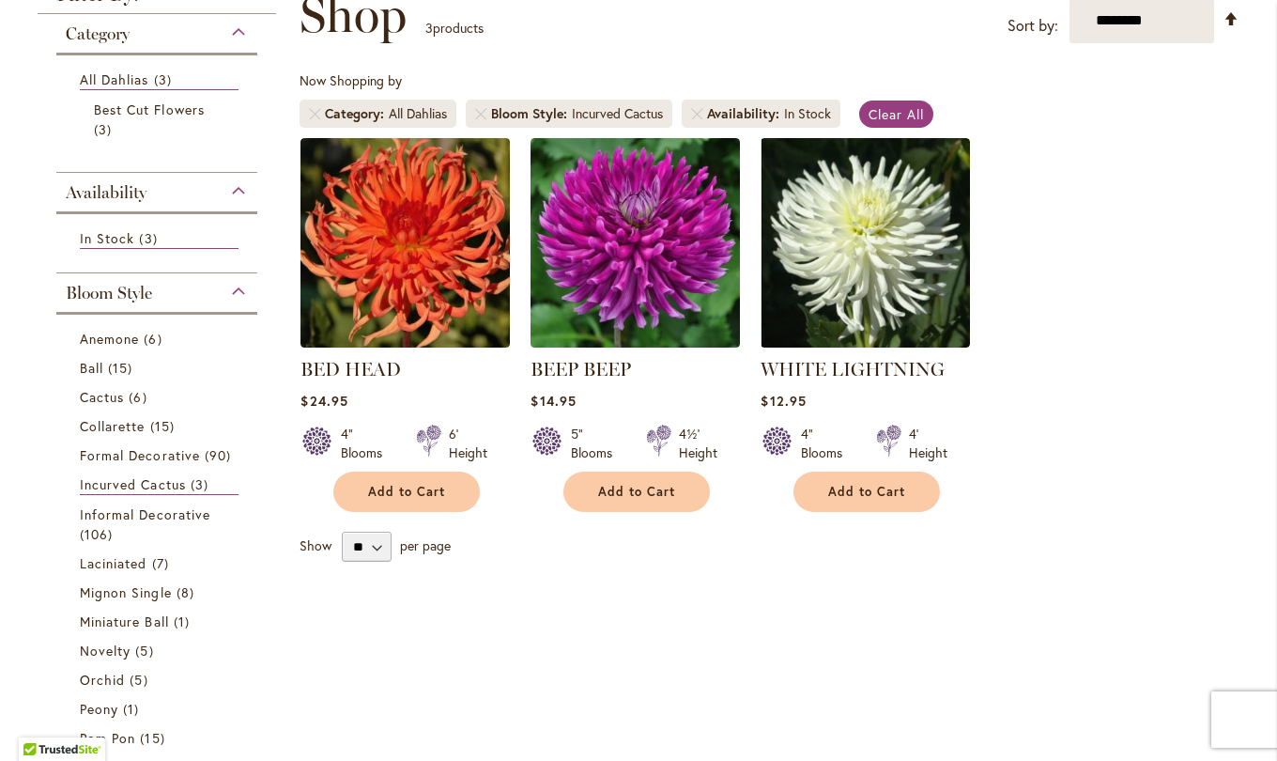
click at [624, 261] on img at bounding box center [635, 242] width 209 height 209
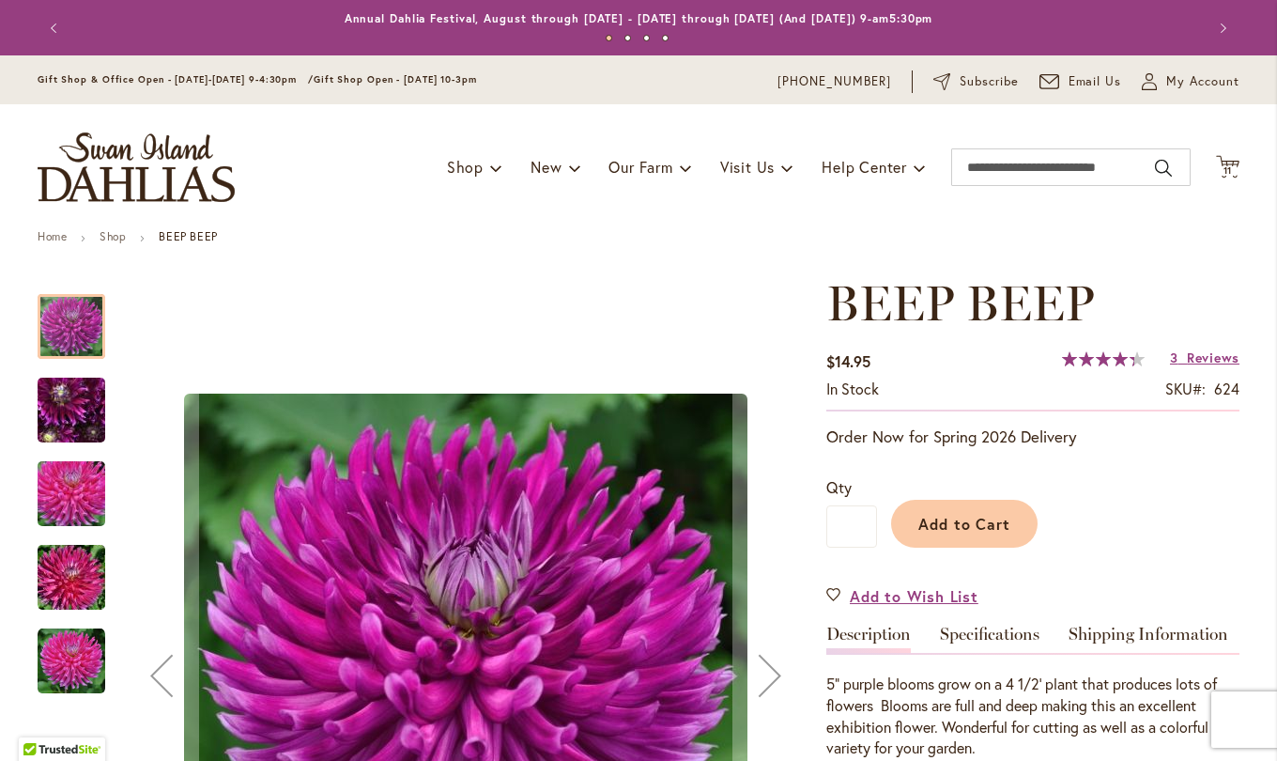
click at [988, 628] on link "Specifications" at bounding box center [990, 639] width 100 height 27
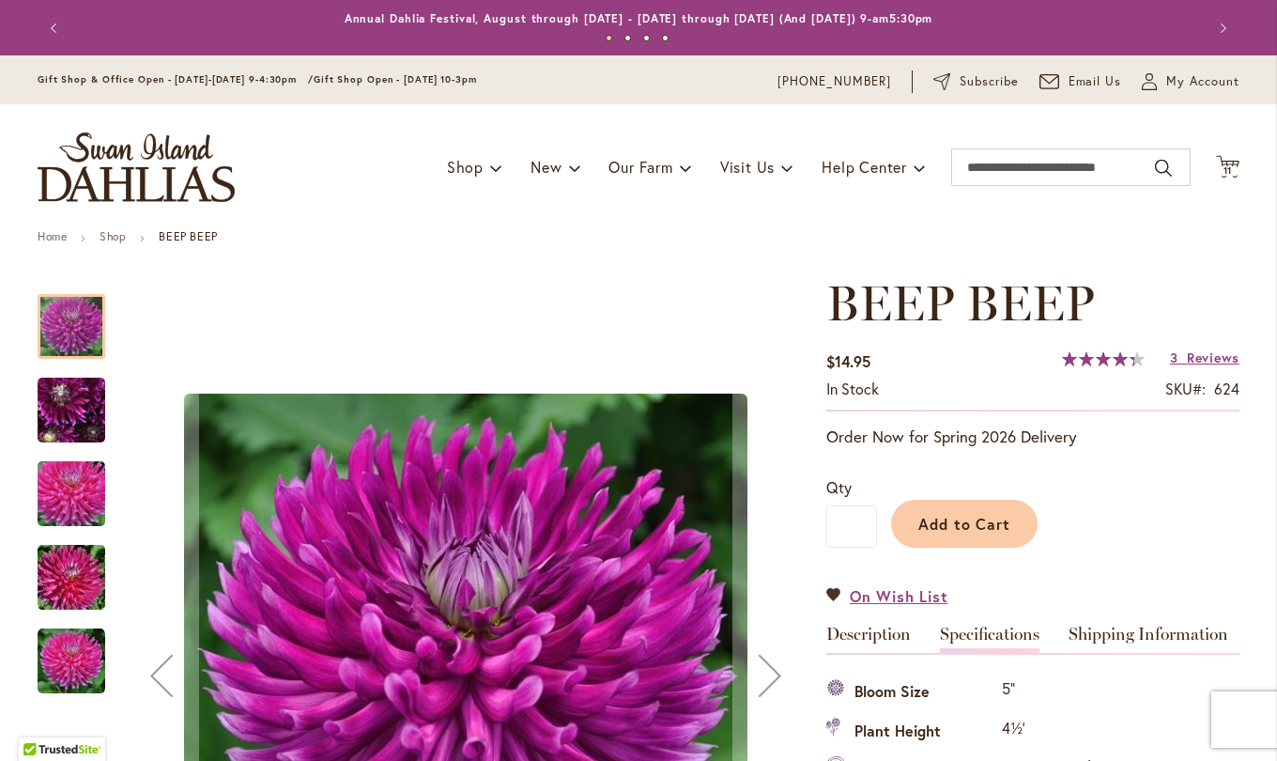
scroll to position [625, 0]
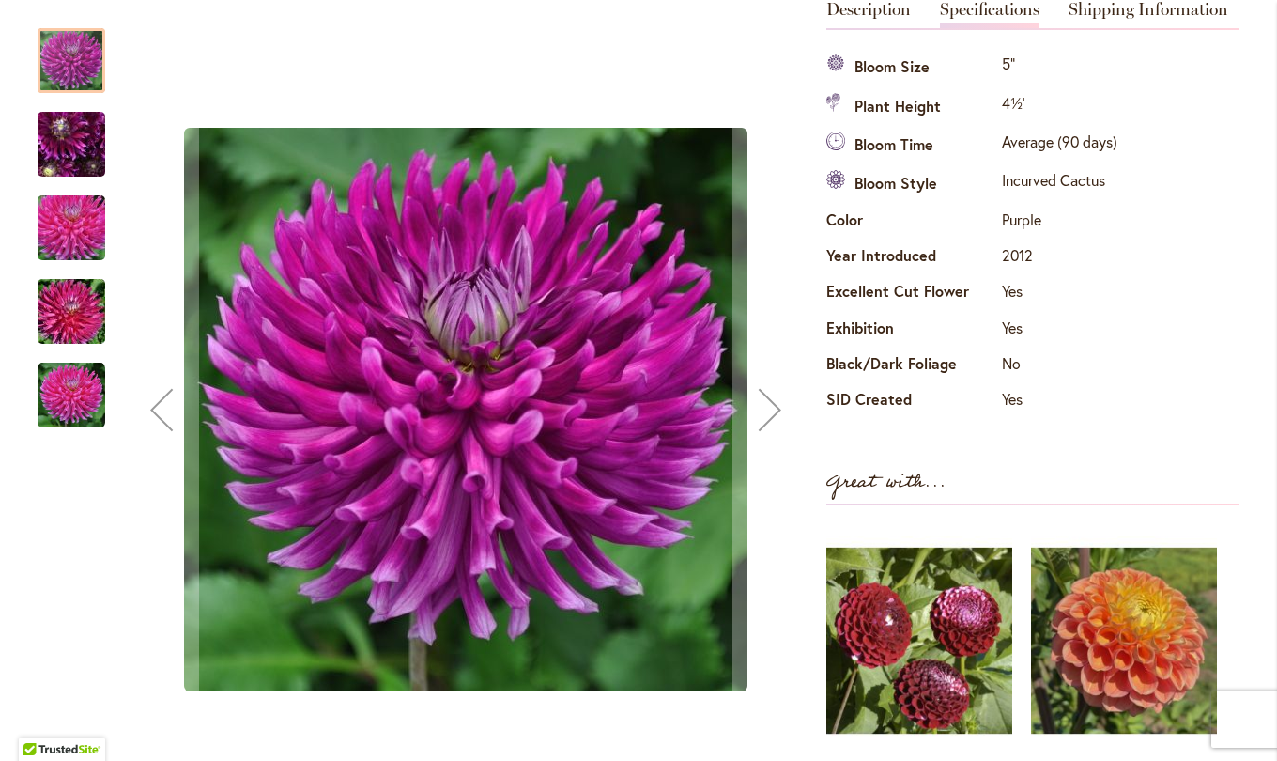
click at [761, 419] on div "Next" at bounding box center [770, 409] width 75 height 75
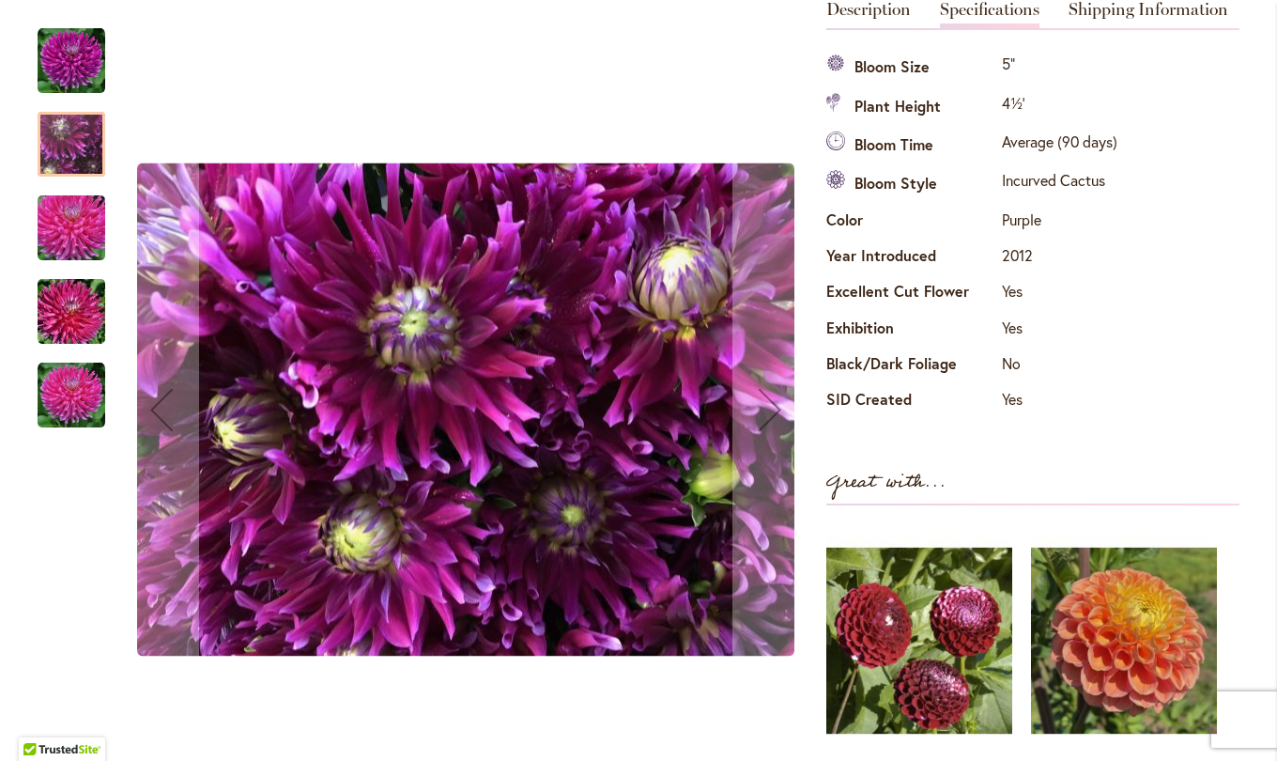
click at [764, 419] on div "Next" at bounding box center [770, 409] width 75 height 75
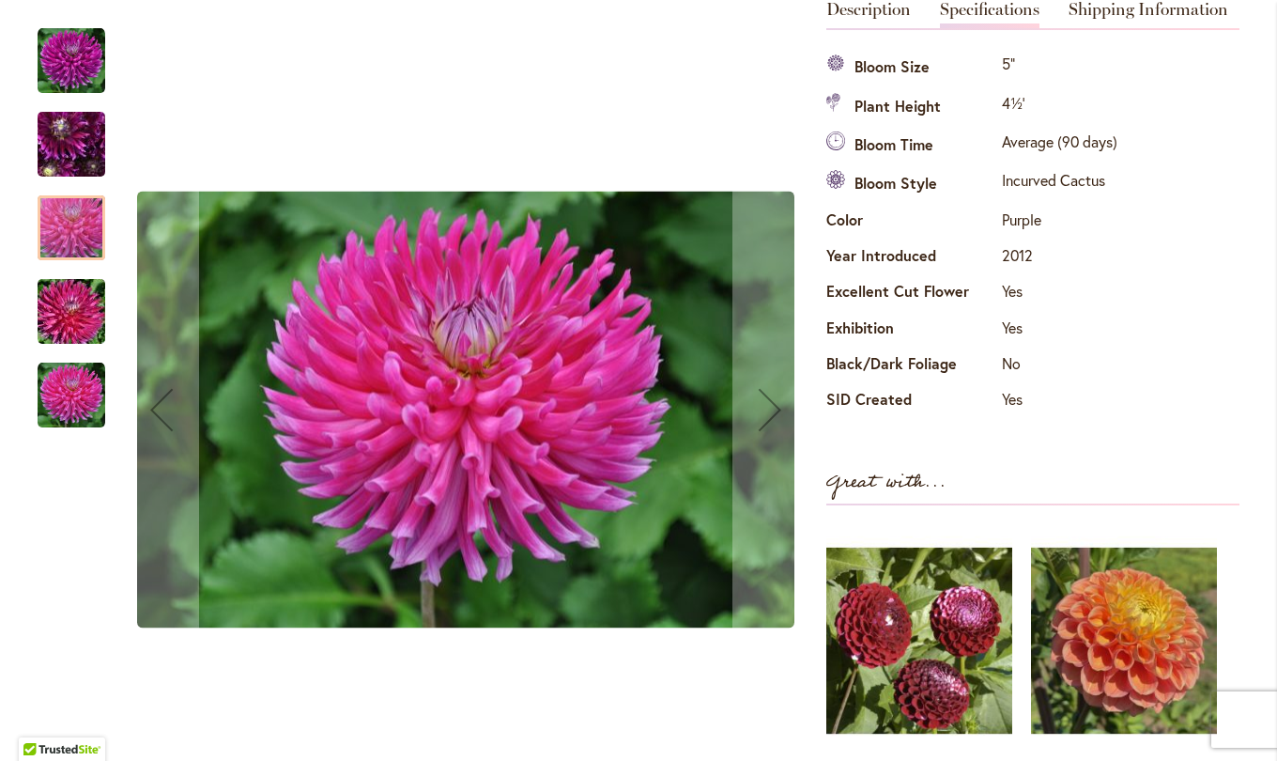
click at [757, 416] on div "Next" at bounding box center [770, 409] width 75 height 75
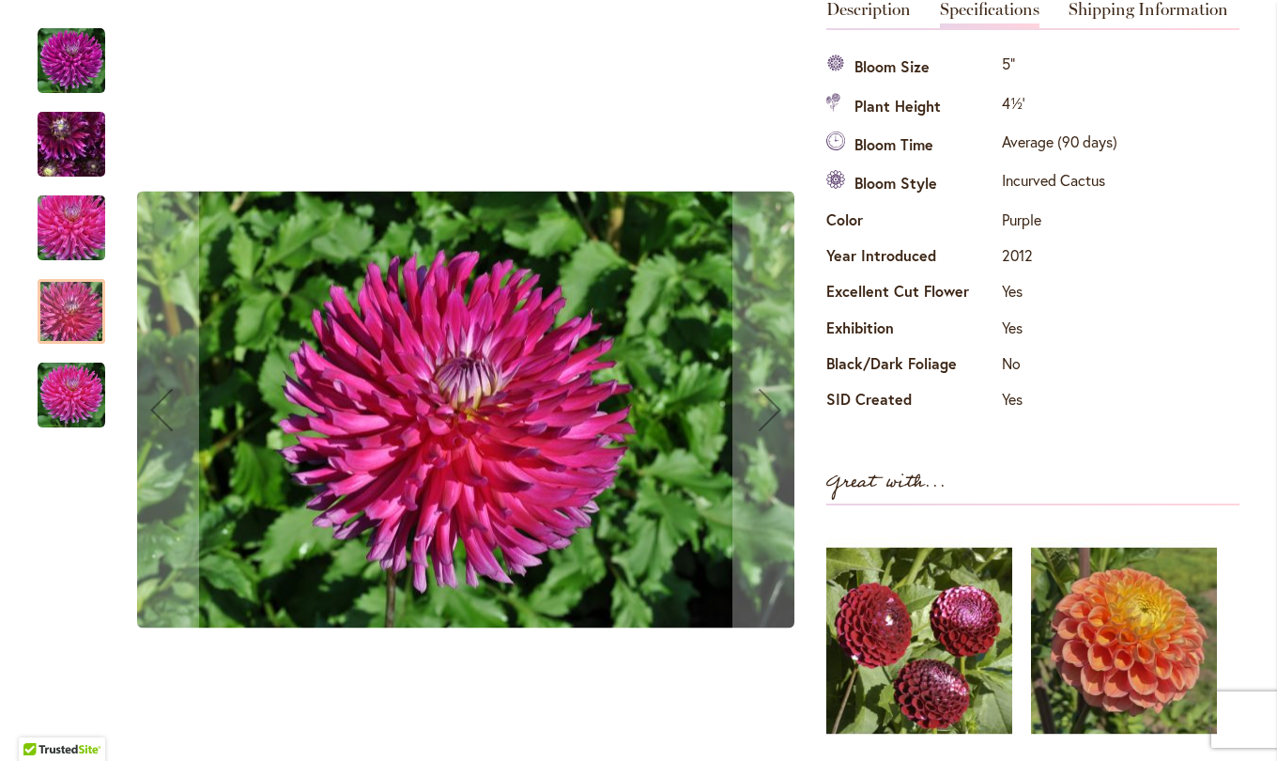
click at [756, 420] on div "Next" at bounding box center [770, 409] width 75 height 75
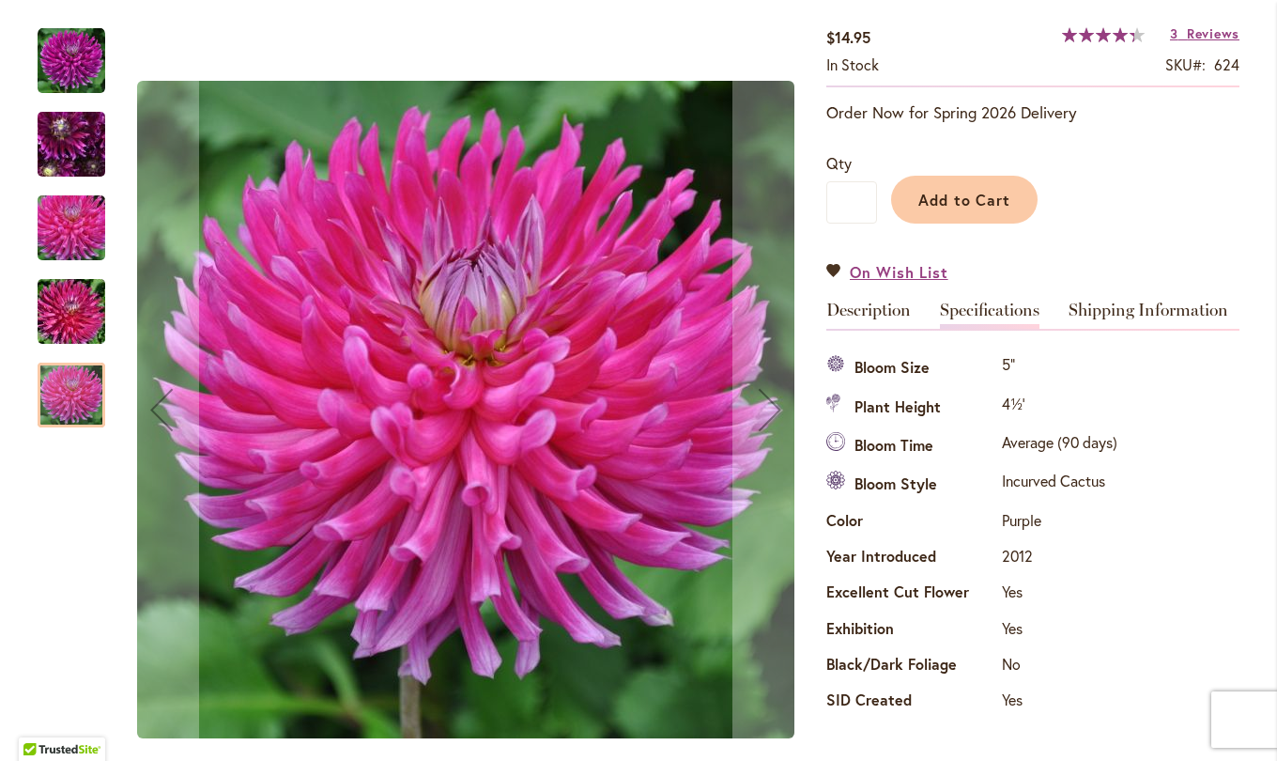
scroll to position [324, 0]
click at [967, 195] on span "Add to Cart" at bounding box center [965, 200] width 93 height 20
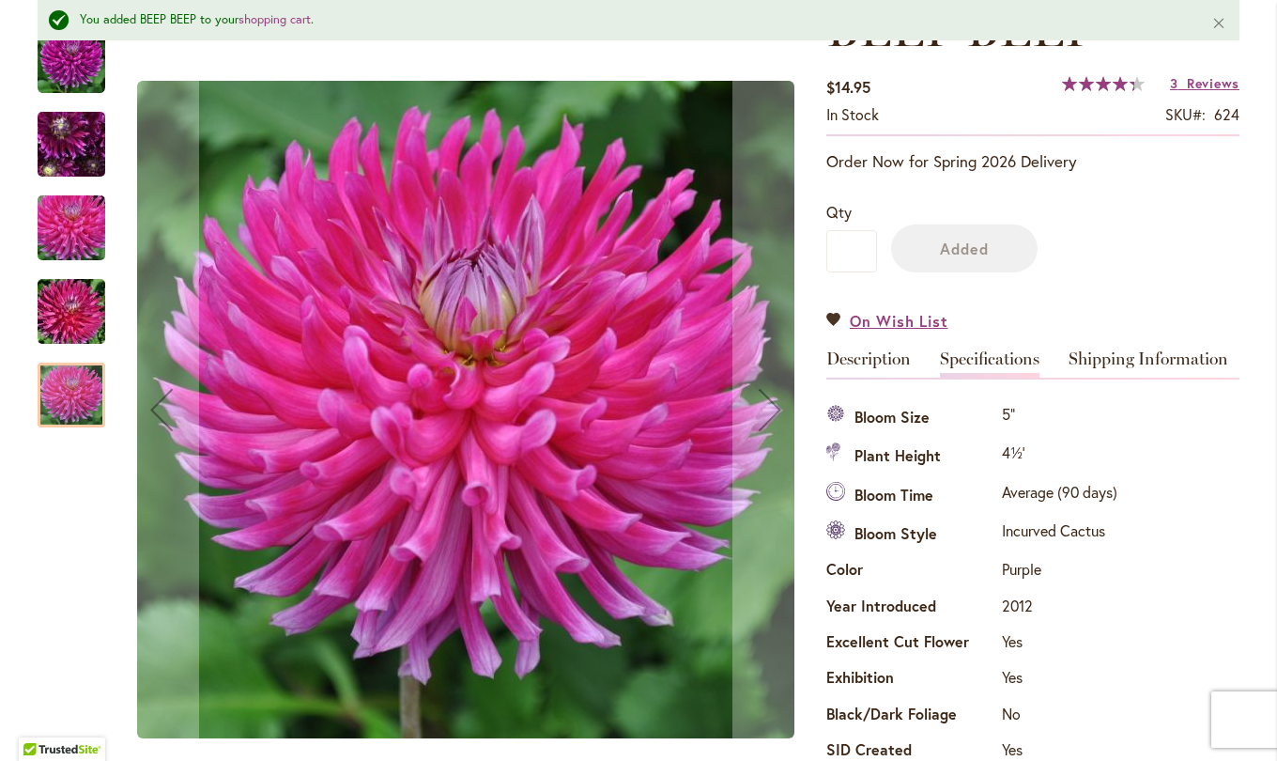
scroll to position [373, 0]
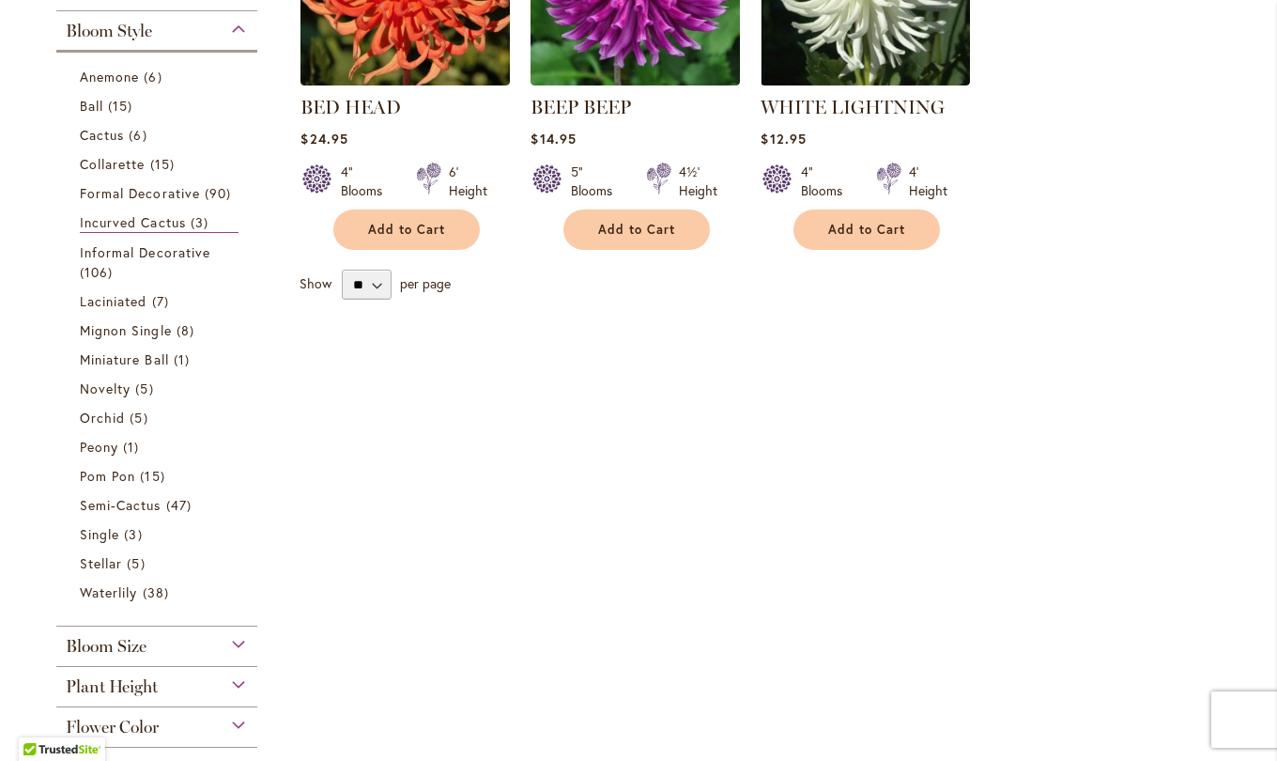
scroll to position [556, 0]
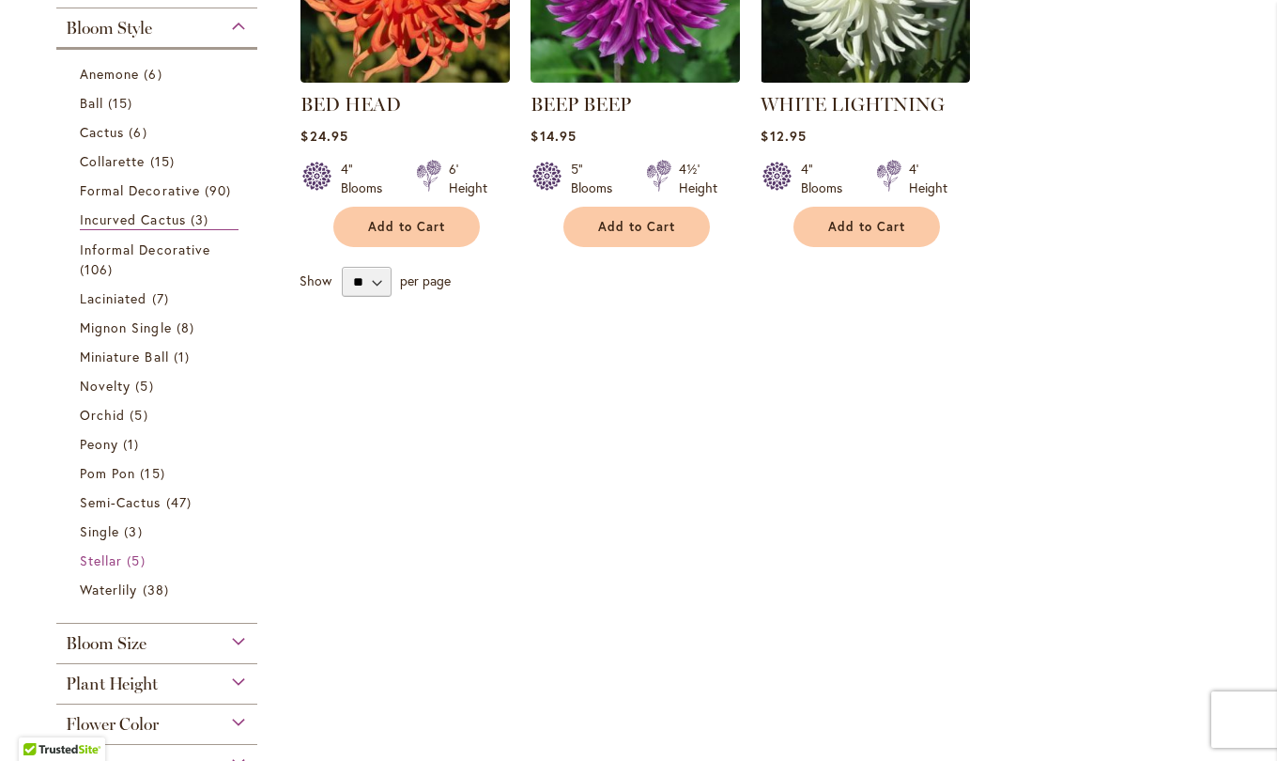
click at [106, 556] on span "Stellar" at bounding box center [101, 560] width 42 height 18
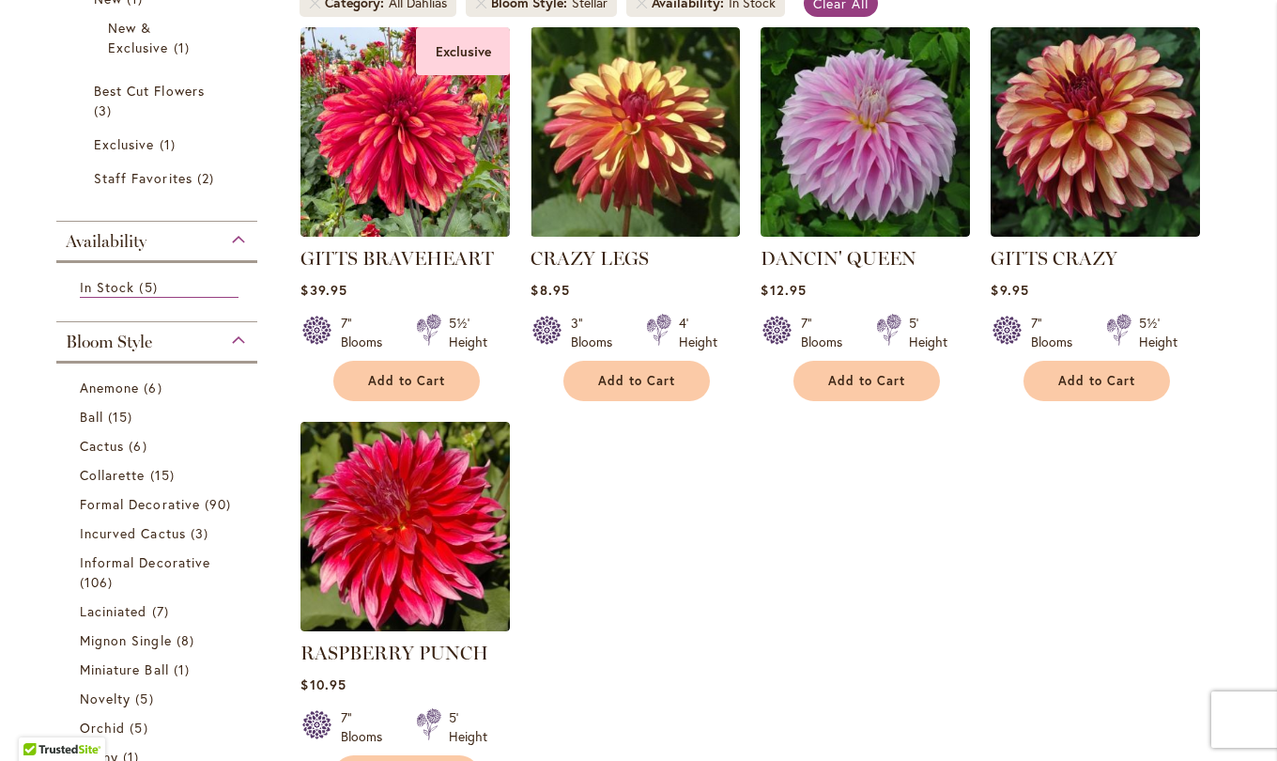
scroll to position [409, 0]
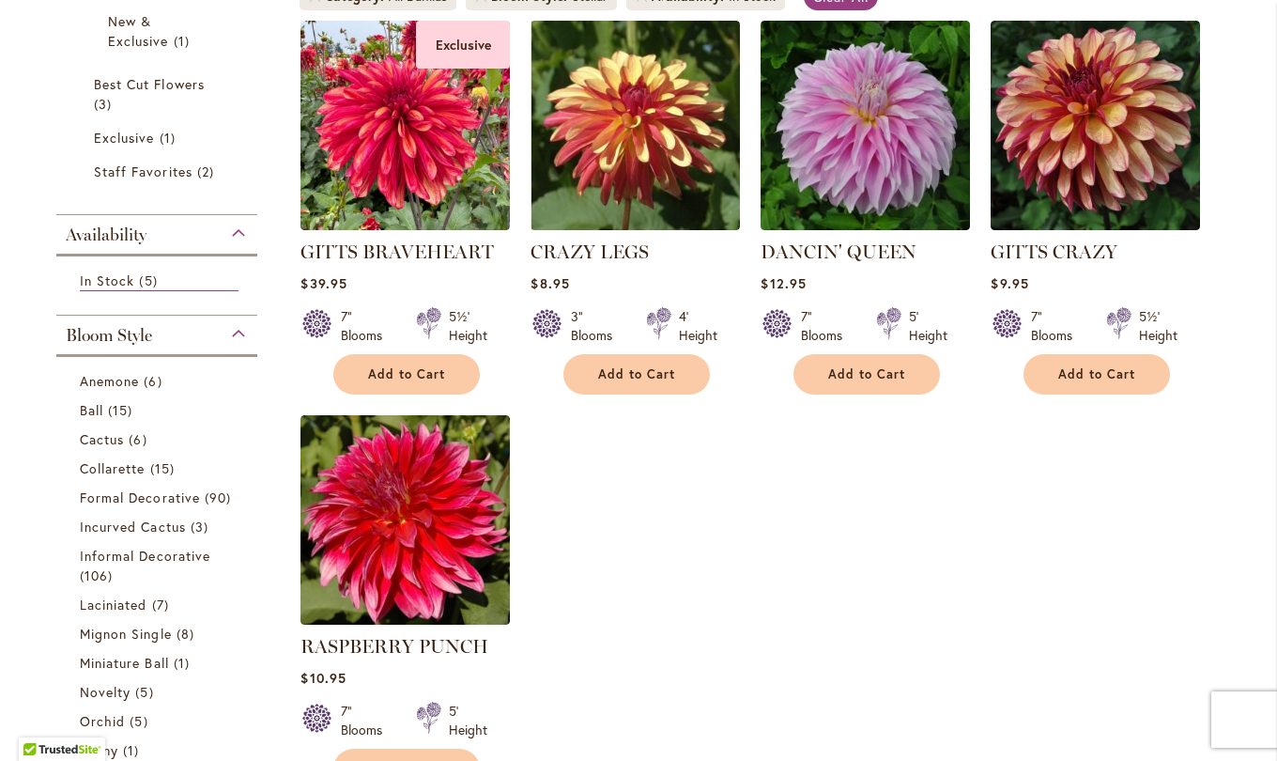
click at [397, 175] on img at bounding box center [405, 125] width 209 height 209
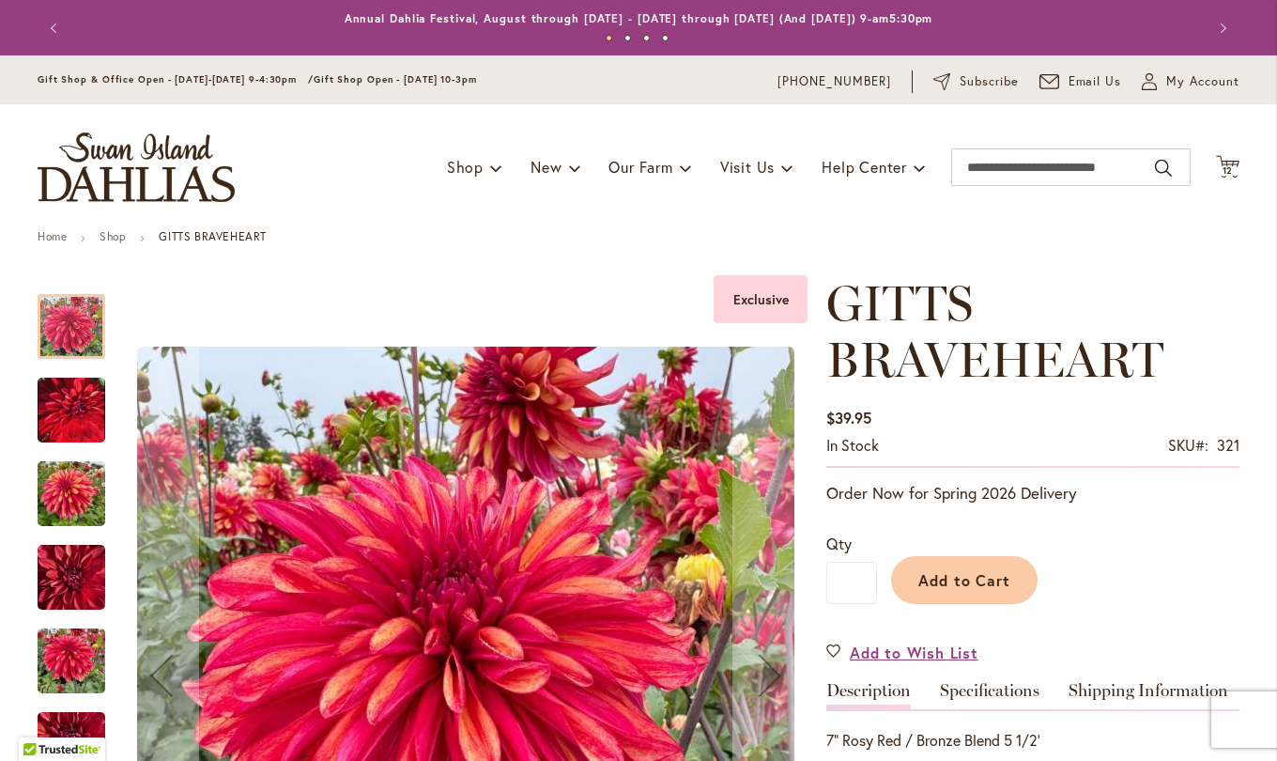
click at [993, 691] on link "Specifications" at bounding box center [990, 695] width 100 height 27
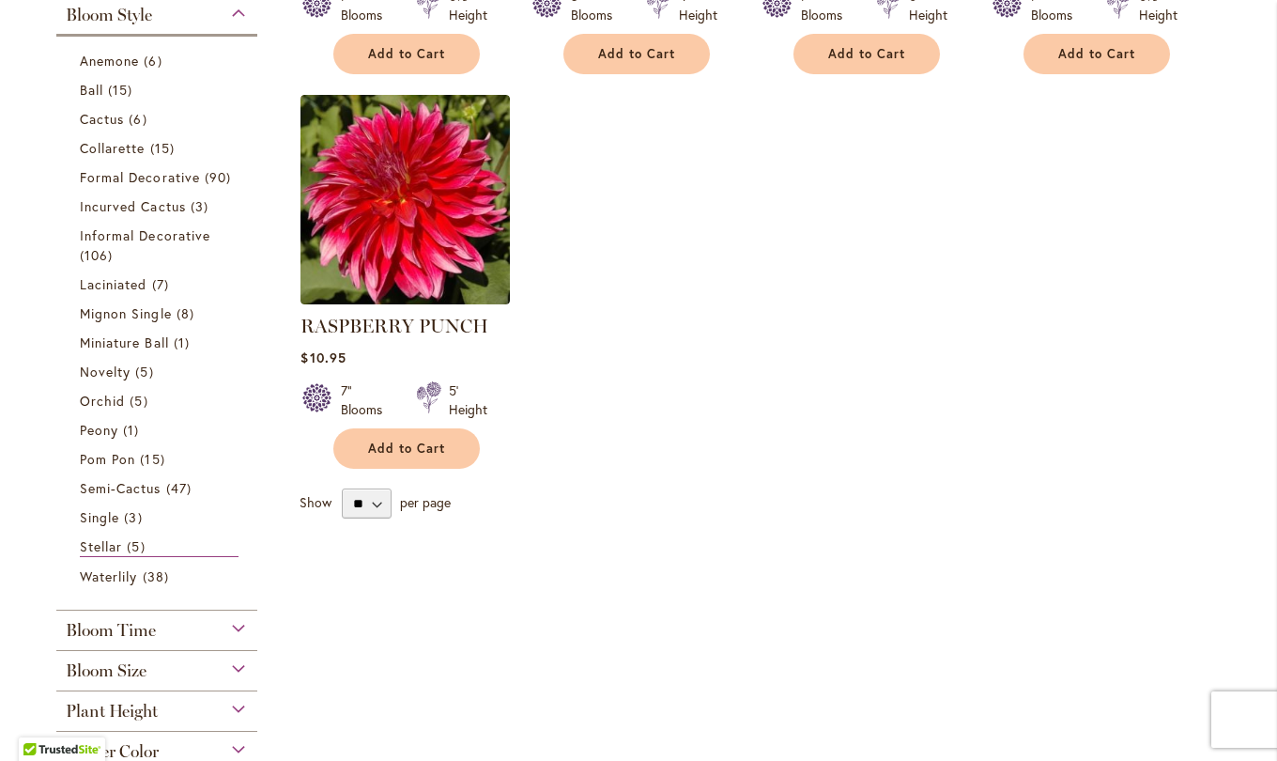
scroll to position [730, 0]
click at [126, 576] on span "Waterlily" at bounding box center [108, 575] width 57 height 18
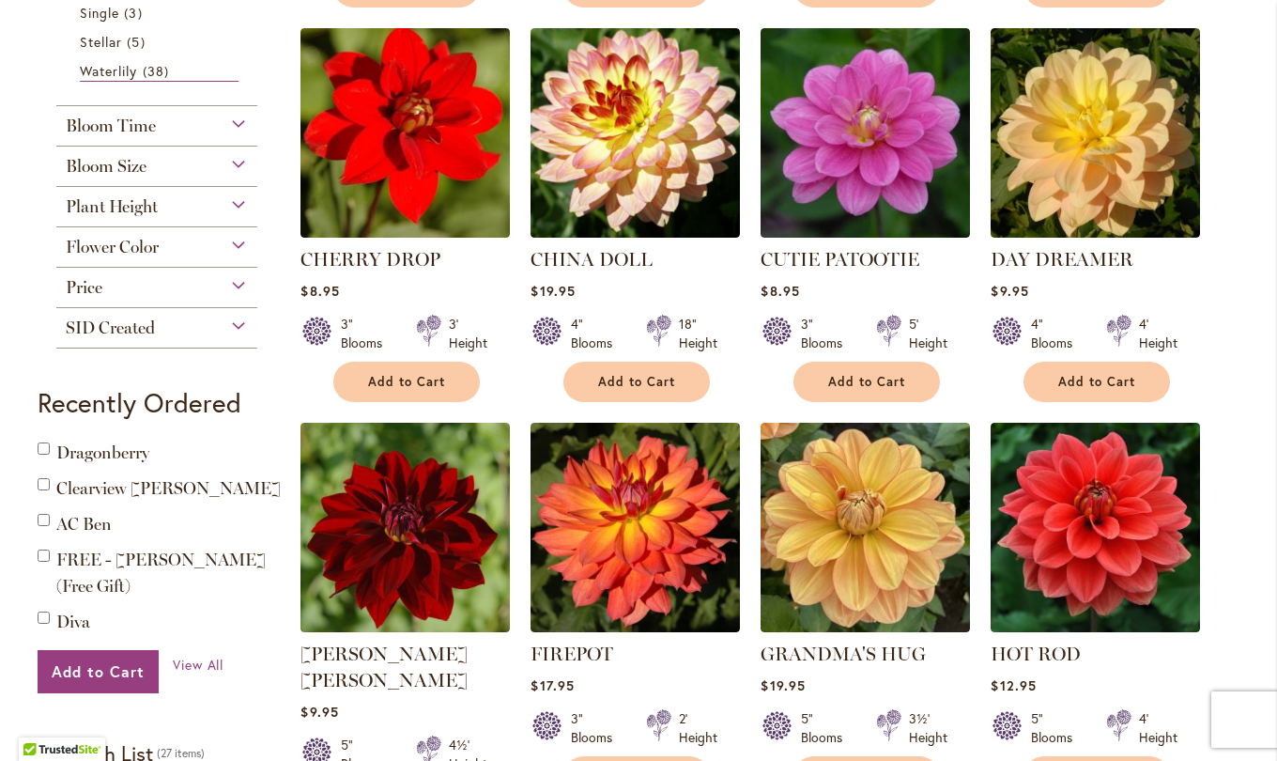
scroll to position [1191, 0]
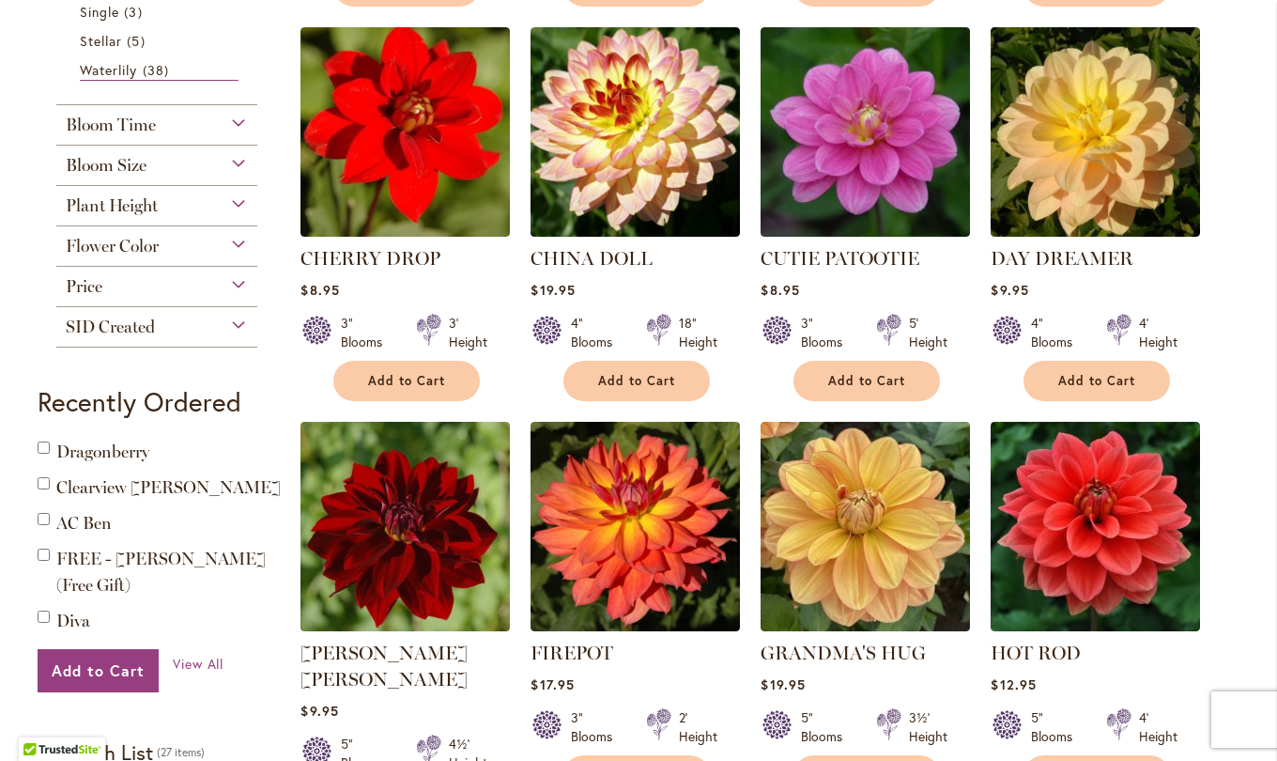
click at [641, 176] on img at bounding box center [635, 131] width 209 height 209
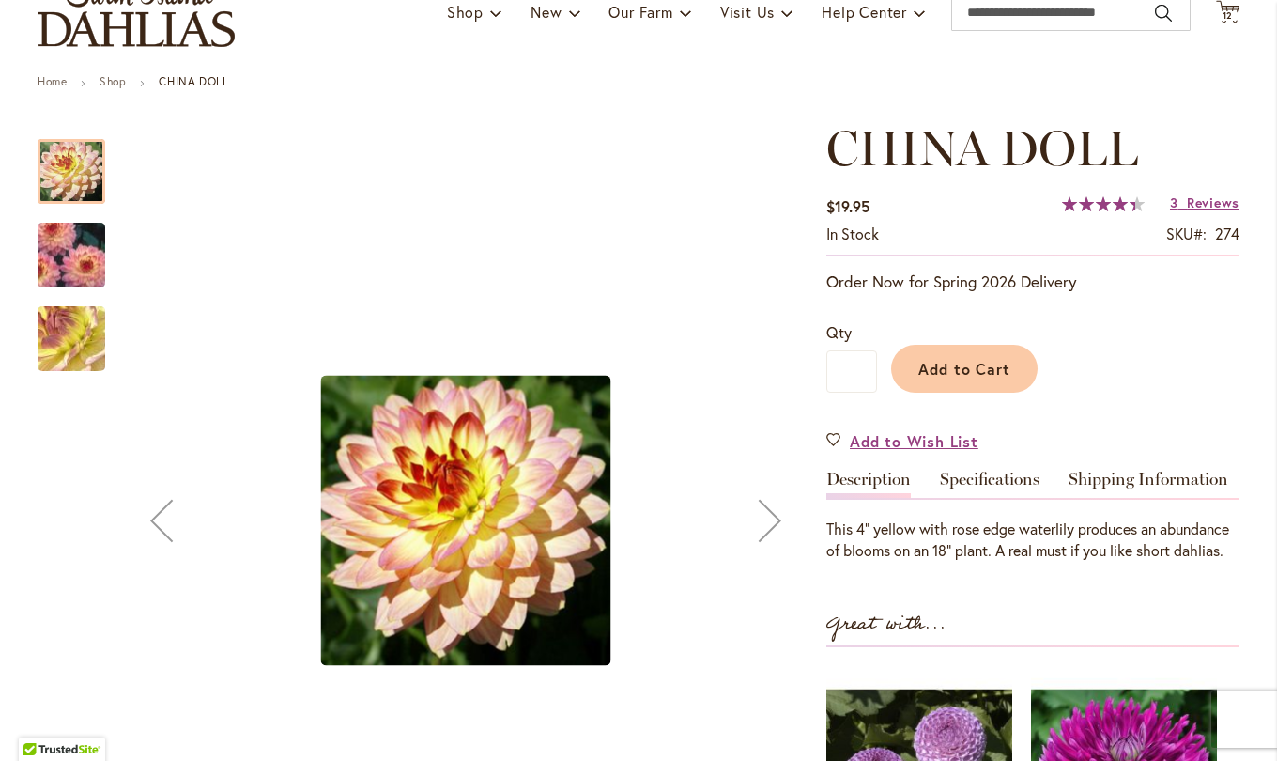
click at [985, 494] on link "Specifications" at bounding box center [990, 484] width 100 height 27
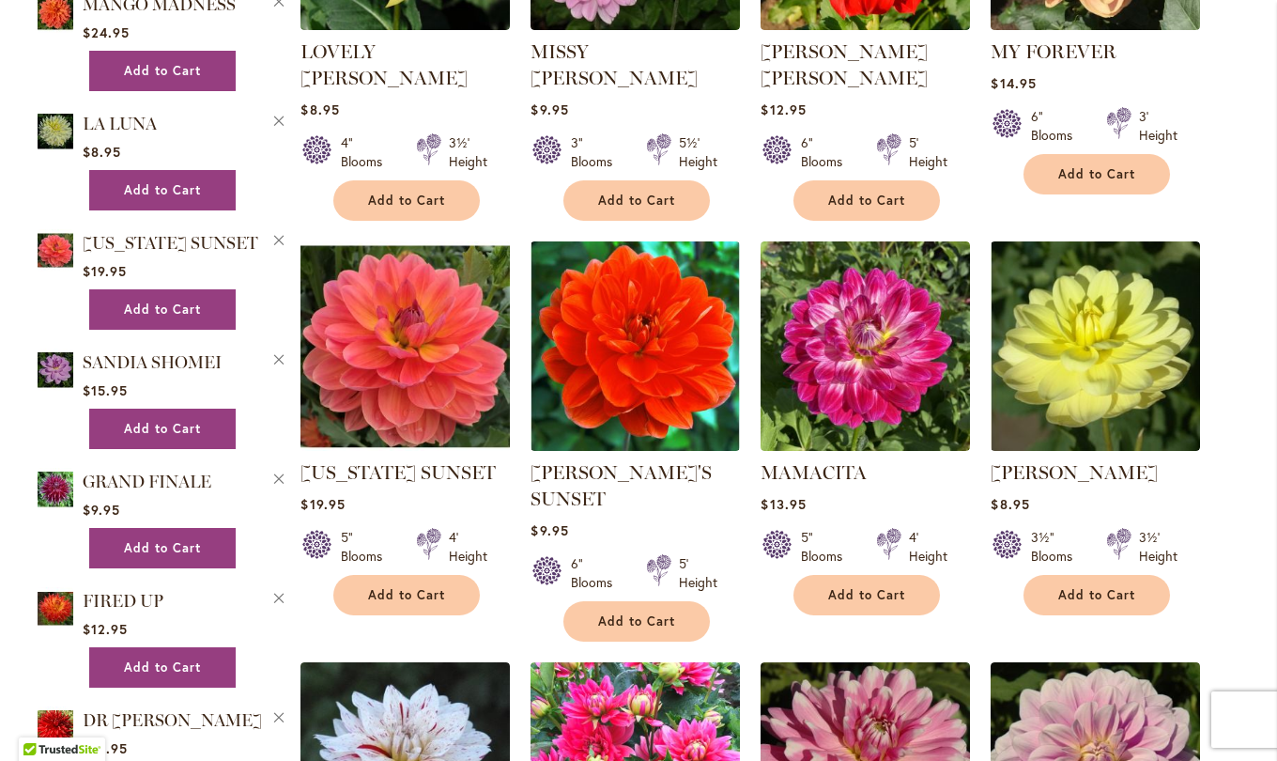
scroll to position [2611, 0]
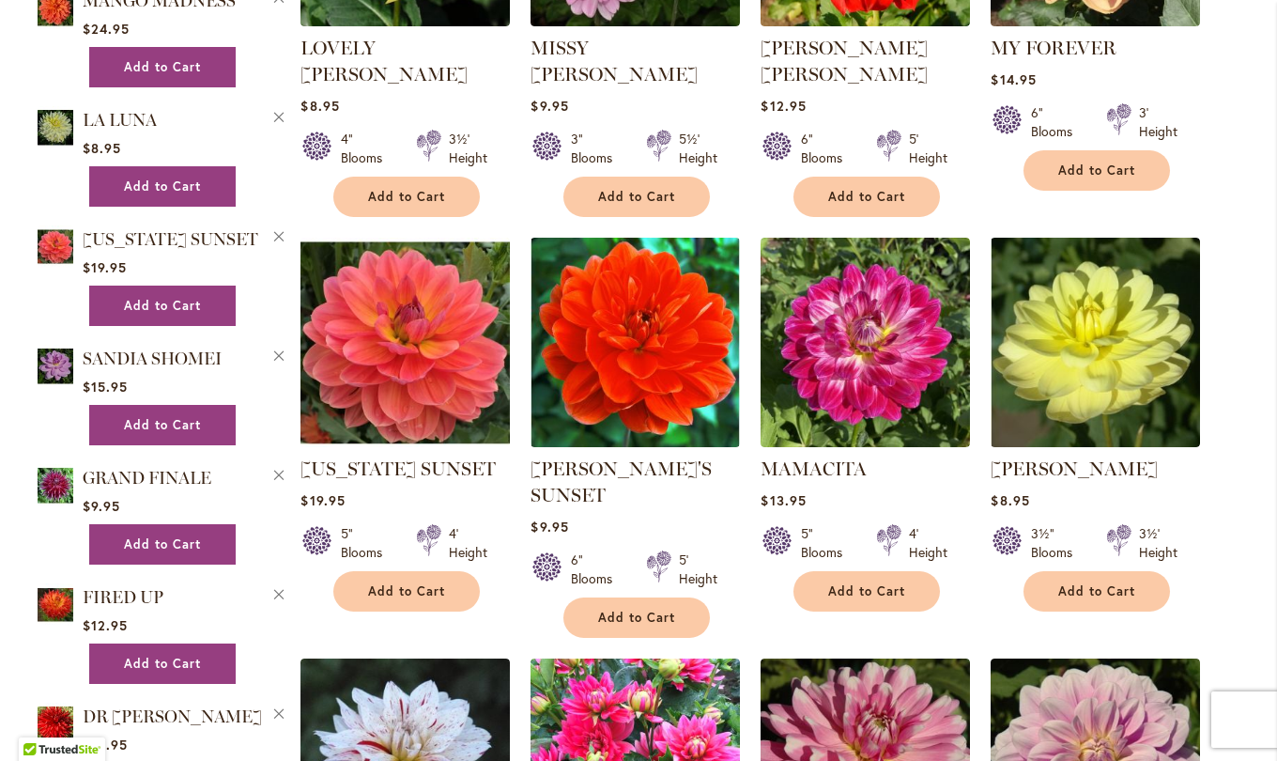
click at [398, 310] on img at bounding box center [405, 342] width 209 height 209
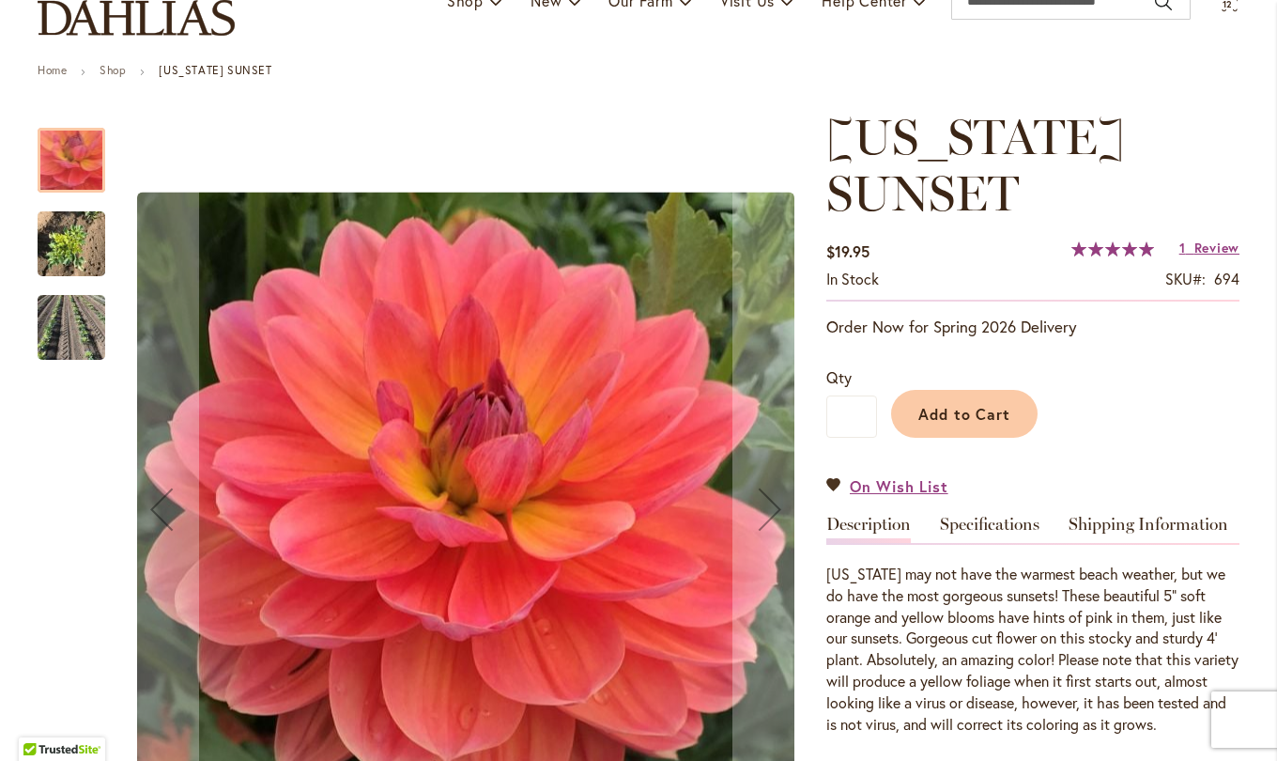
click at [989, 531] on link "Specifications" at bounding box center [990, 529] width 100 height 27
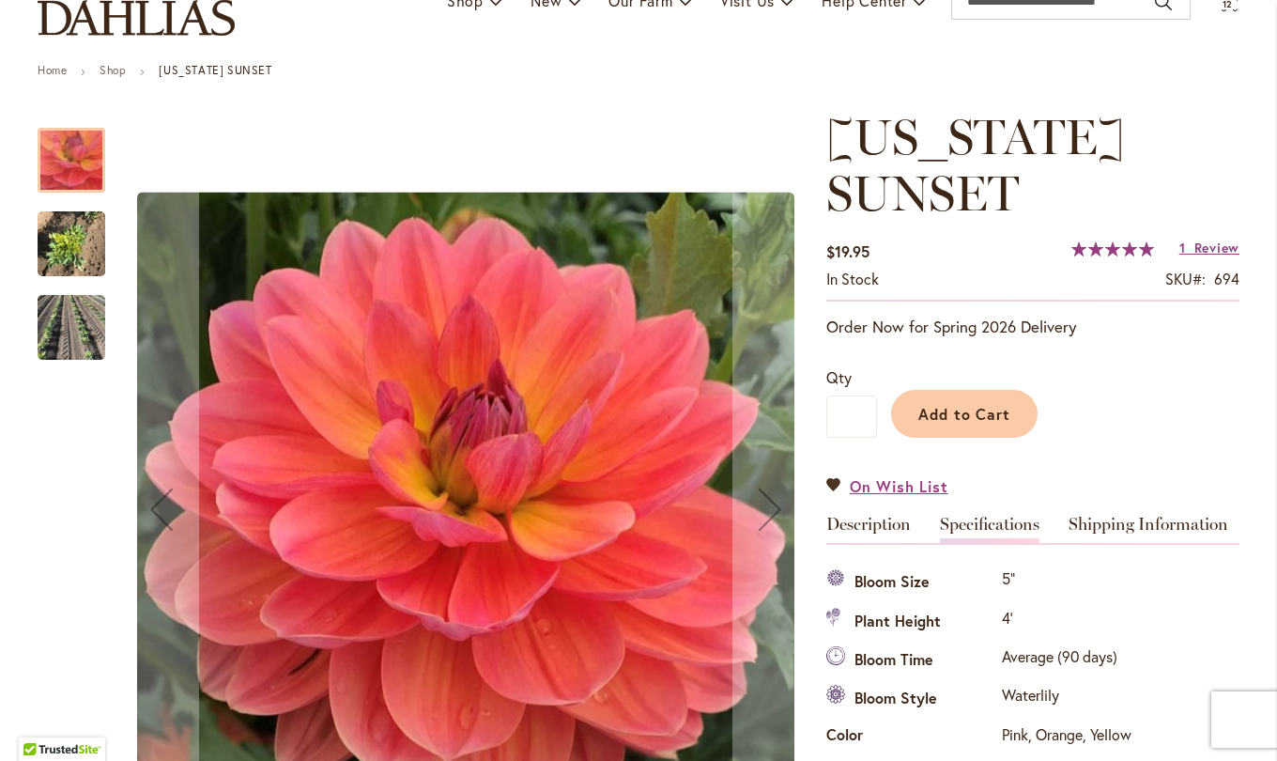
scroll to position [681, 0]
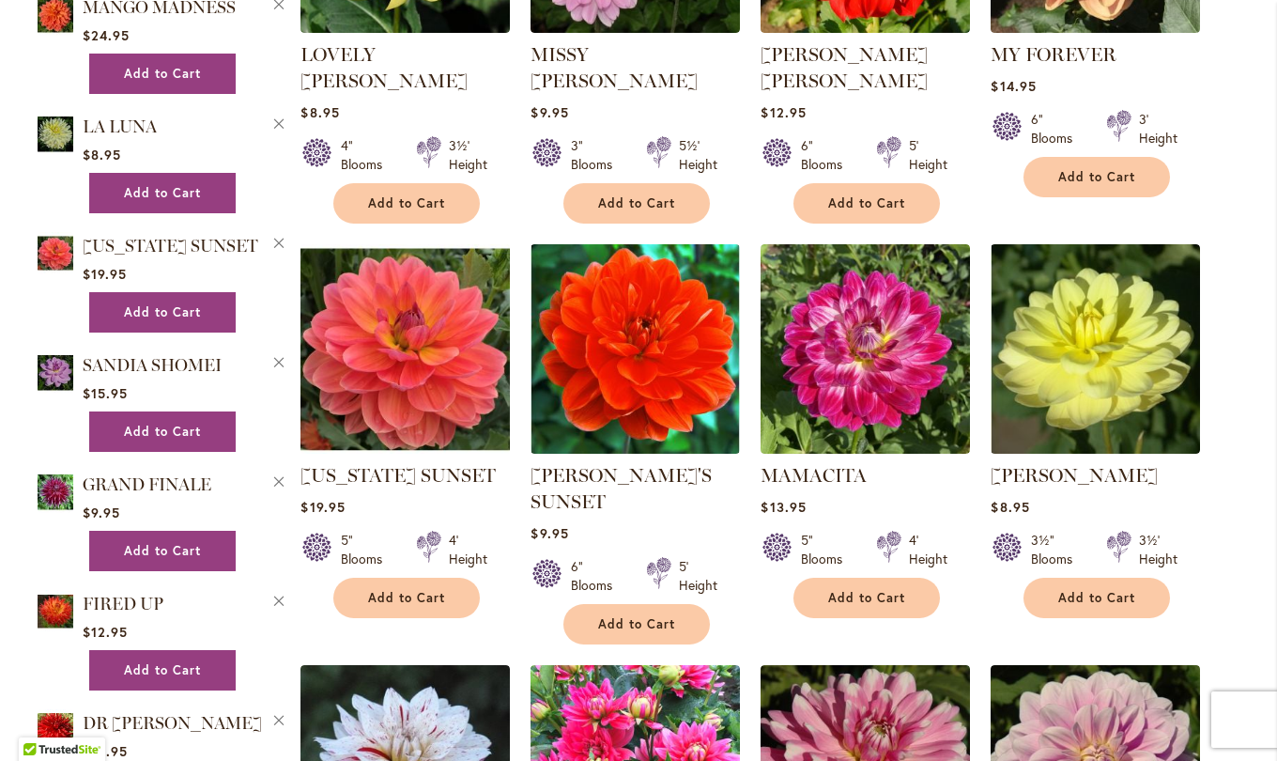
scroll to position [2606, 0]
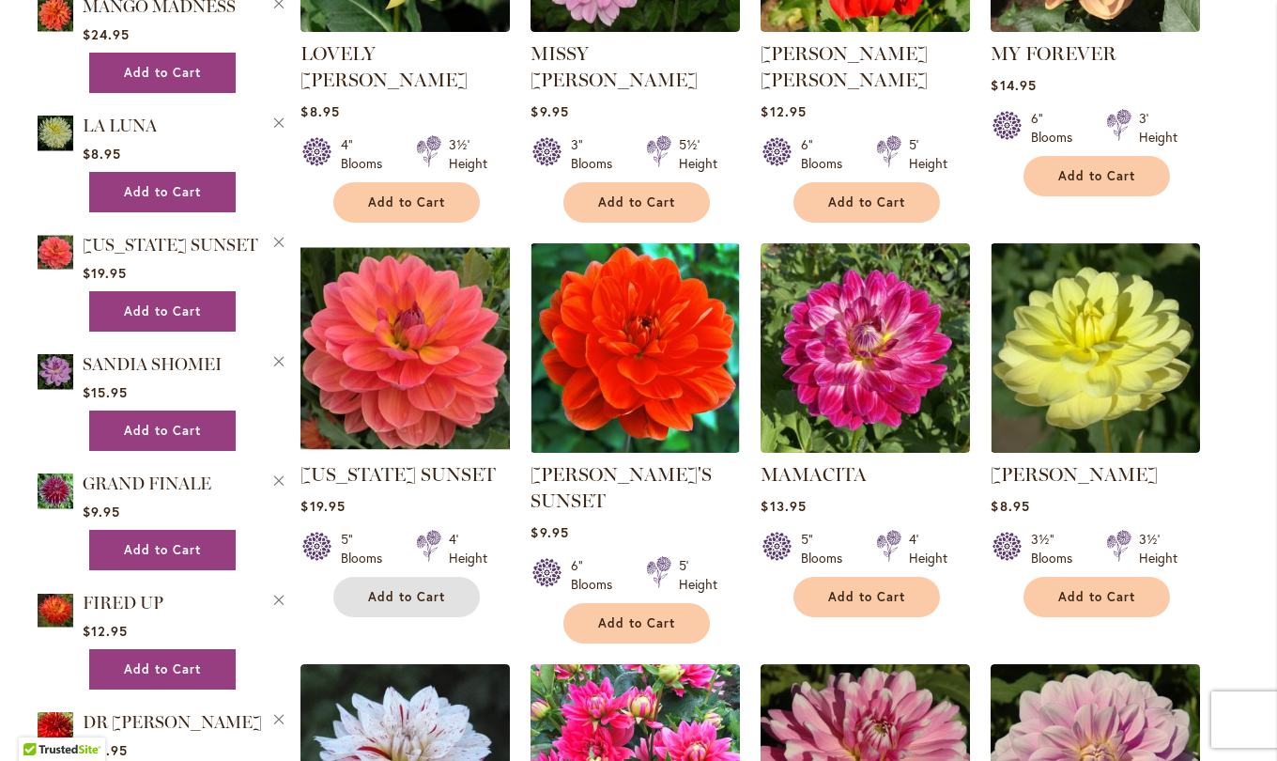
click at [391, 589] on span "Add to Cart" at bounding box center [406, 597] width 77 height 16
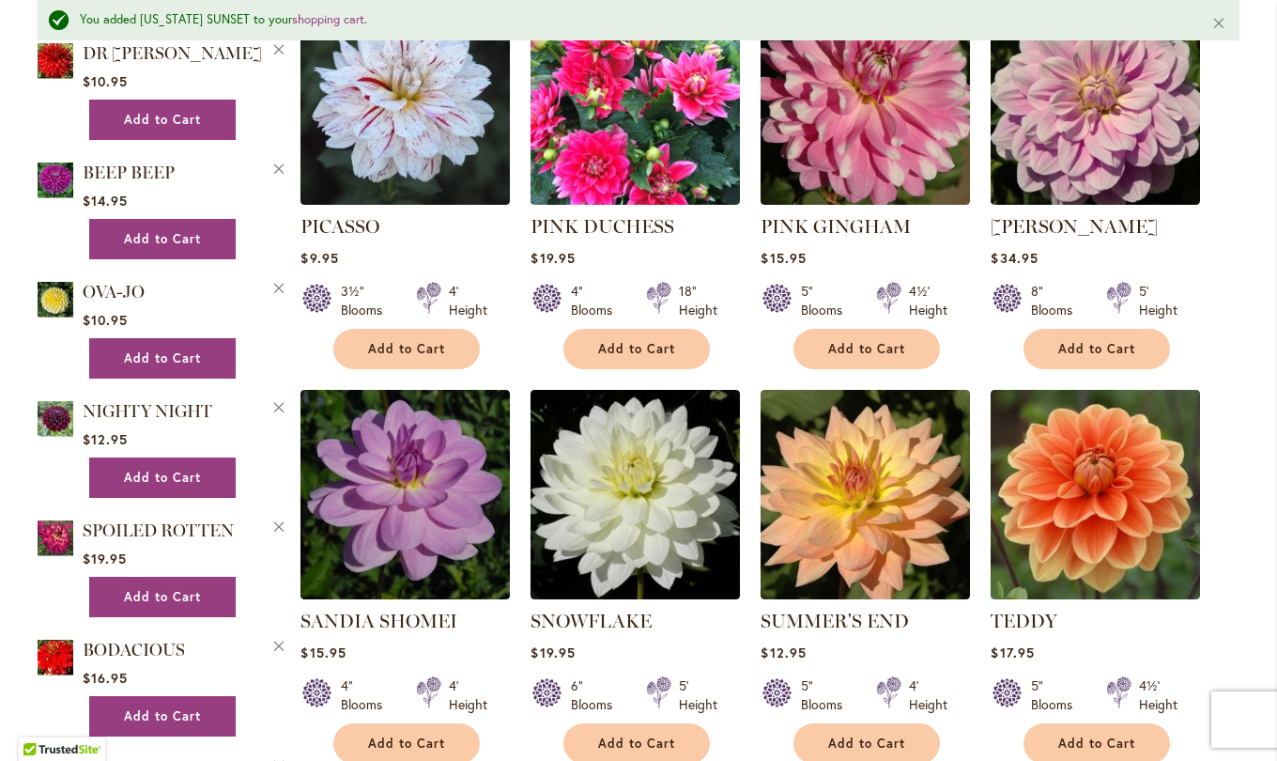
scroll to position [3326, 0]
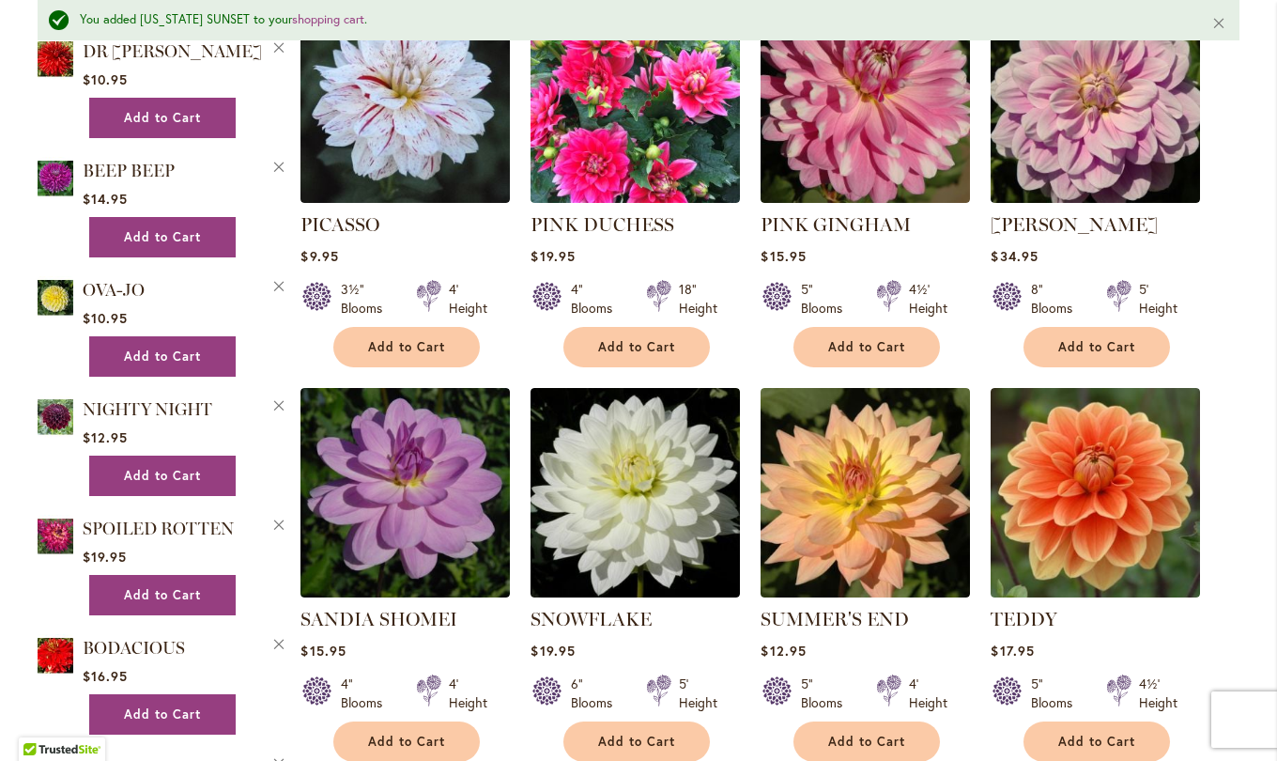
click at [853, 485] on img at bounding box center [865, 492] width 209 height 209
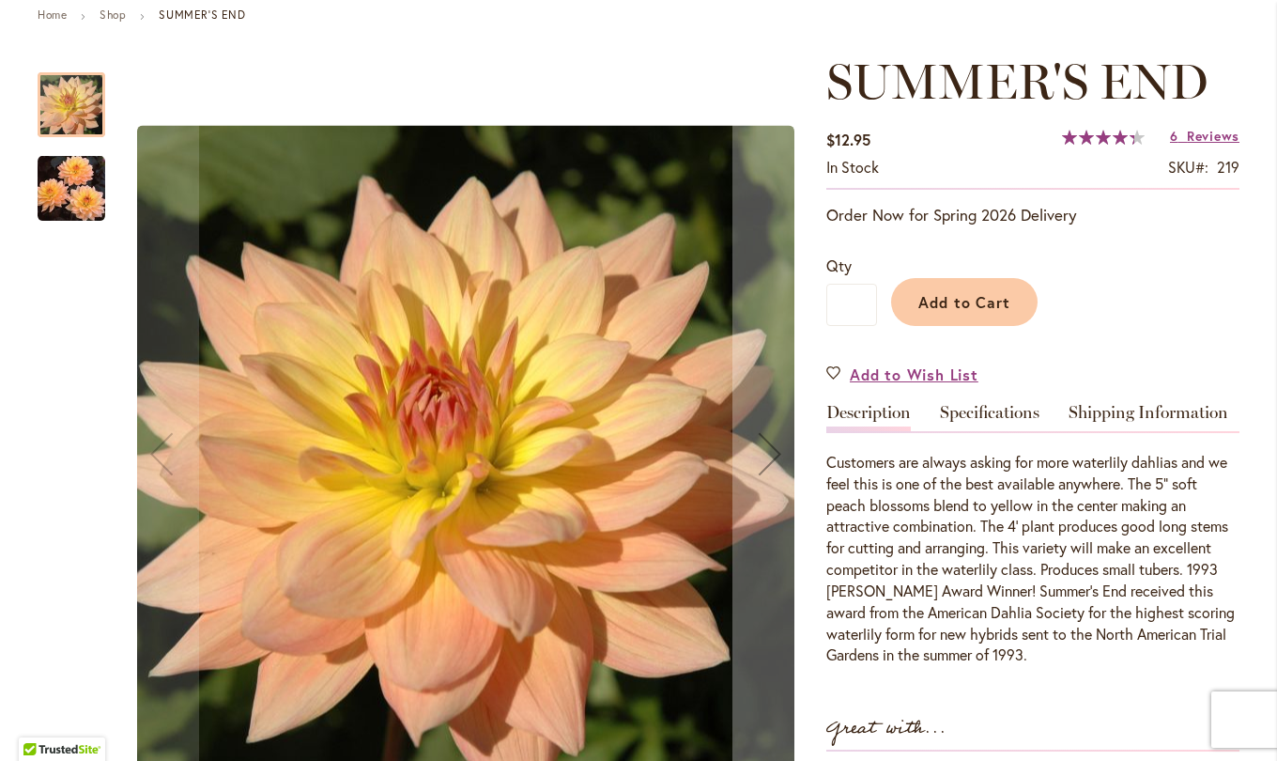
click at [994, 420] on link "Specifications" at bounding box center [990, 417] width 100 height 27
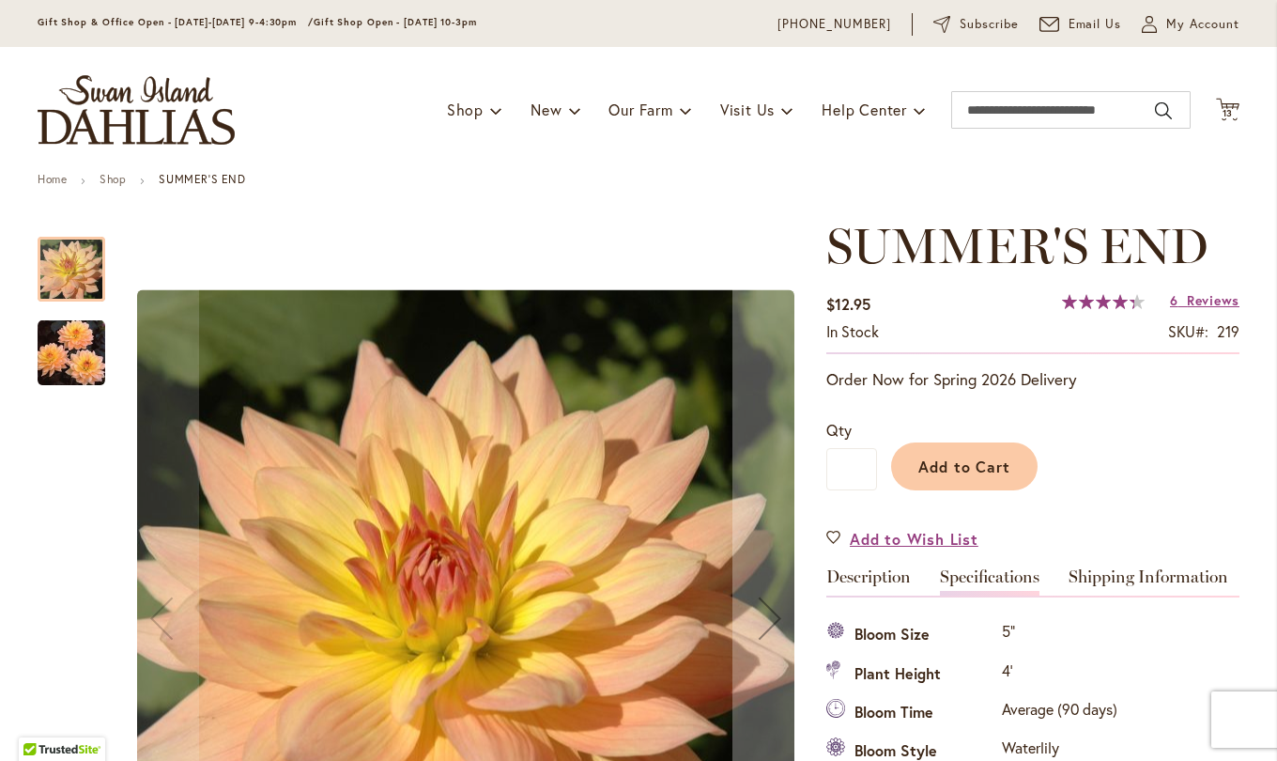
scroll to position [56, 0]
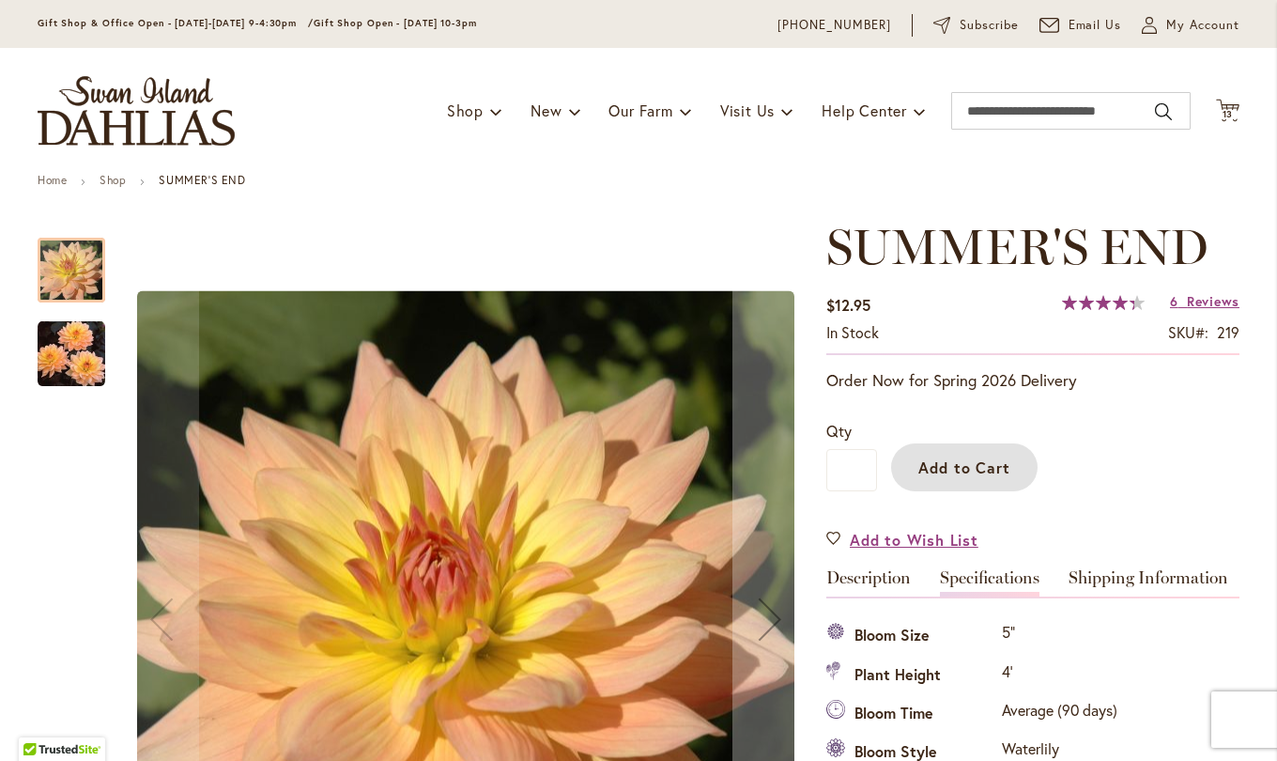
click at [964, 461] on span "Add to Cart" at bounding box center [965, 467] width 93 height 20
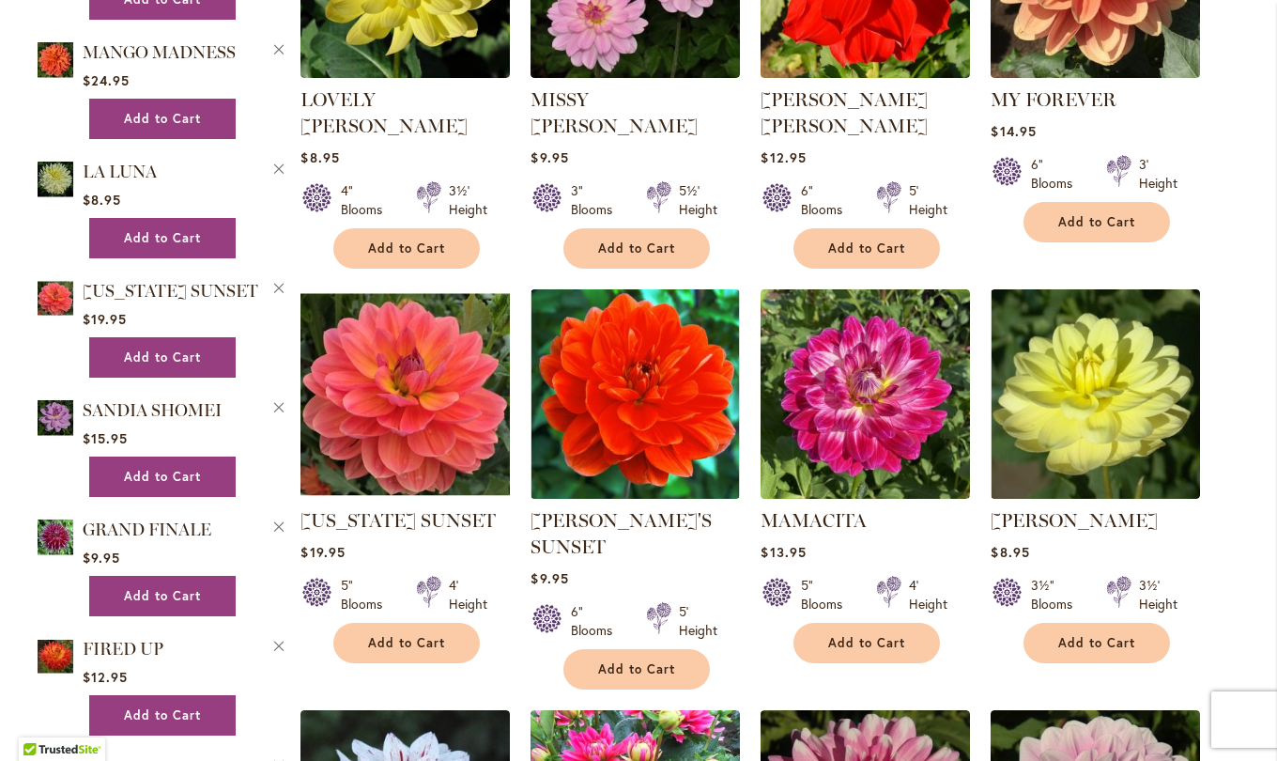
scroll to position [2563, 0]
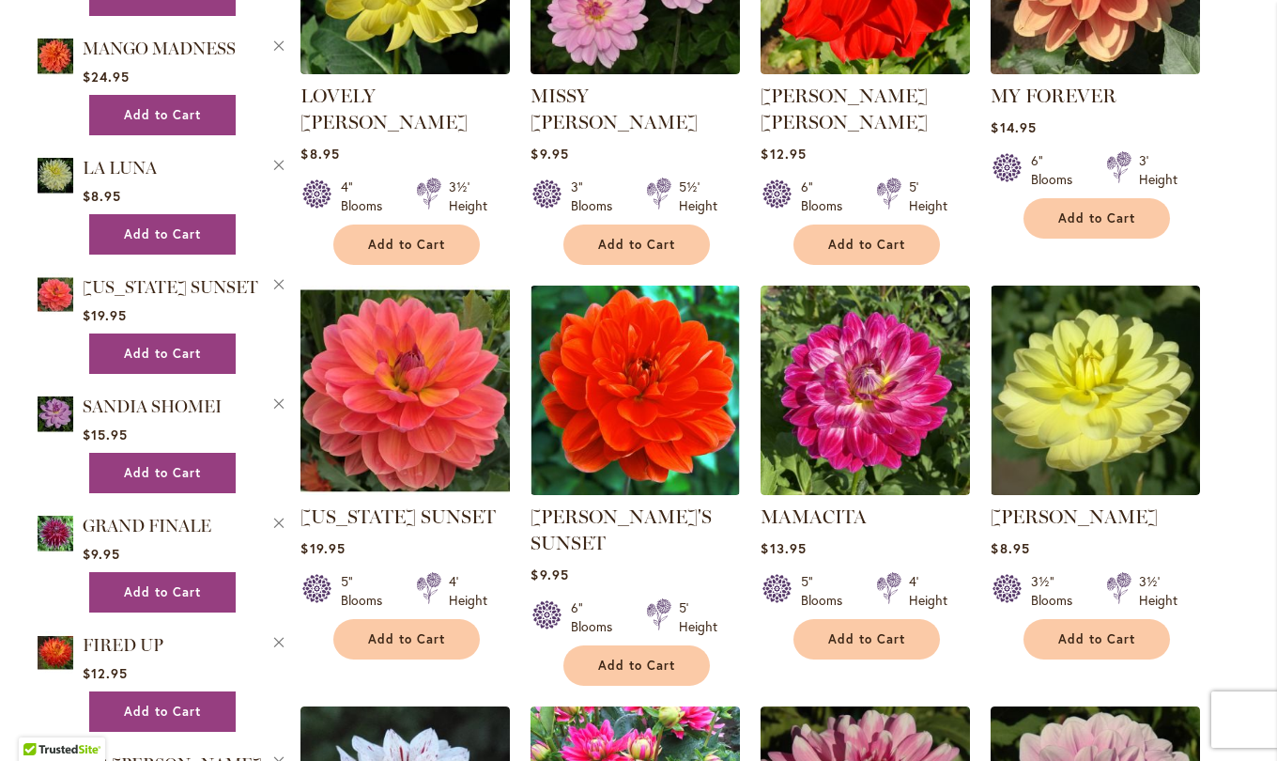
click at [392, 330] on img at bounding box center [405, 390] width 209 height 209
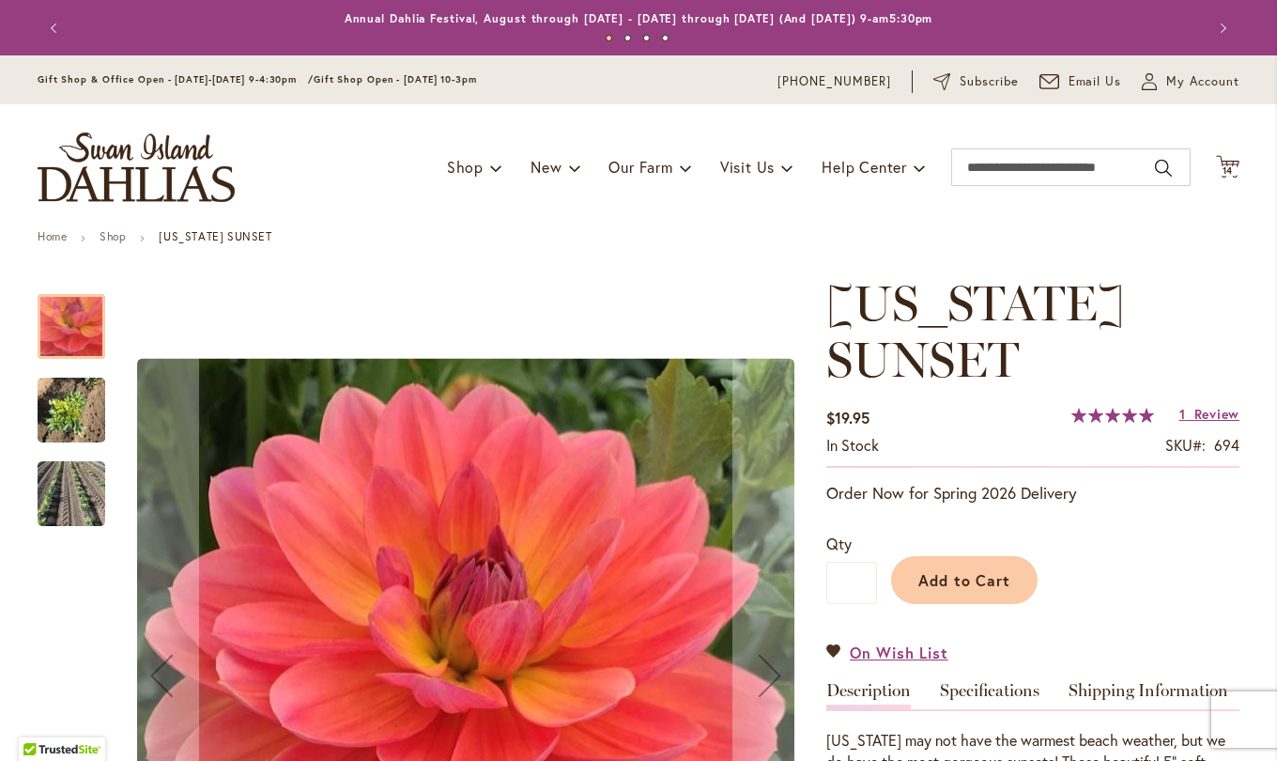
click at [985, 693] on link "Specifications" at bounding box center [990, 695] width 100 height 27
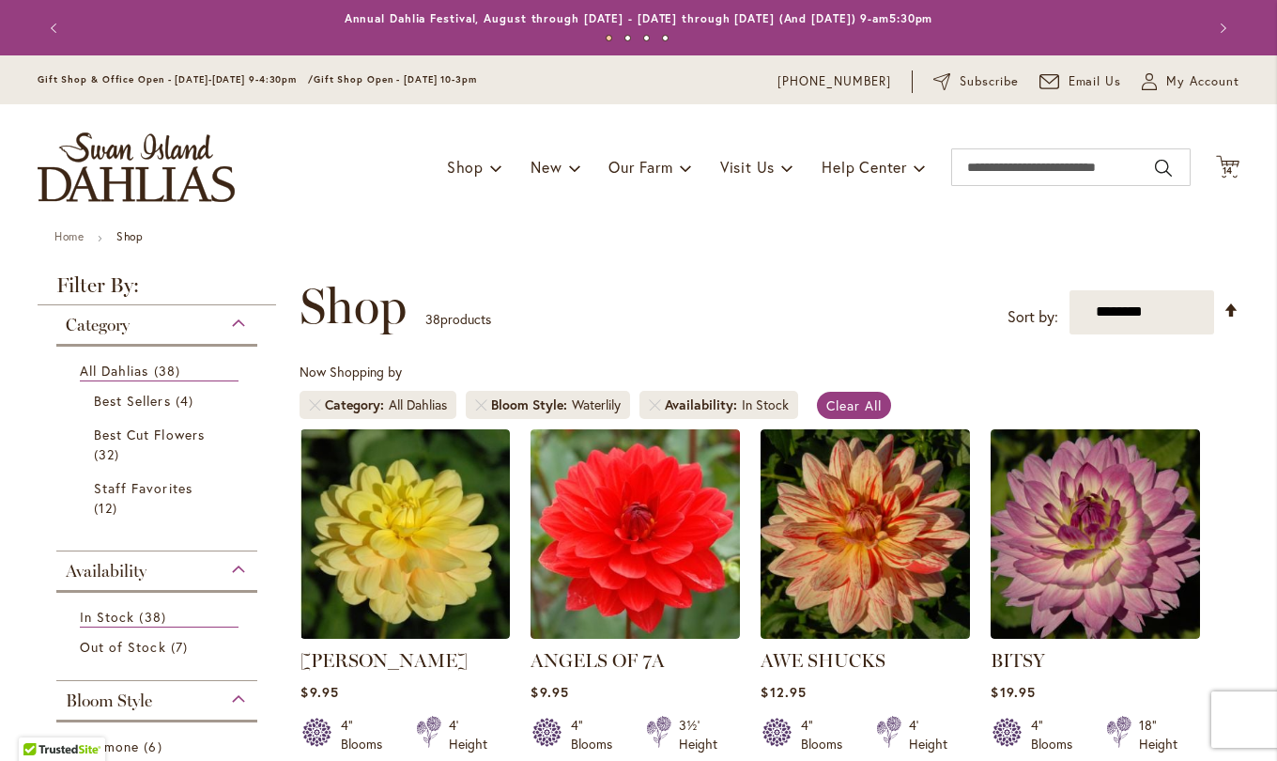
click at [1223, 170] on span "14" at bounding box center [1228, 170] width 11 height 12
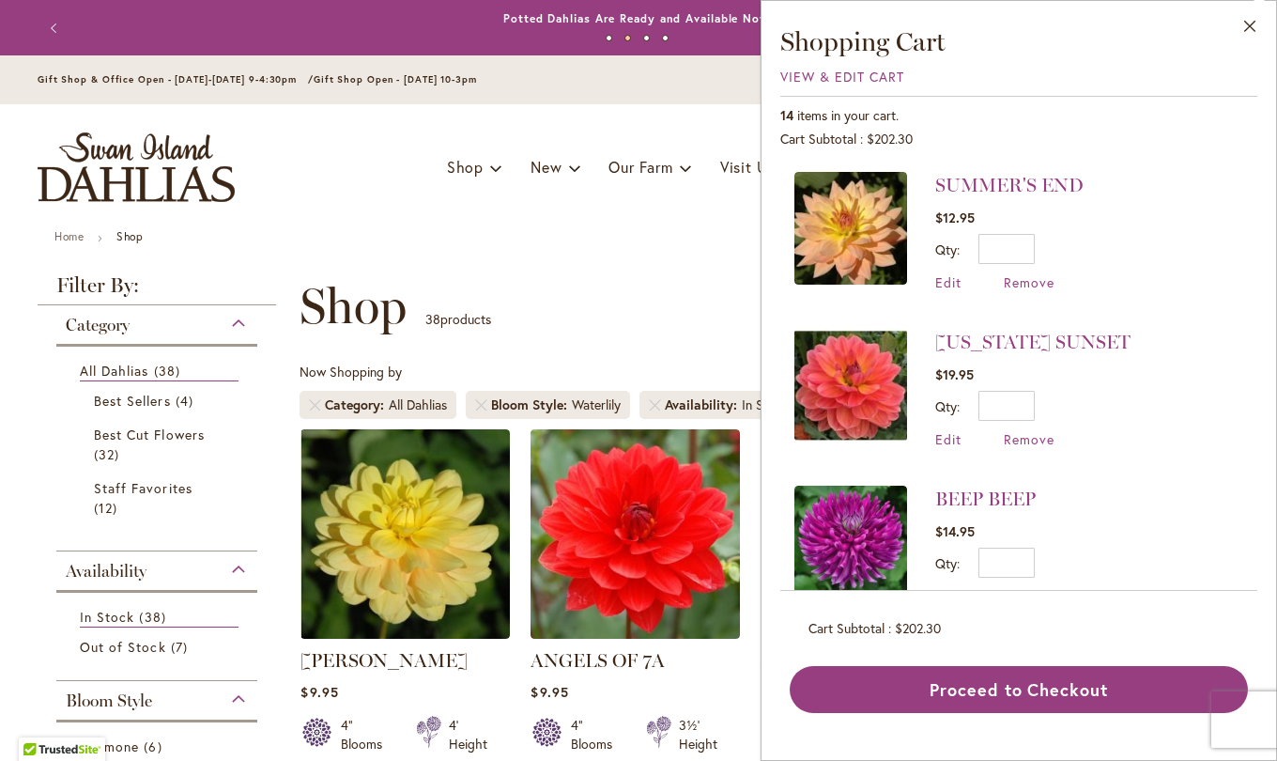
click at [1257, 30] on button "Close" at bounding box center [1251, 30] width 52 height 59
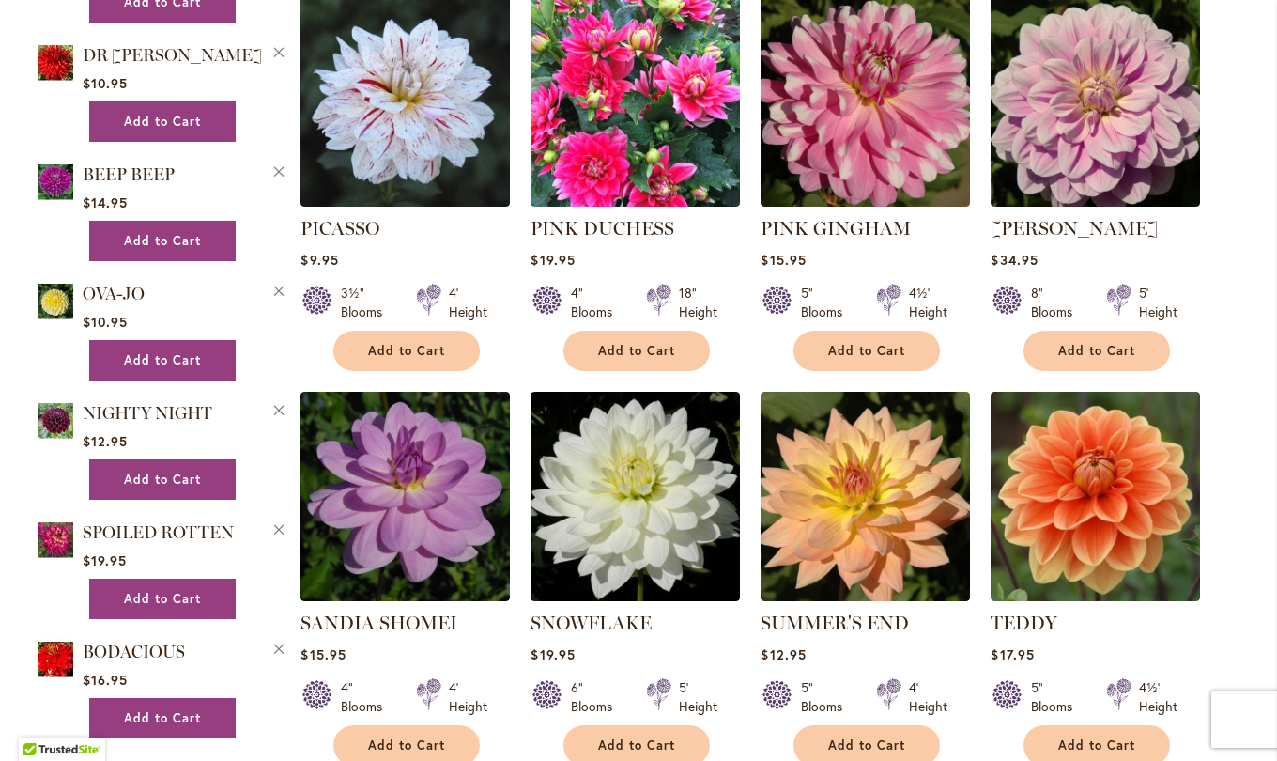
scroll to position [3275, 0]
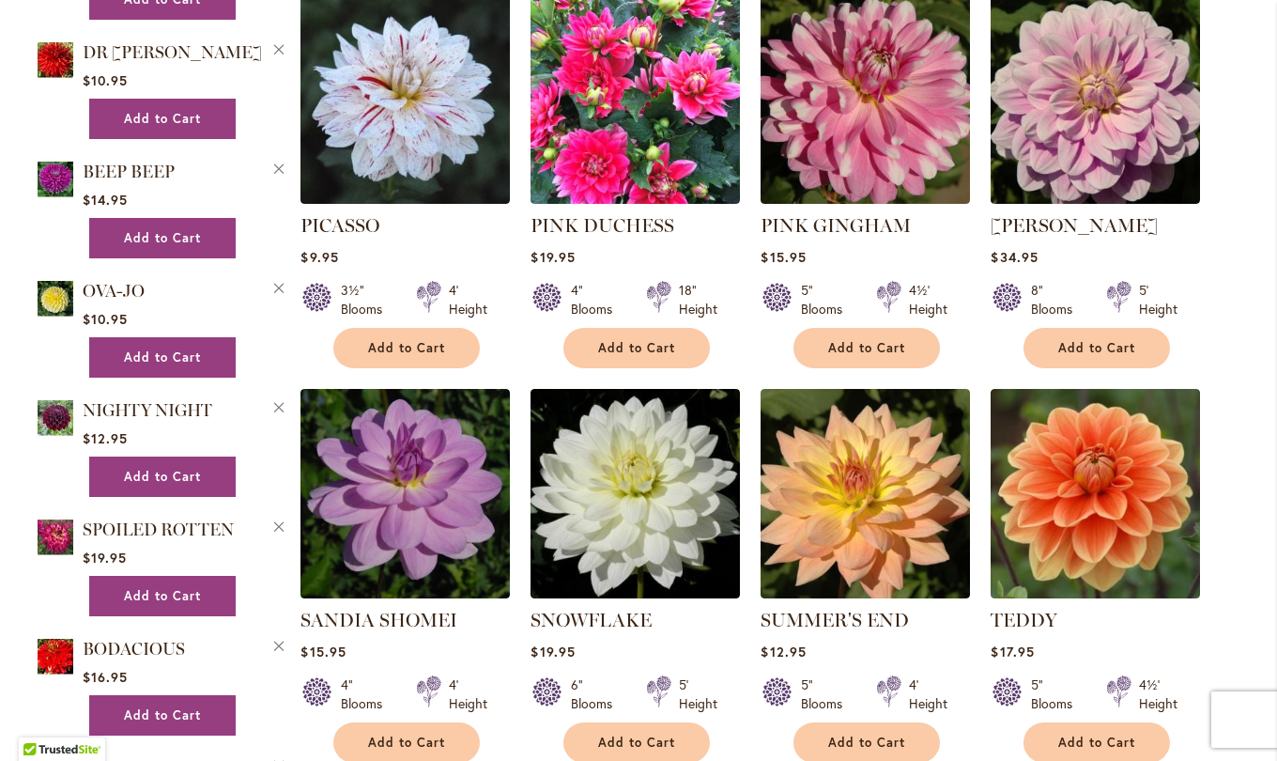
click at [395, 487] on img at bounding box center [405, 493] width 209 height 209
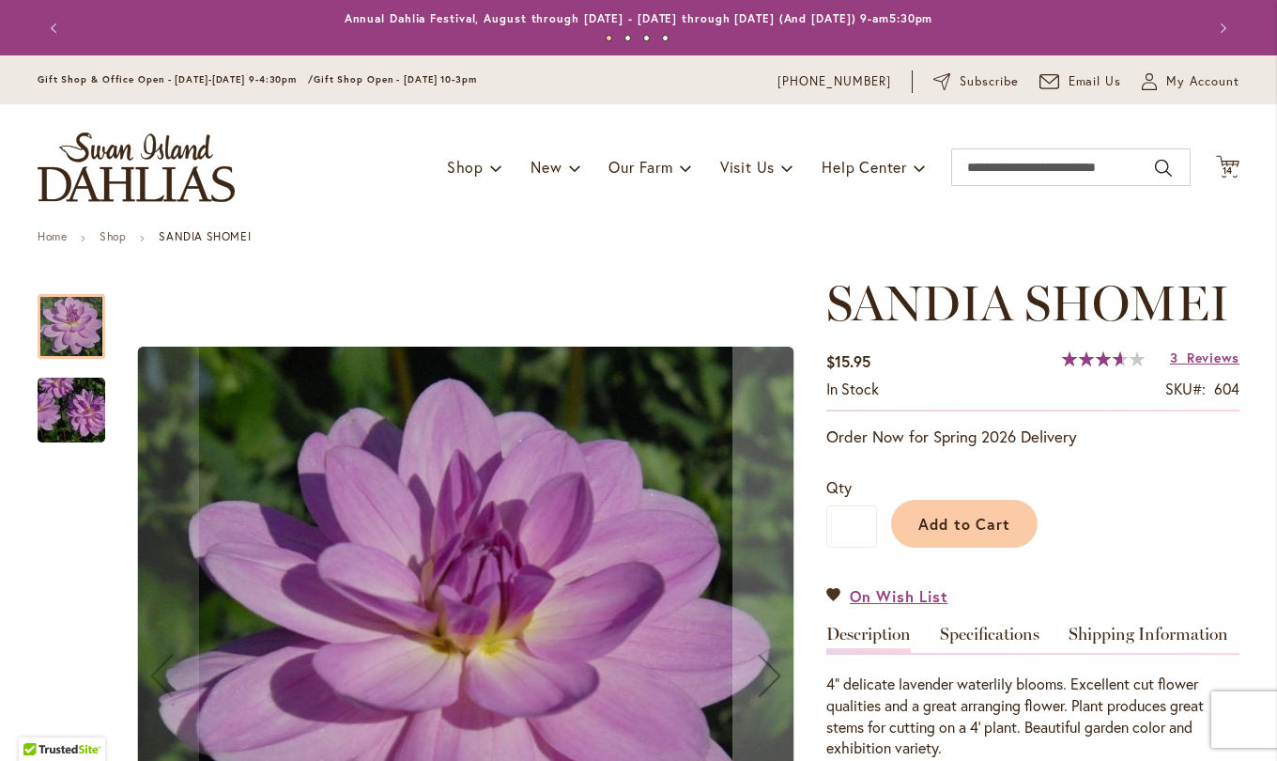
click at [990, 642] on link "Specifications" at bounding box center [990, 639] width 100 height 27
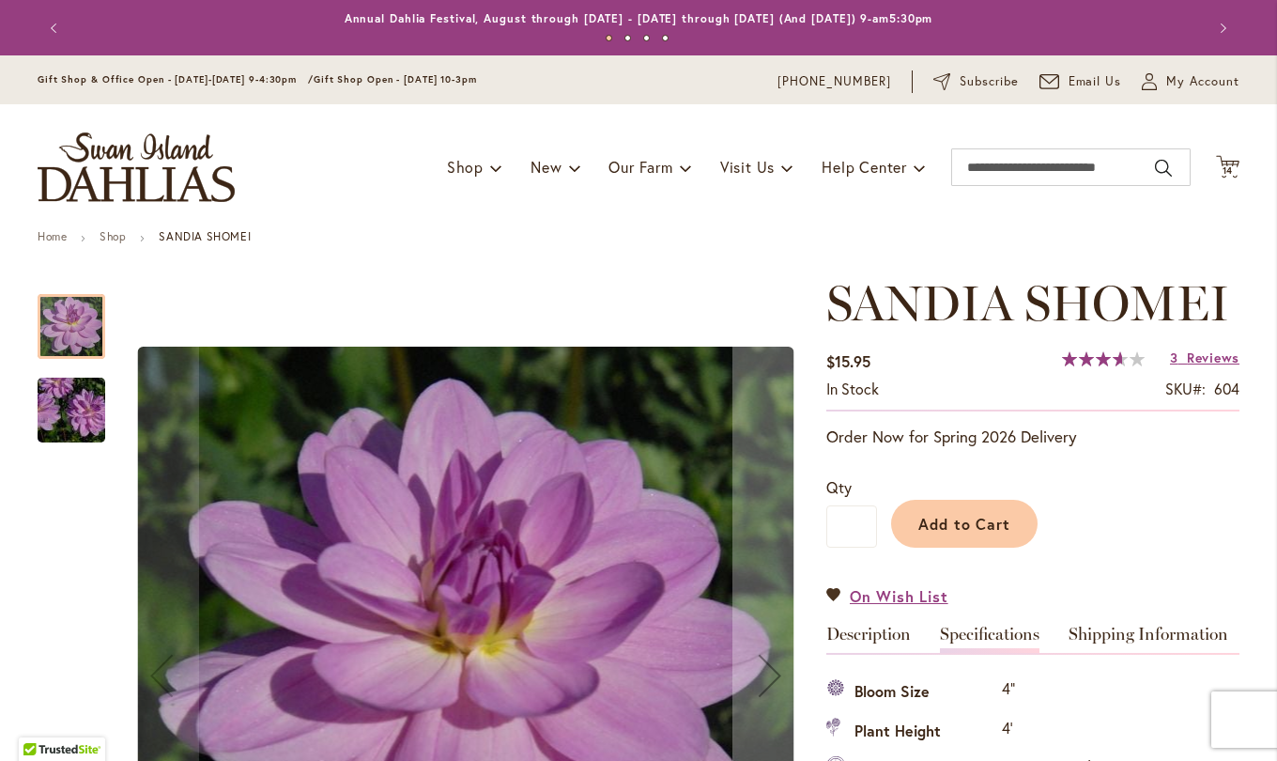
scroll to position [625, 0]
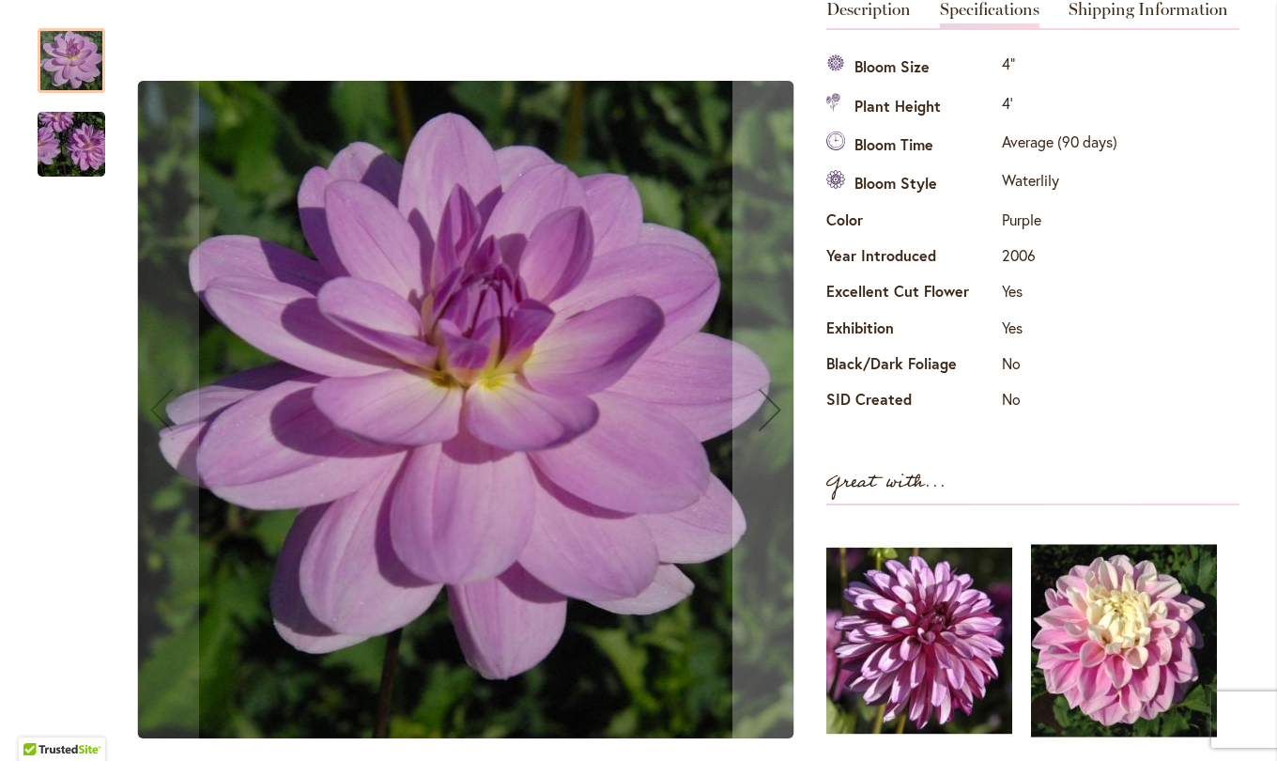
click at [759, 399] on img "SANDIA SHOMEI" at bounding box center [466, 409] width 657 height 657
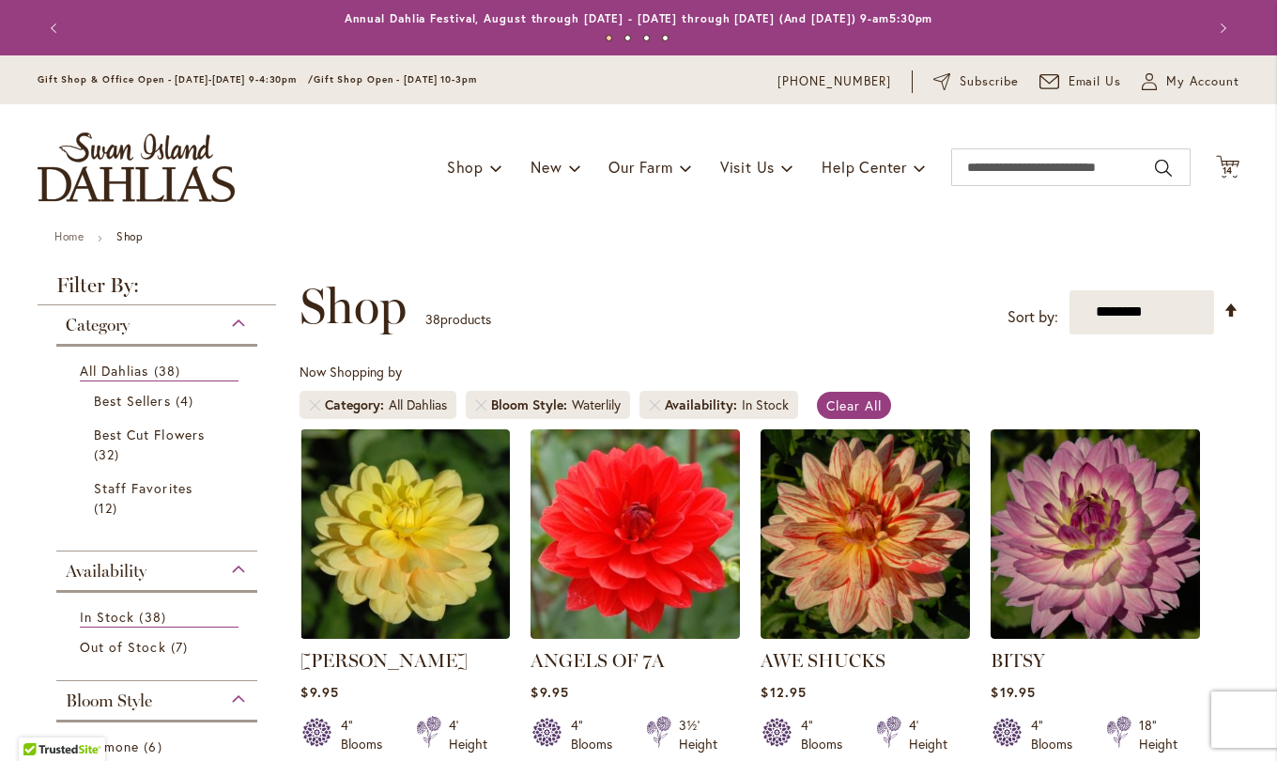
click at [1104, 553] on img at bounding box center [1095, 533] width 209 height 209
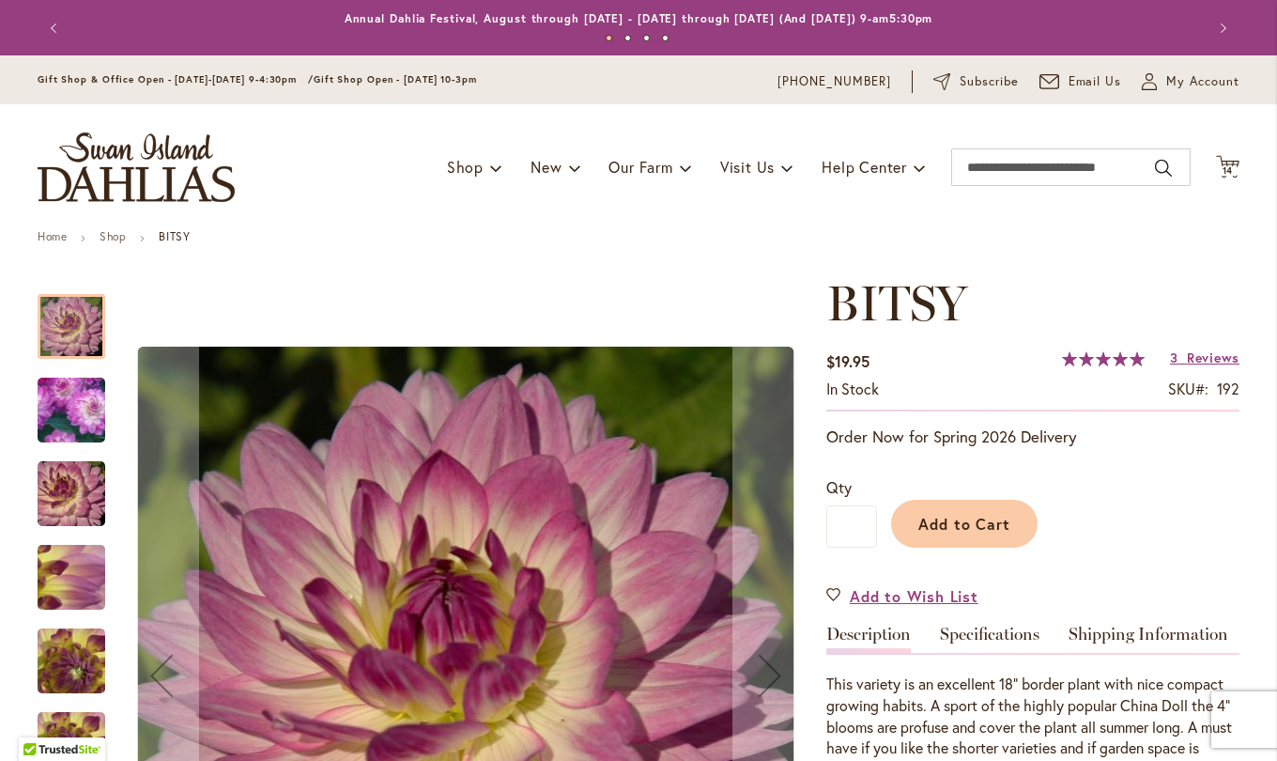
click at [997, 647] on link "Specifications" at bounding box center [990, 639] width 100 height 27
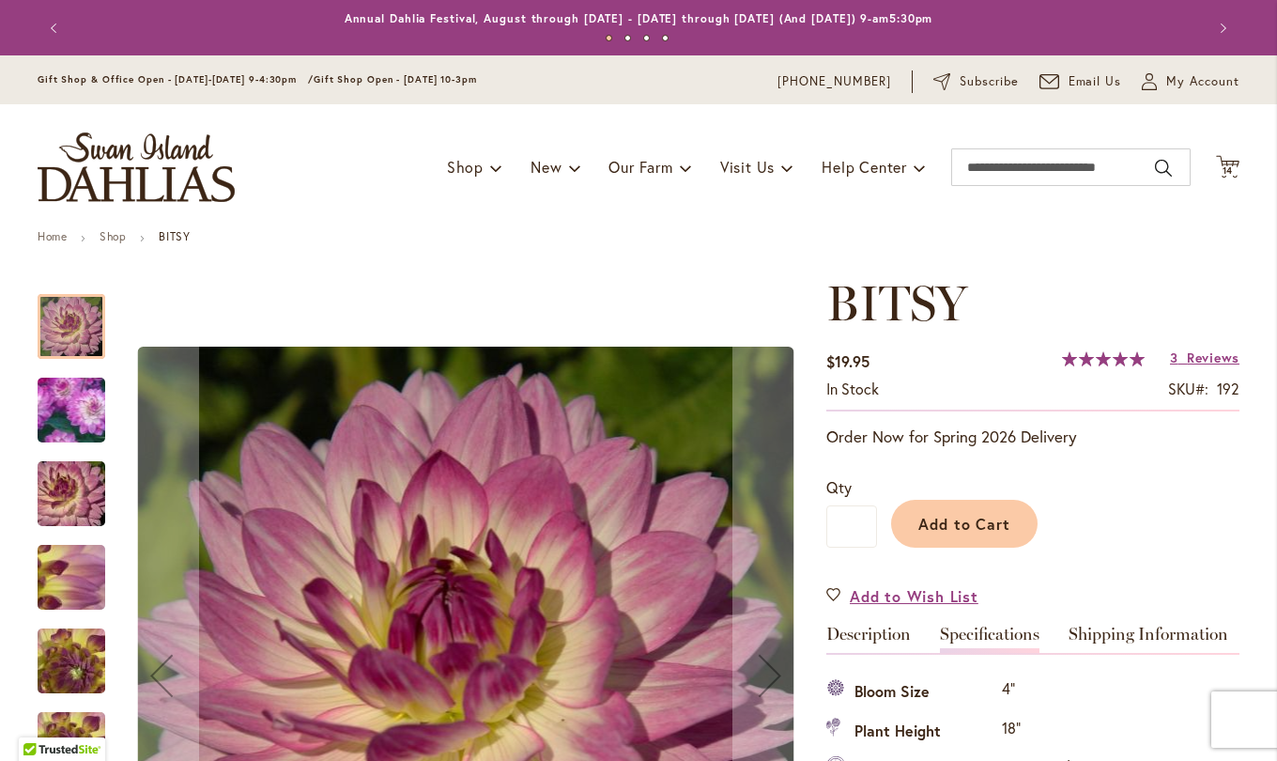
scroll to position [625, 0]
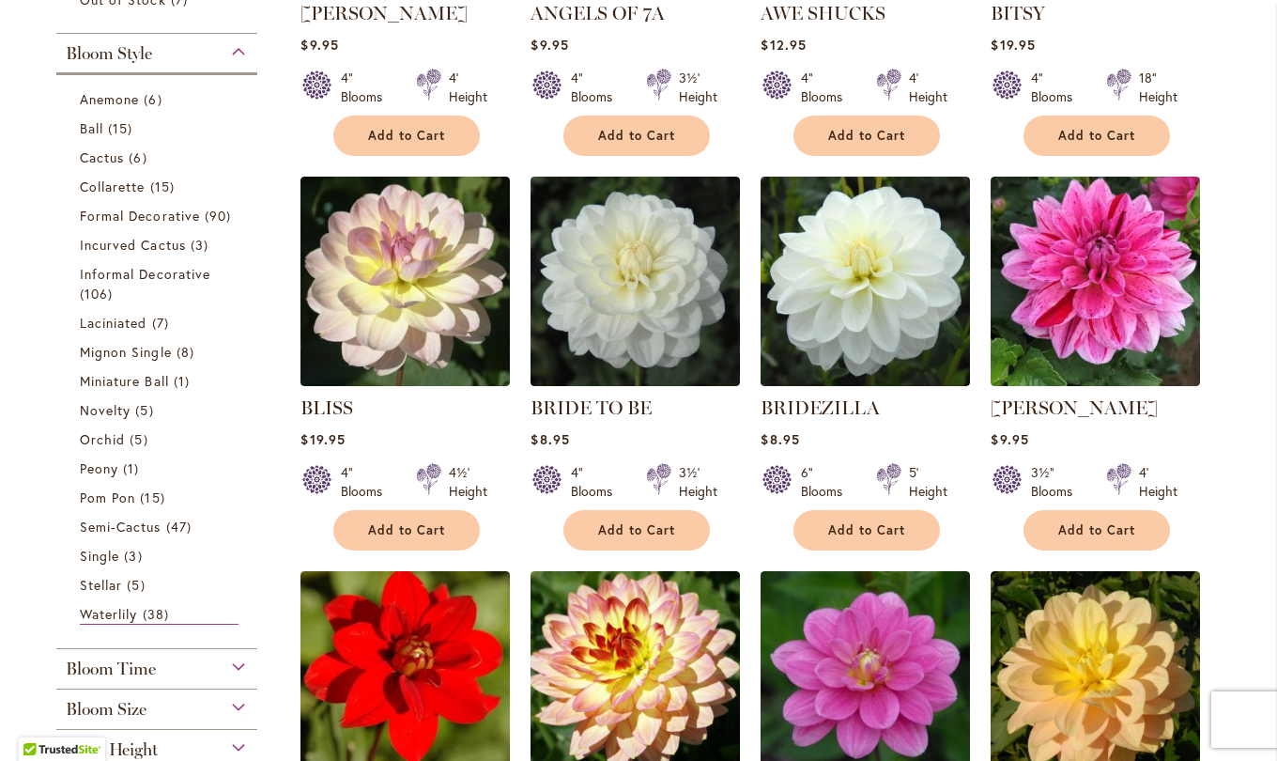
scroll to position [645, 0]
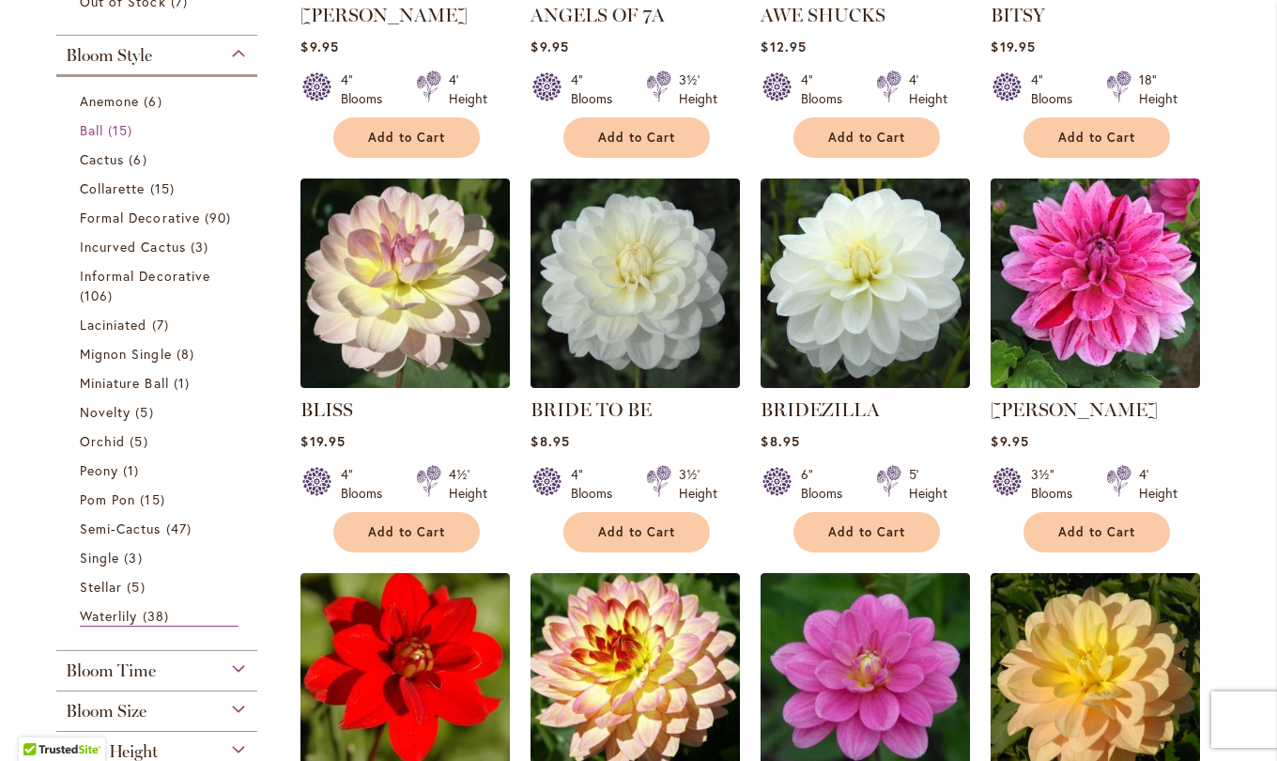
click at [100, 128] on link "Ball 15 items" at bounding box center [159, 130] width 159 height 20
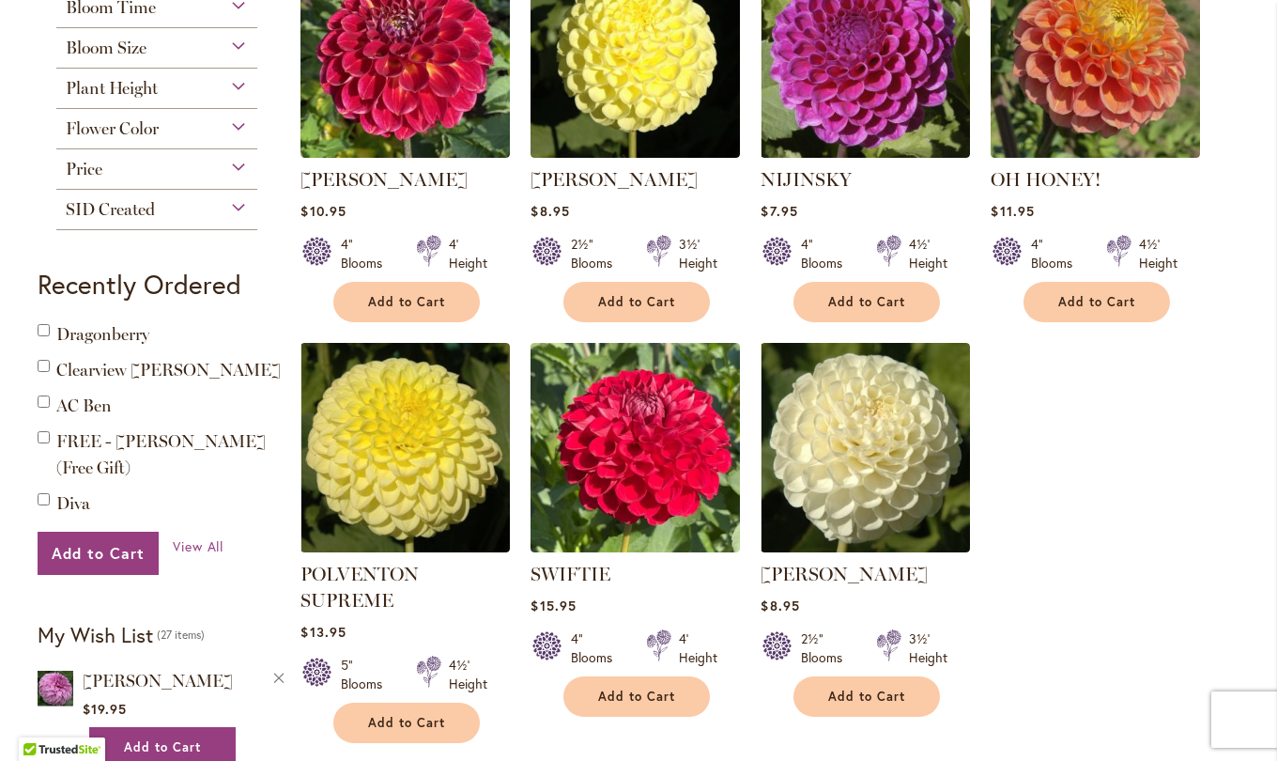
scroll to position [1324, 0]
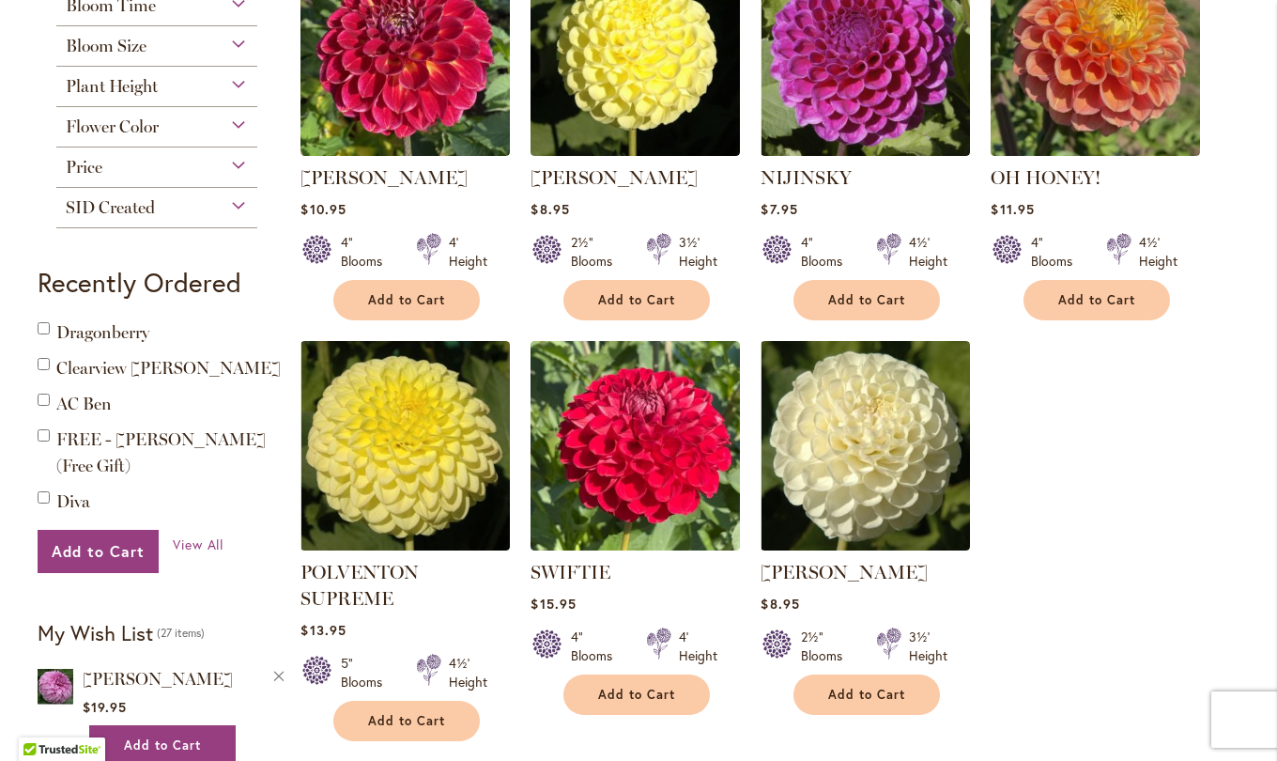
click at [393, 426] on img at bounding box center [405, 445] width 209 height 209
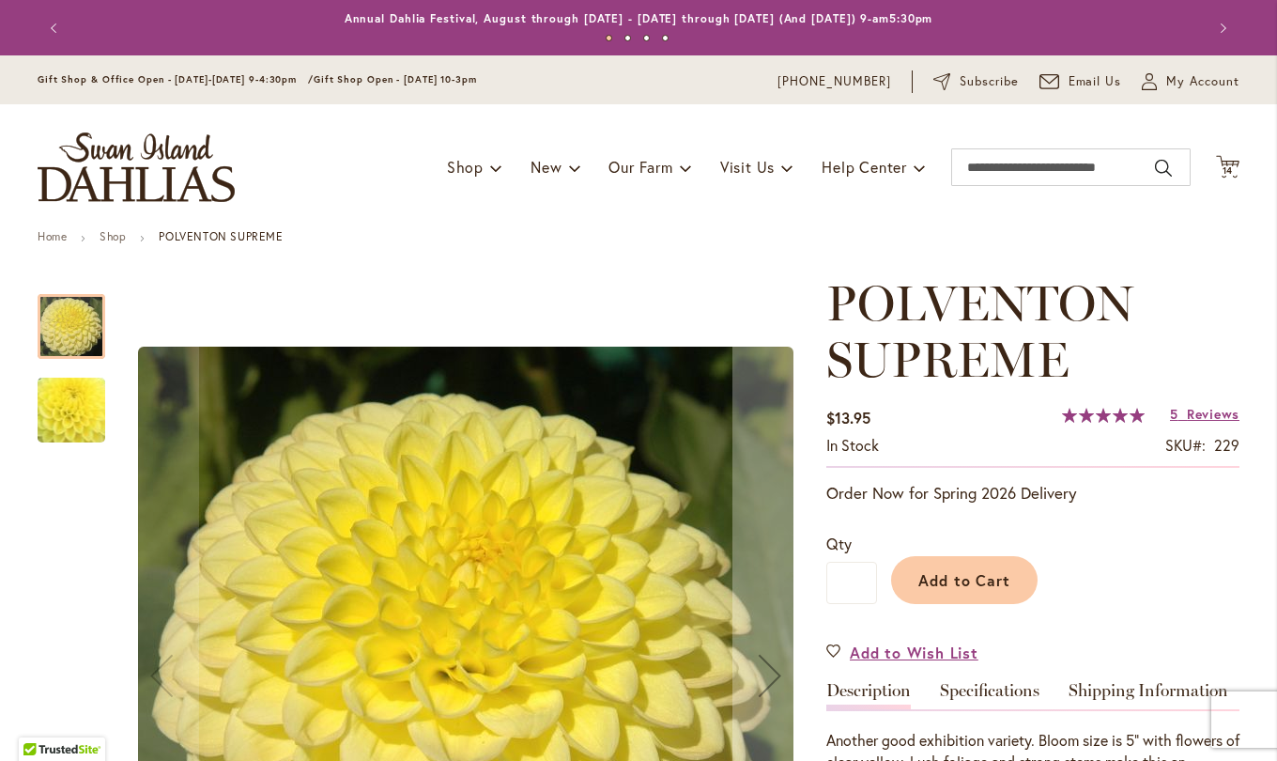
click at [998, 688] on link "Specifications" at bounding box center [990, 695] width 100 height 27
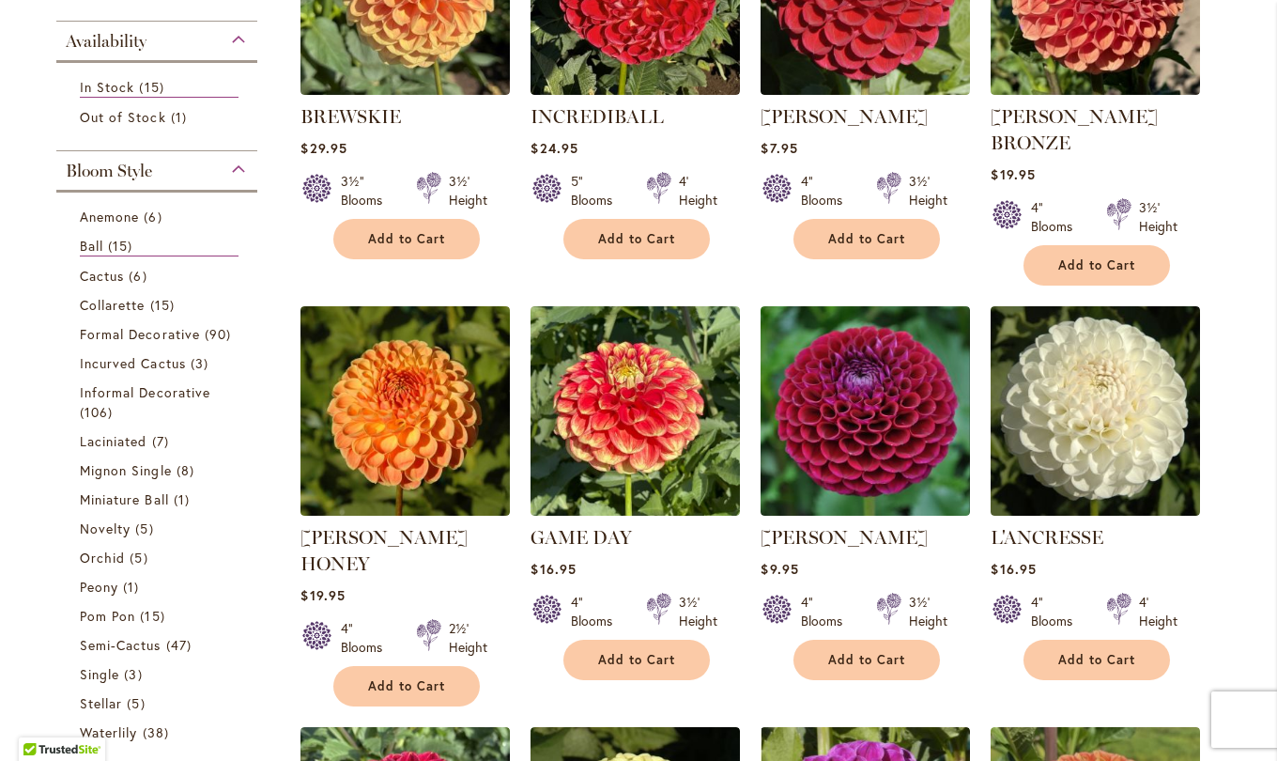
scroll to position [576, 0]
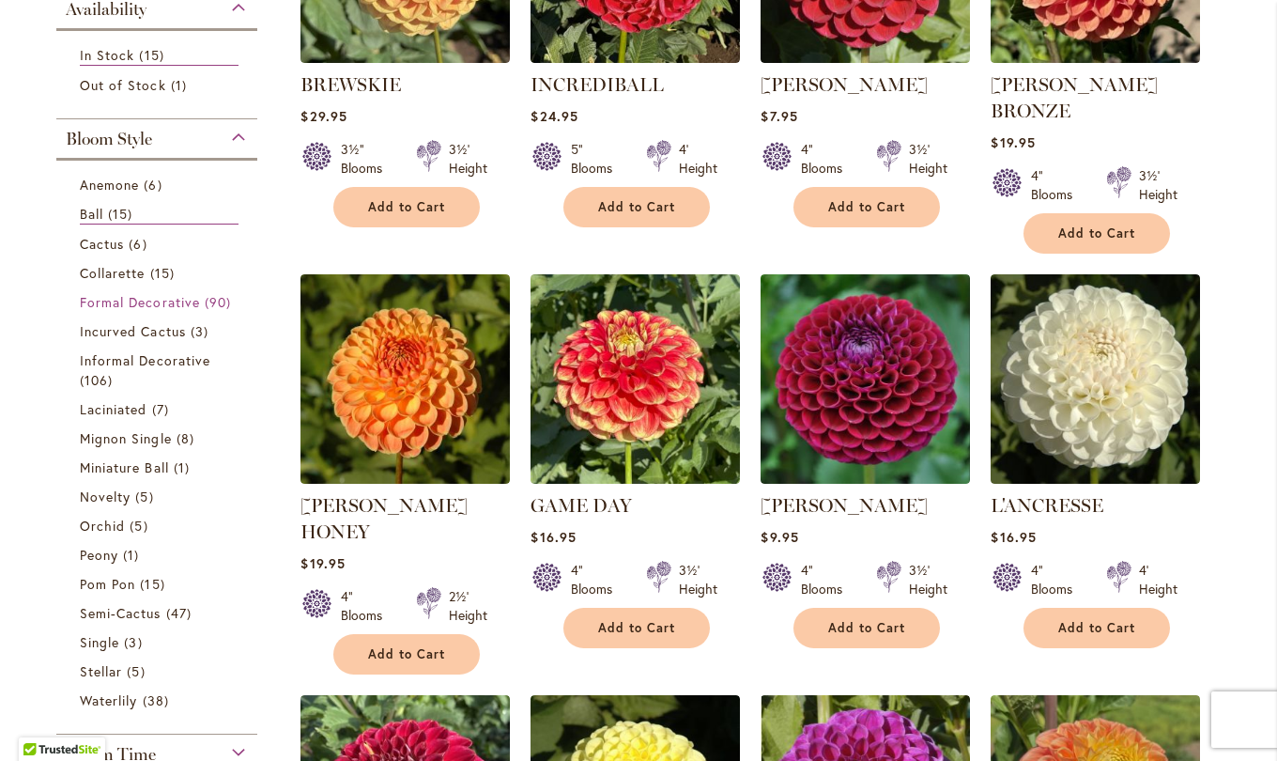
click at [168, 301] on span "Formal Decorative" at bounding box center [140, 302] width 120 height 18
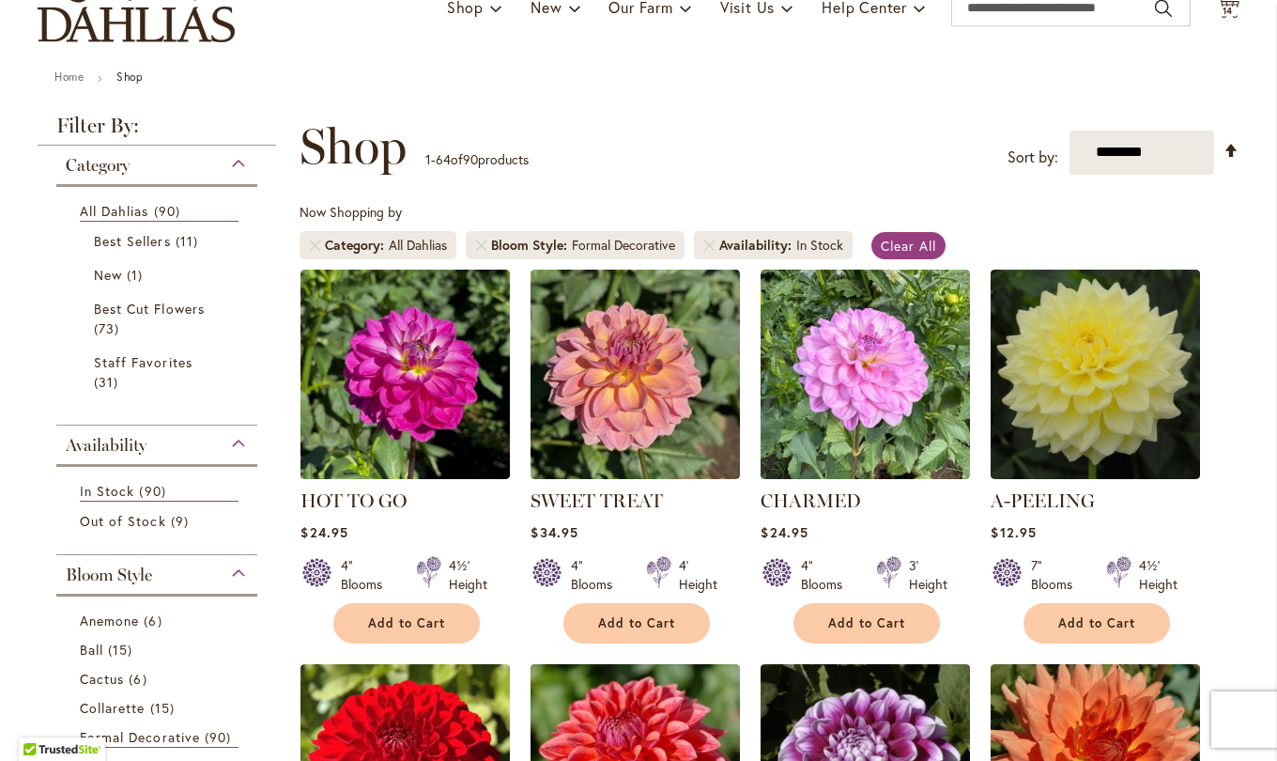
scroll to position [158, 0]
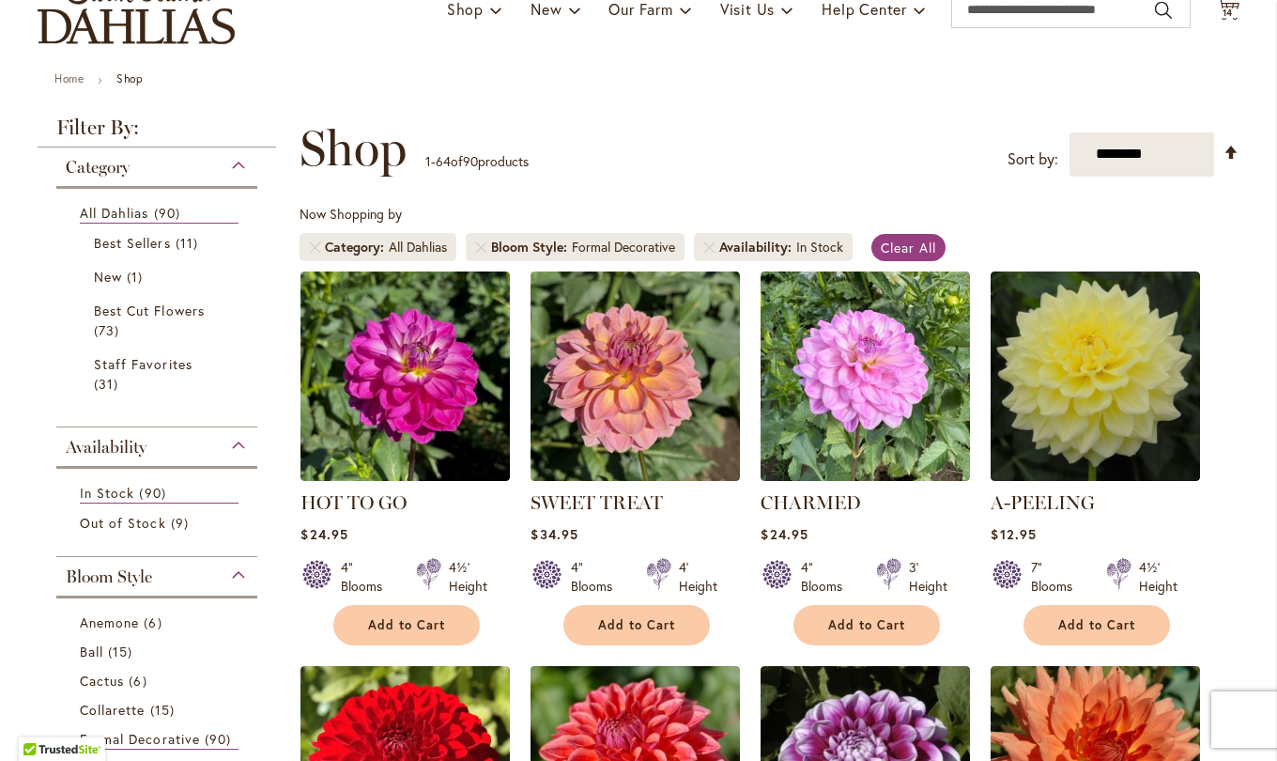
click at [1095, 402] on img at bounding box center [1095, 375] width 209 height 209
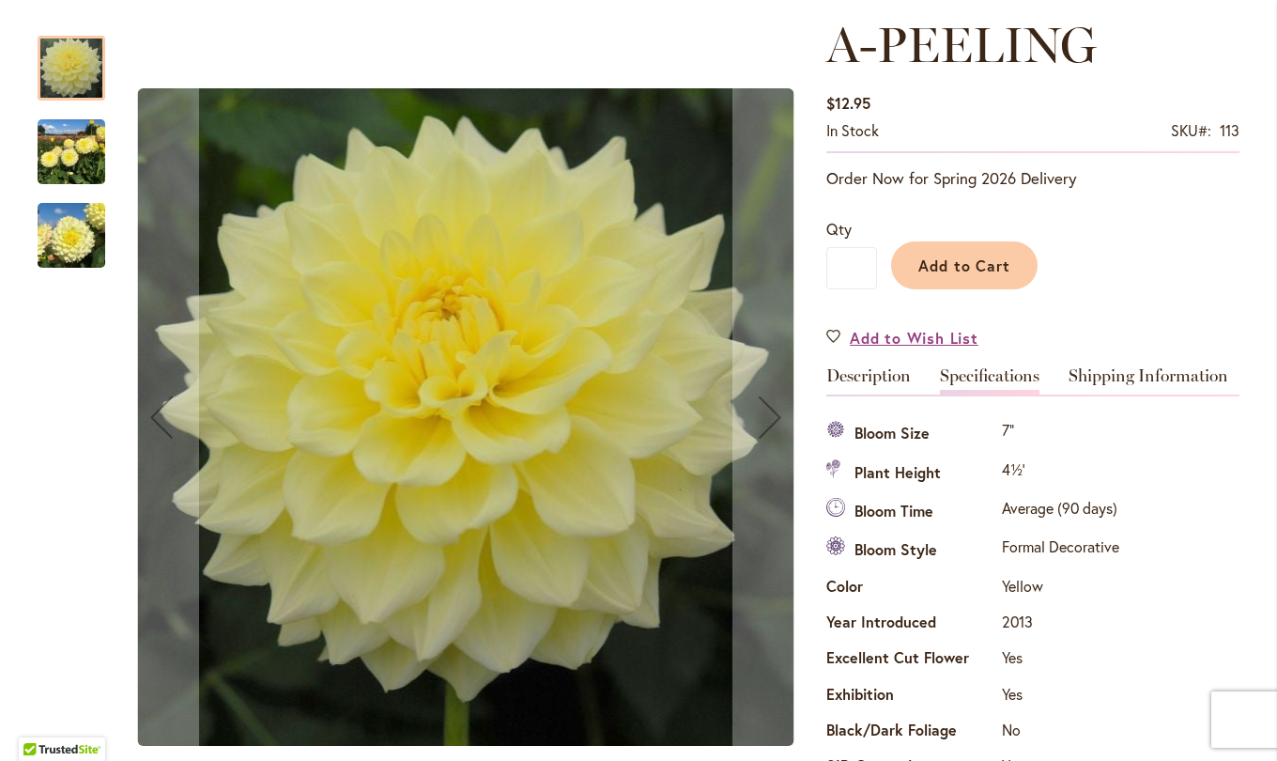
scroll to position [257, 0]
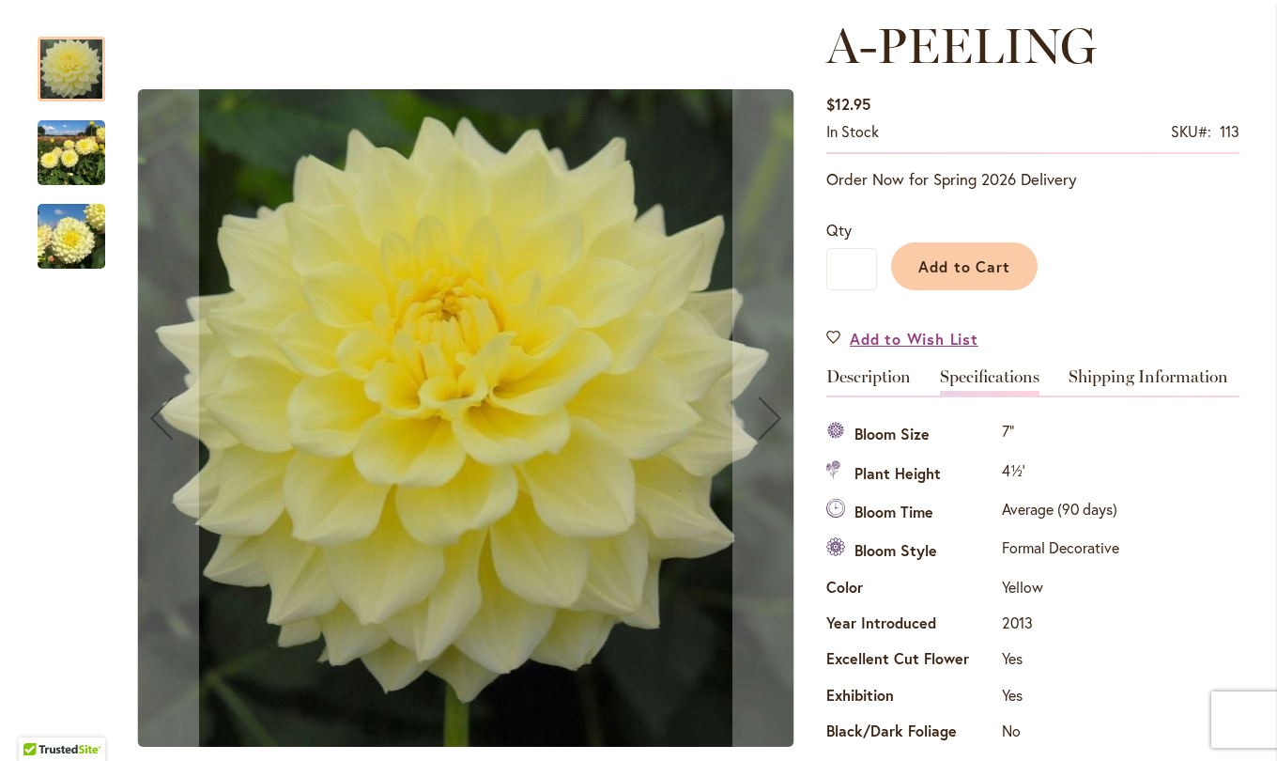
click at [874, 379] on link "Description" at bounding box center [869, 381] width 85 height 27
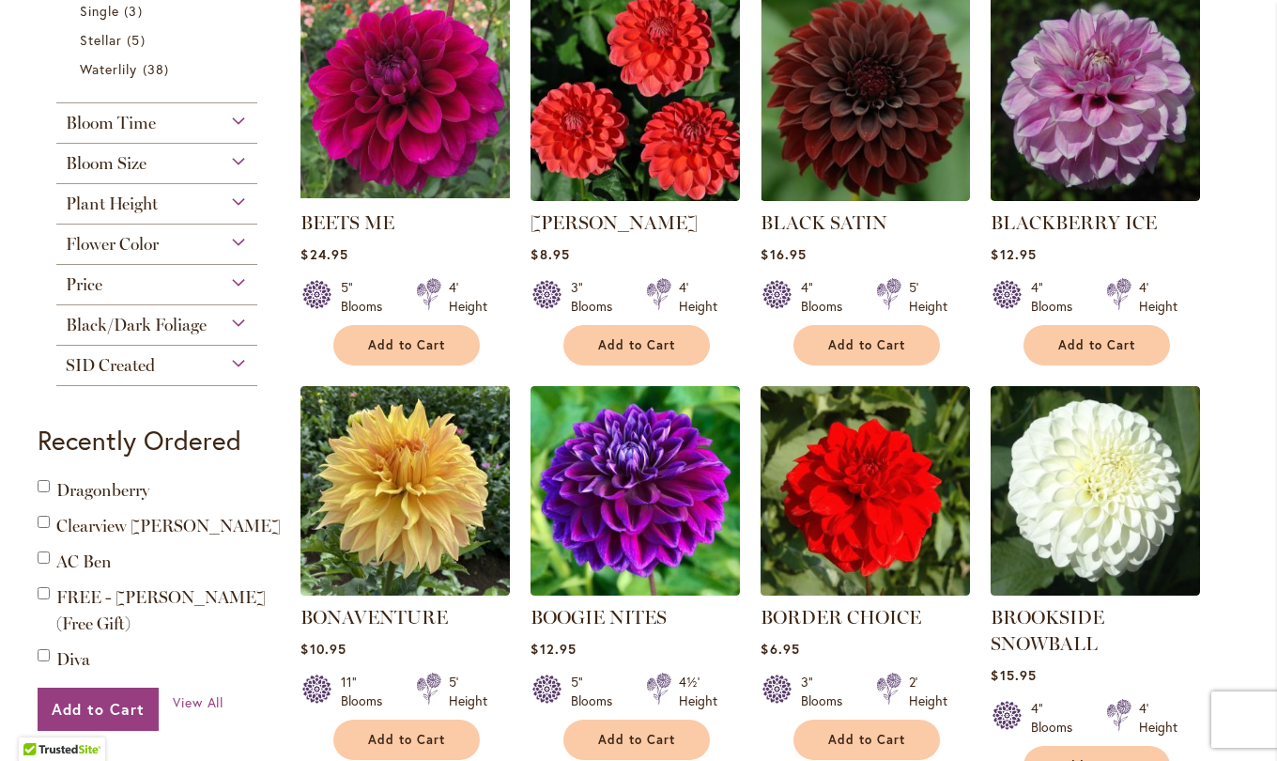
scroll to position [1227, 0]
click at [843, 124] on img at bounding box center [865, 96] width 209 height 209
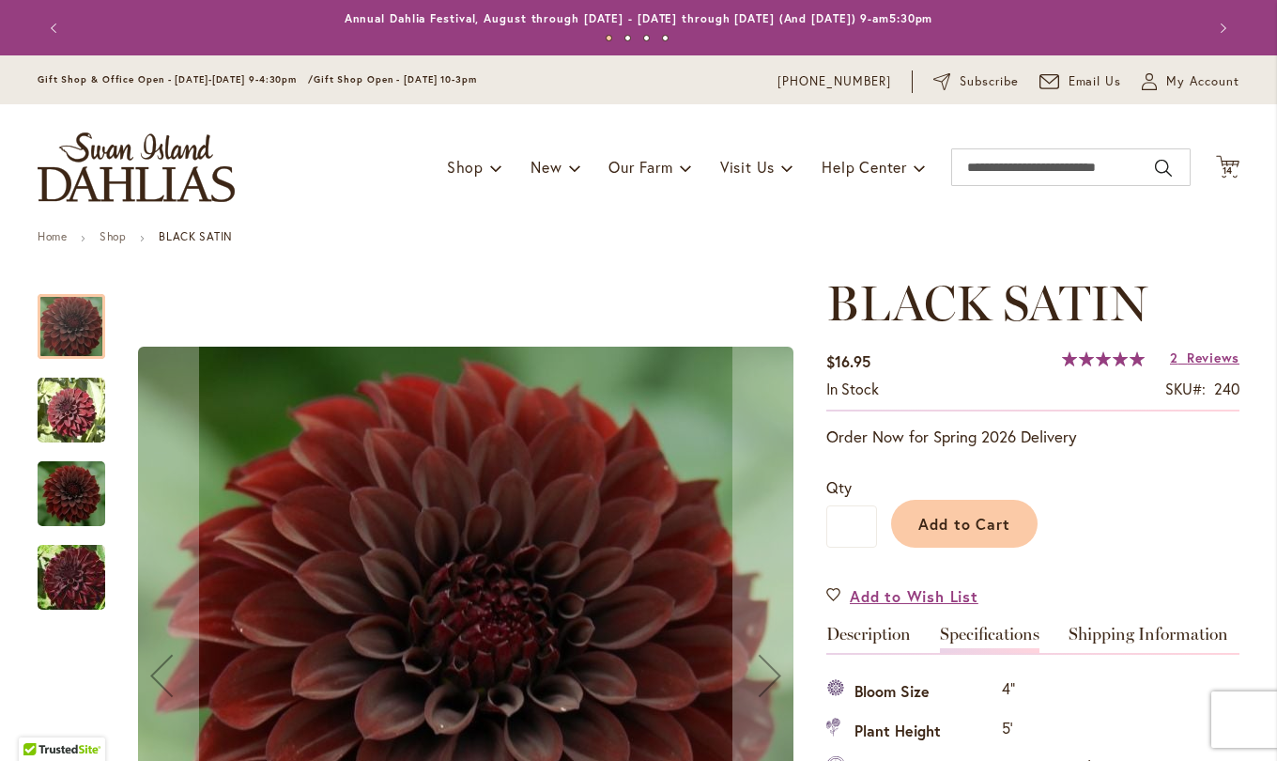
scroll to position [625, 0]
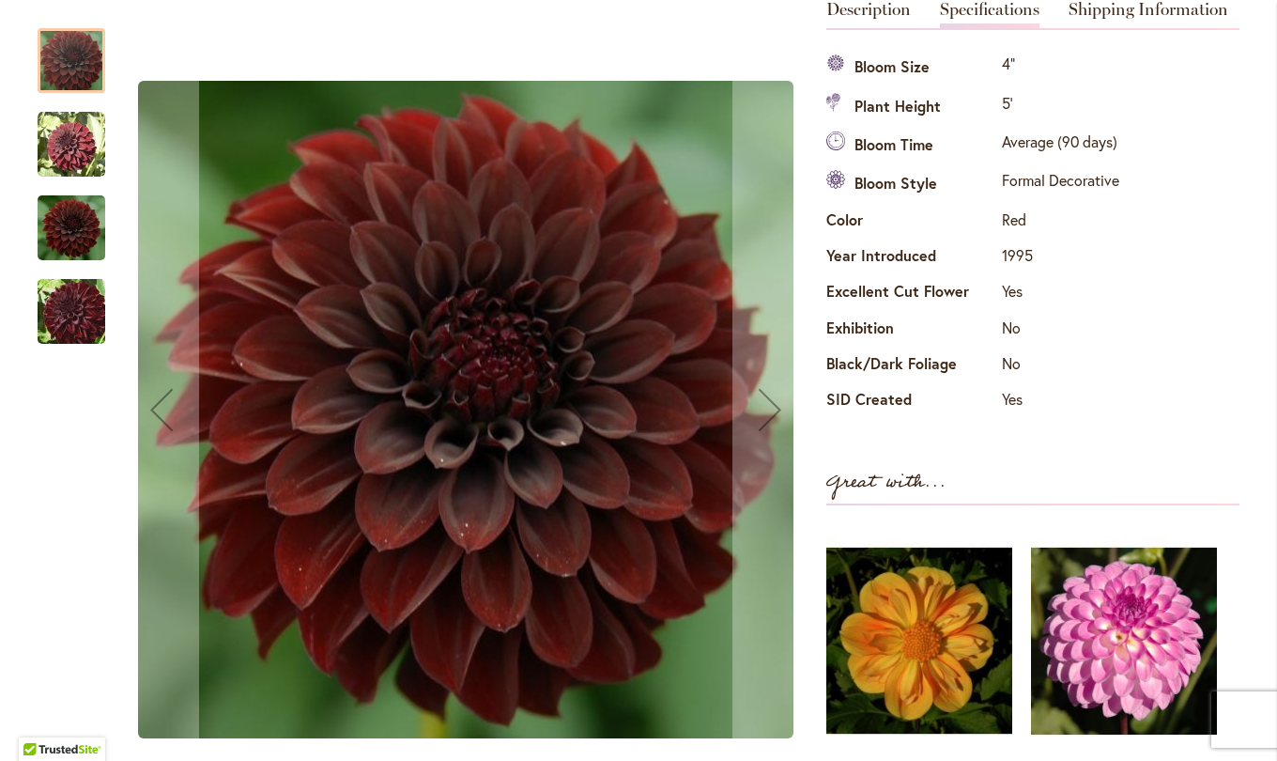
click at [38, 12] on div "BLACK SATIN" at bounding box center [81, 51] width 86 height 84
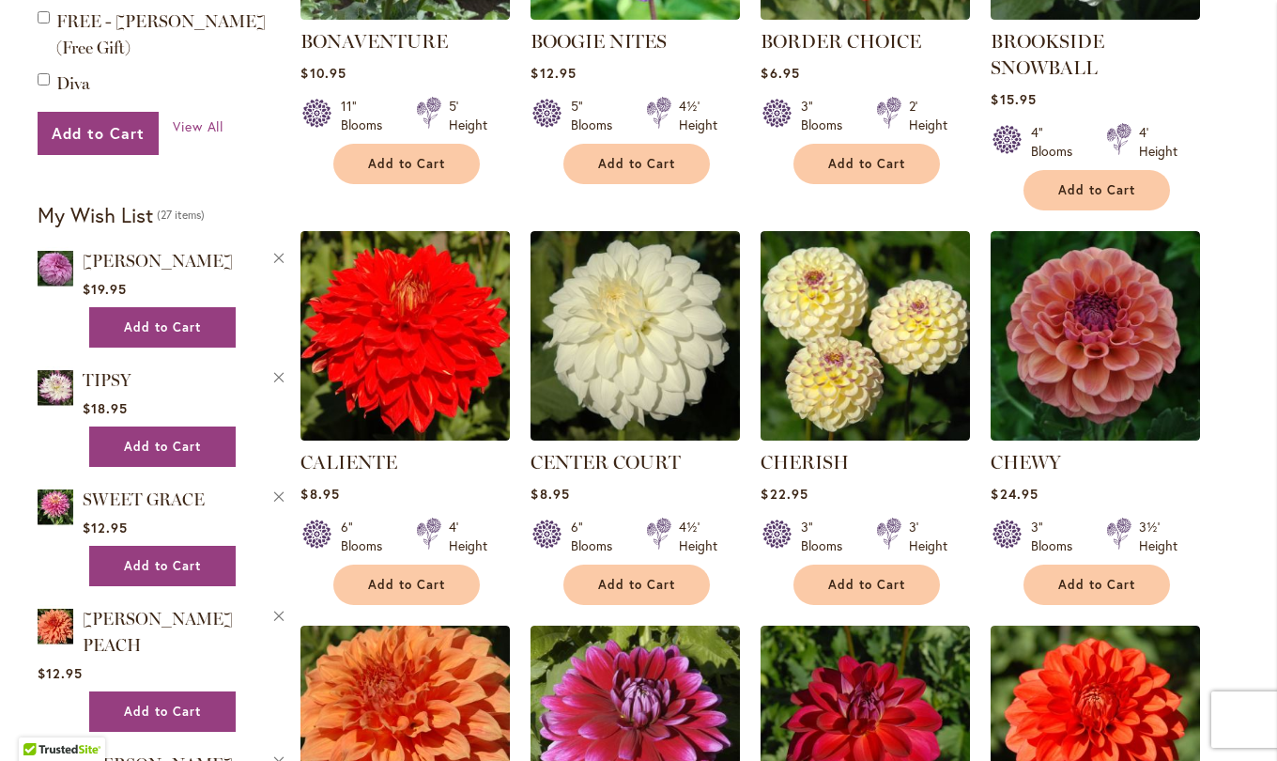
scroll to position [1831, 0]
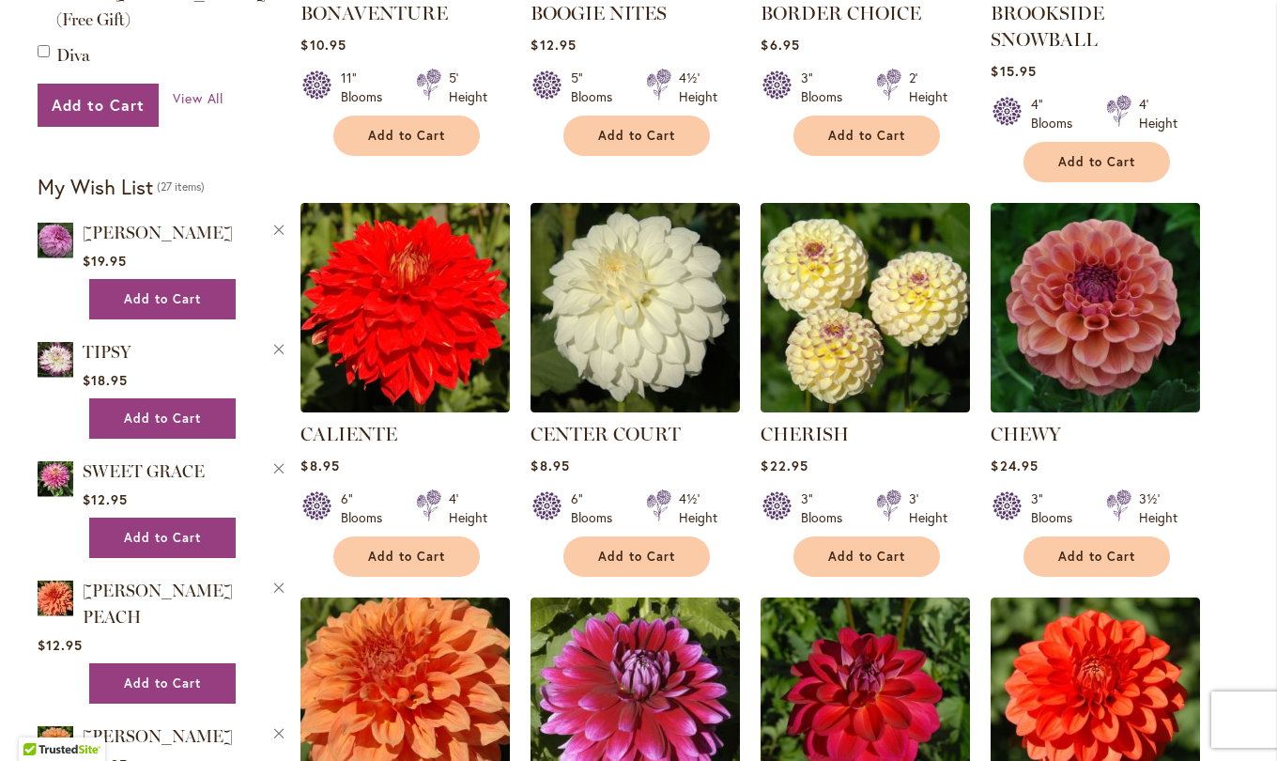
click at [846, 337] on img at bounding box center [865, 307] width 209 height 209
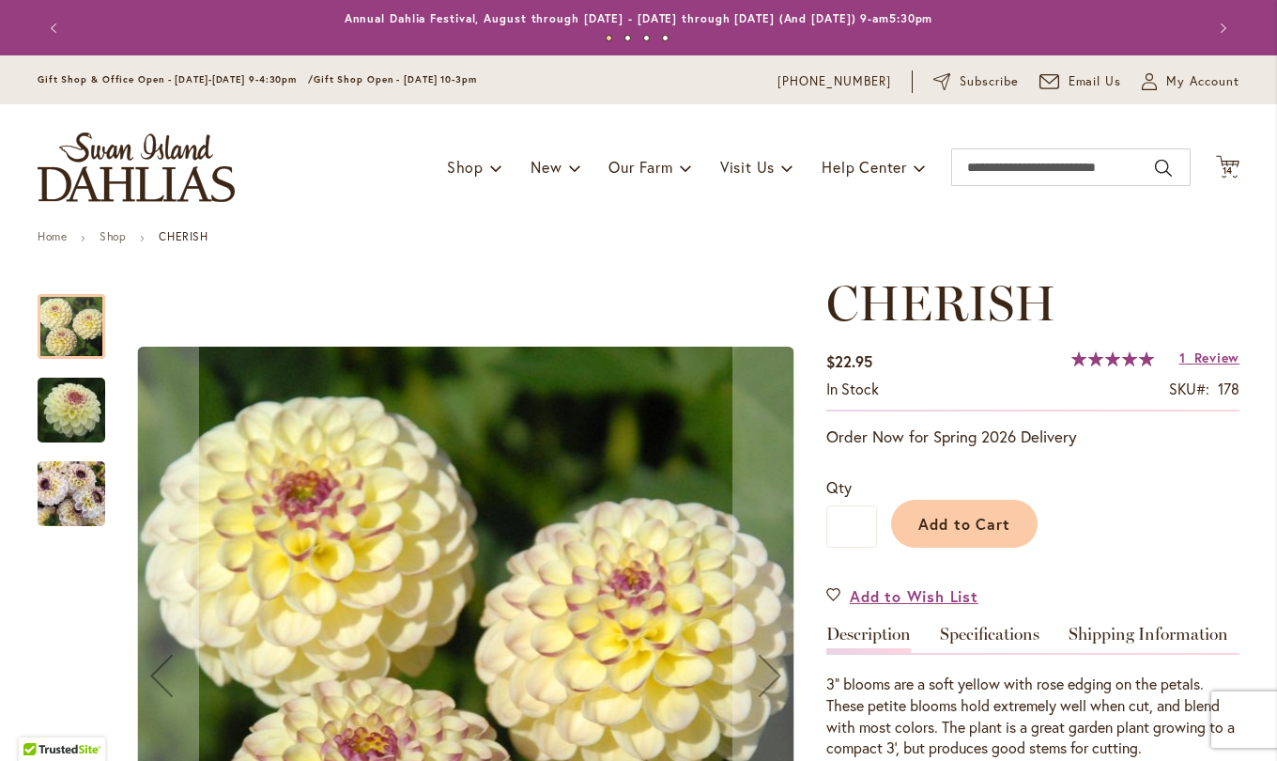
click at [996, 634] on link "Specifications" at bounding box center [990, 639] width 100 height 27
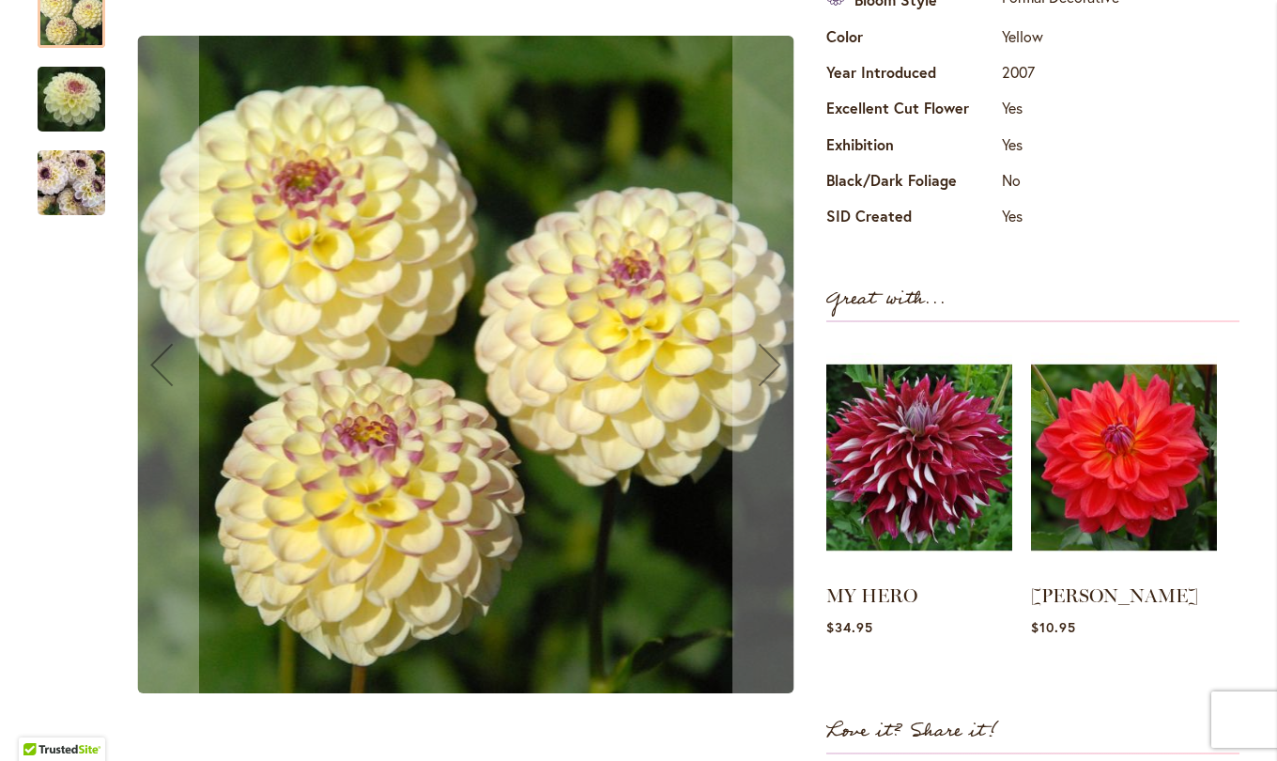
scroll to position [807, 0]
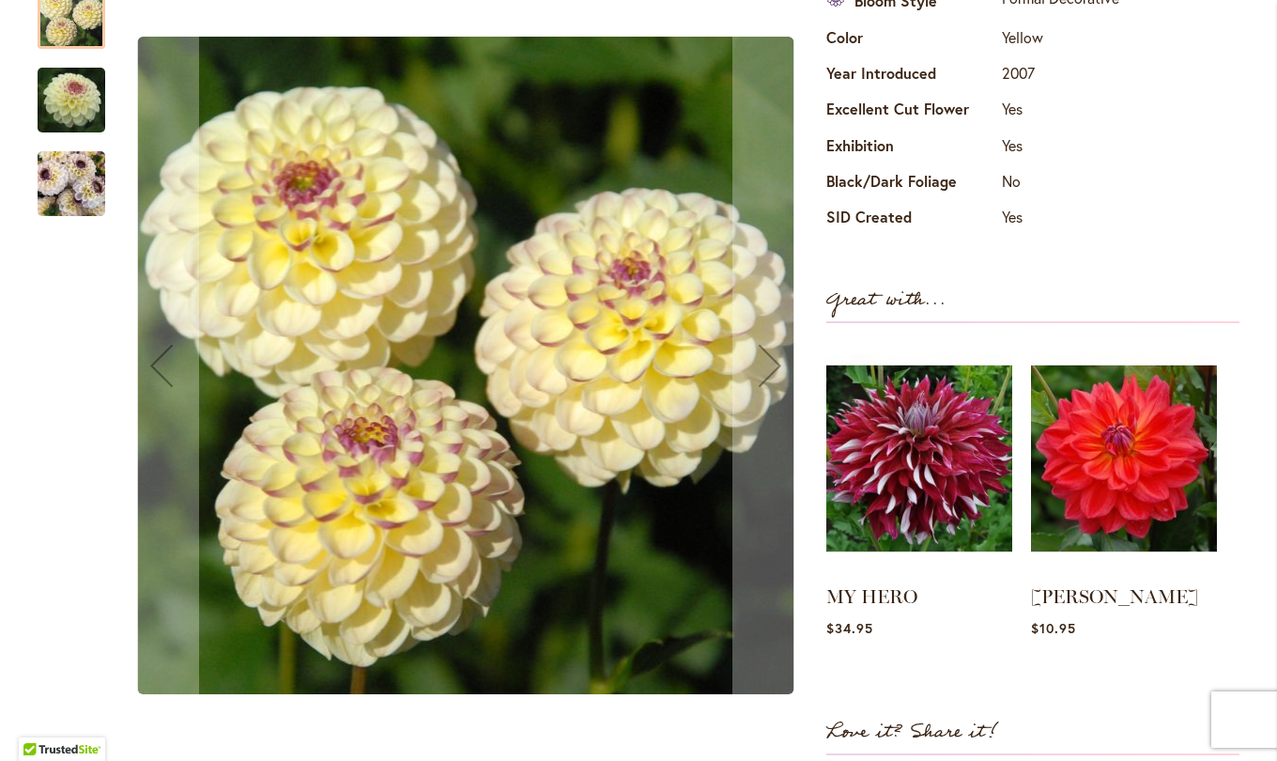
click at [759, 358] on div "Next" at bounding box center [770, 365] width 75 height 75
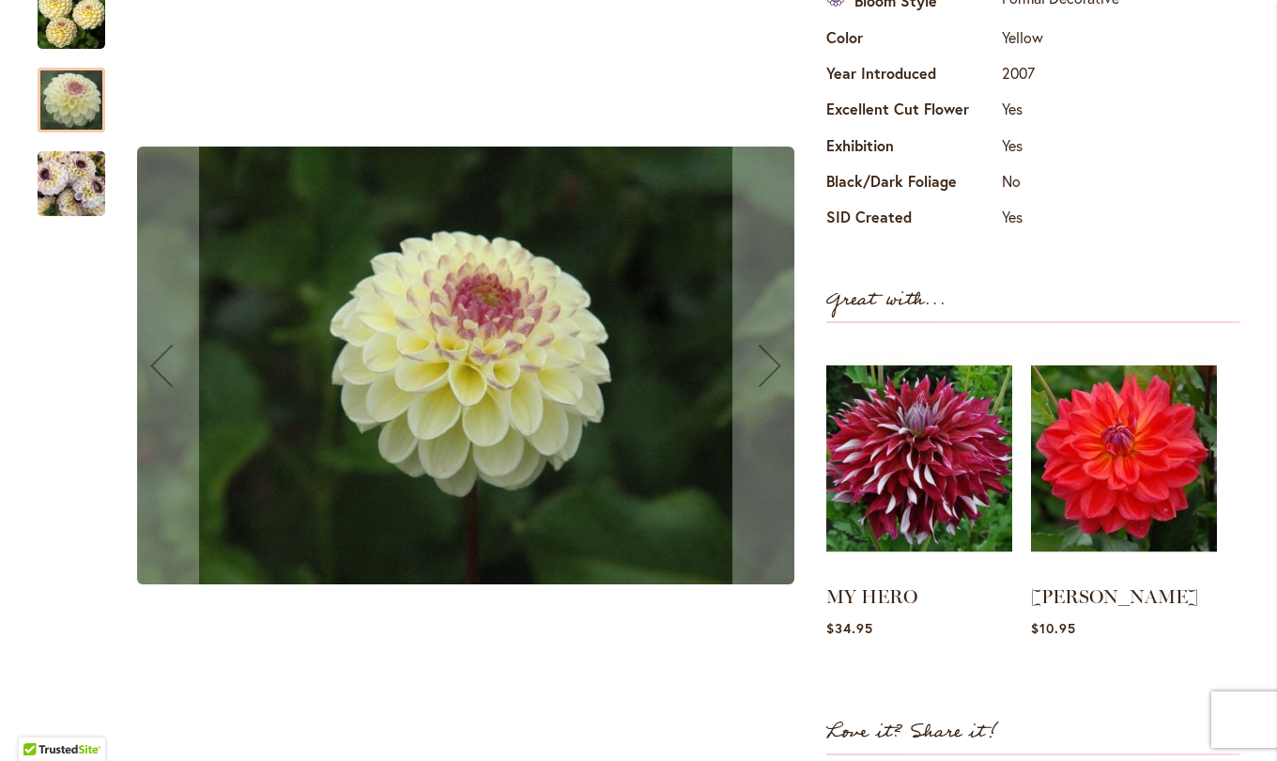
click at [756, 366] on div "Next" at bounding box center [770, 365] width 75 height 75
